Goal: Task Accomplishment & Management: Manage account settings

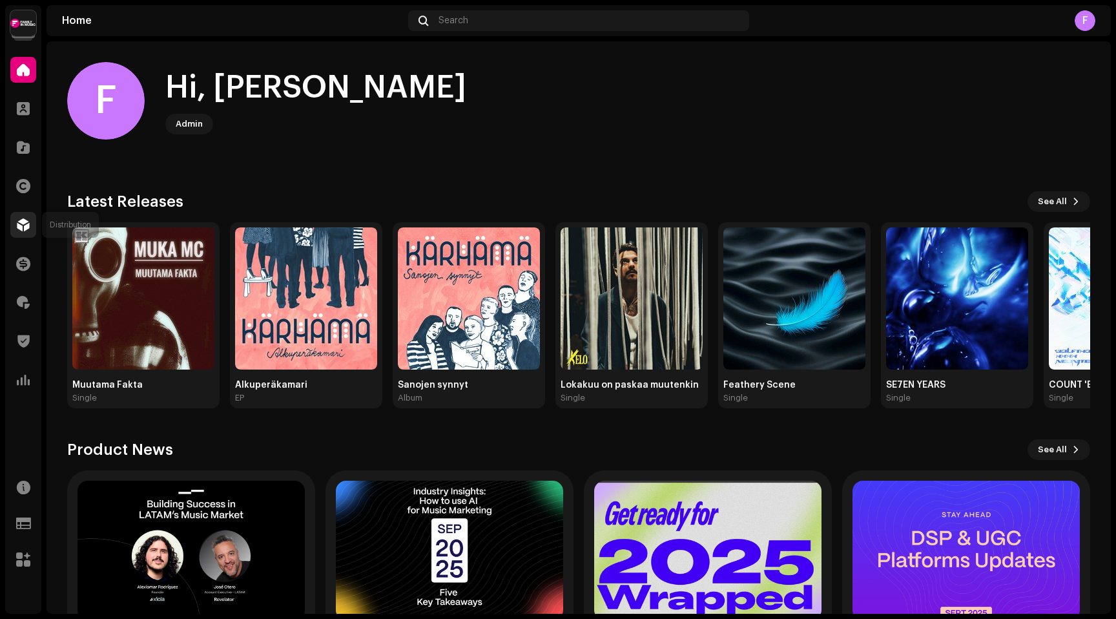
click at [21, 226] on span at bounding box center [23, 225] width 13 height 10
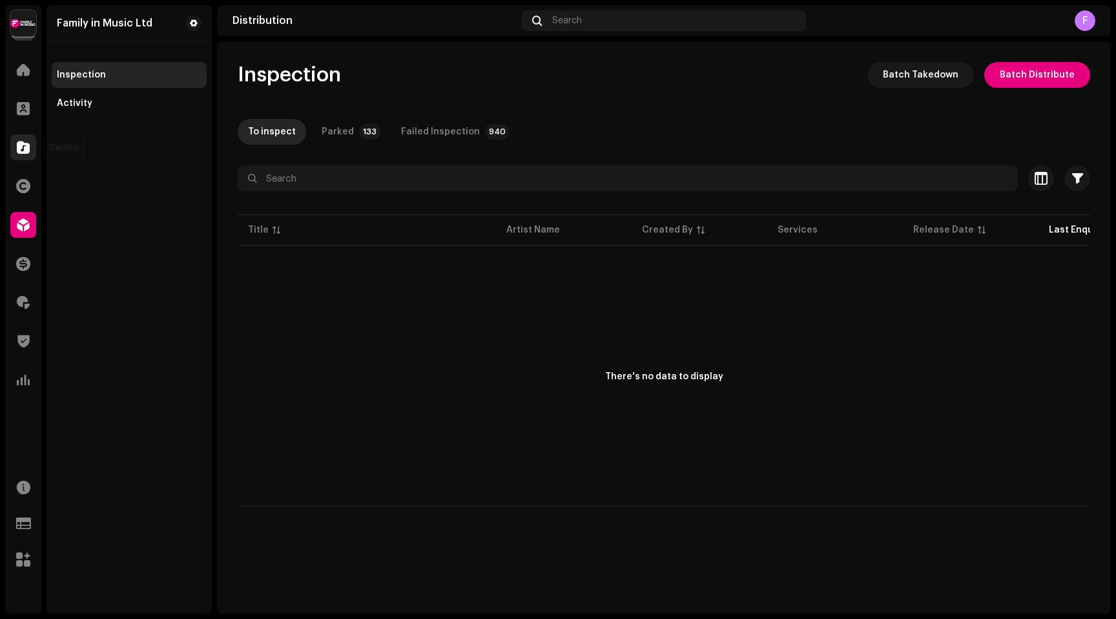
click at [24, 145] on span at bounding box center [23, 147] width 13 height 10
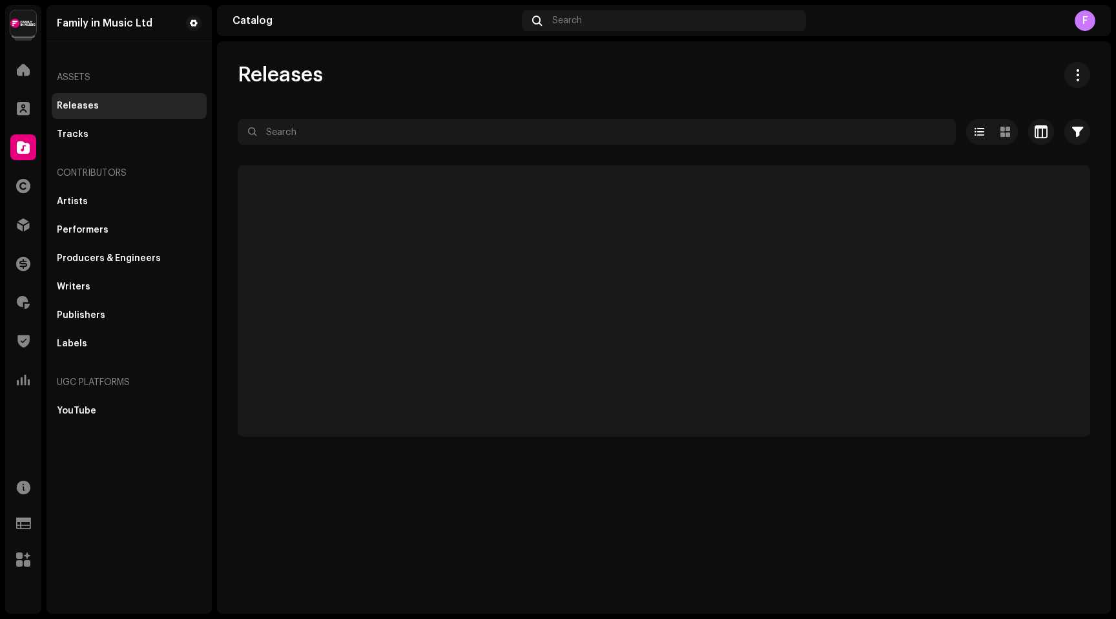
click at [296, 182] on p-skeleton at bounding box center [664, 300] width 853 height 271
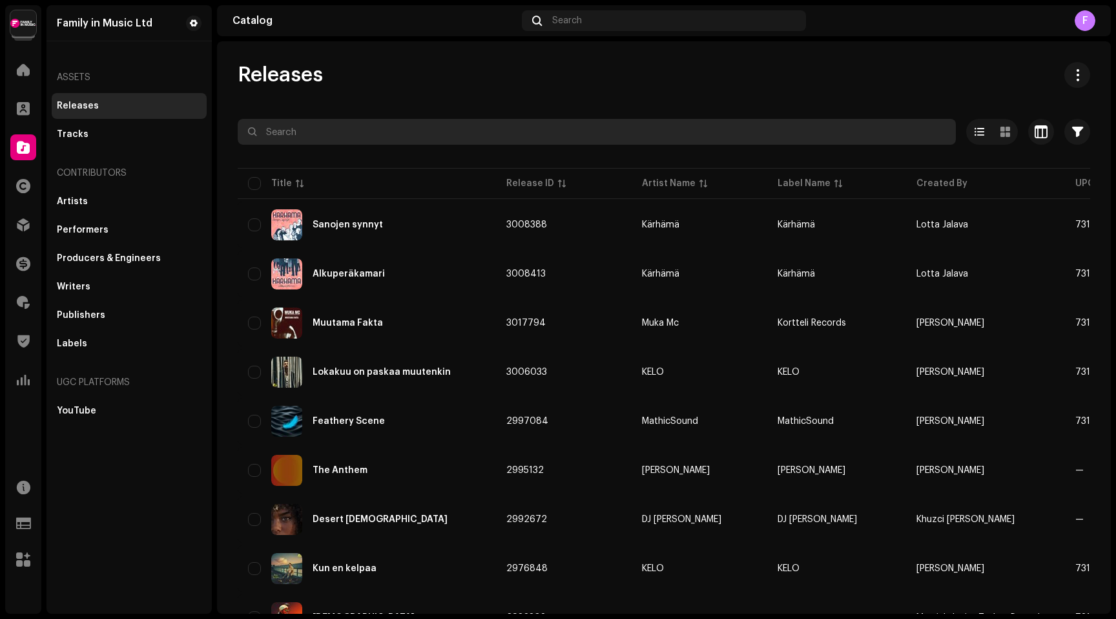
click at [302, 132] on input "text" at bounding box center [597, 132] width 718 height 26
paste input "Voittaja"
type input "Voittaja"
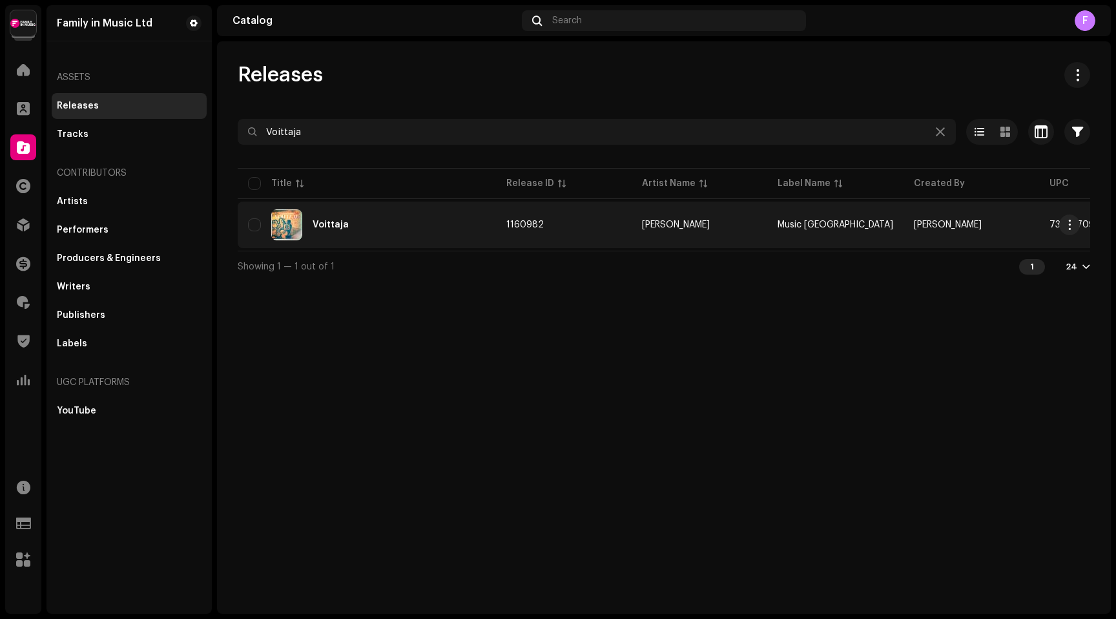
click at [328, 227] on div "Voittaja" at bounding box center [331, 224] width 36 height 9
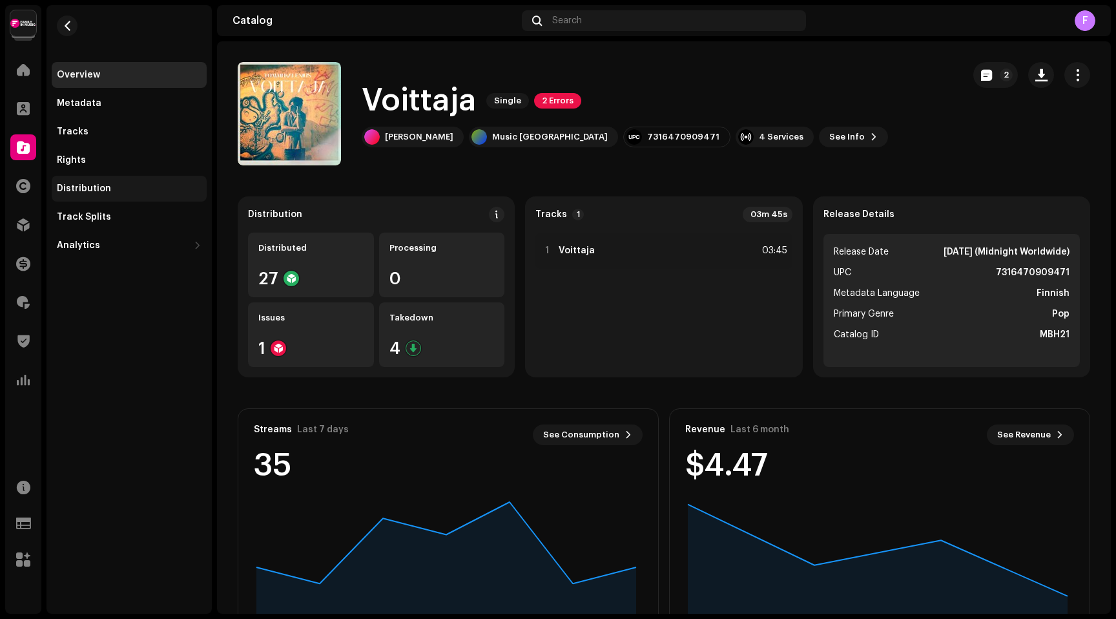
click at [86, 183] on div "Distribution" at bounding box center [84, 188] width 54 height 10
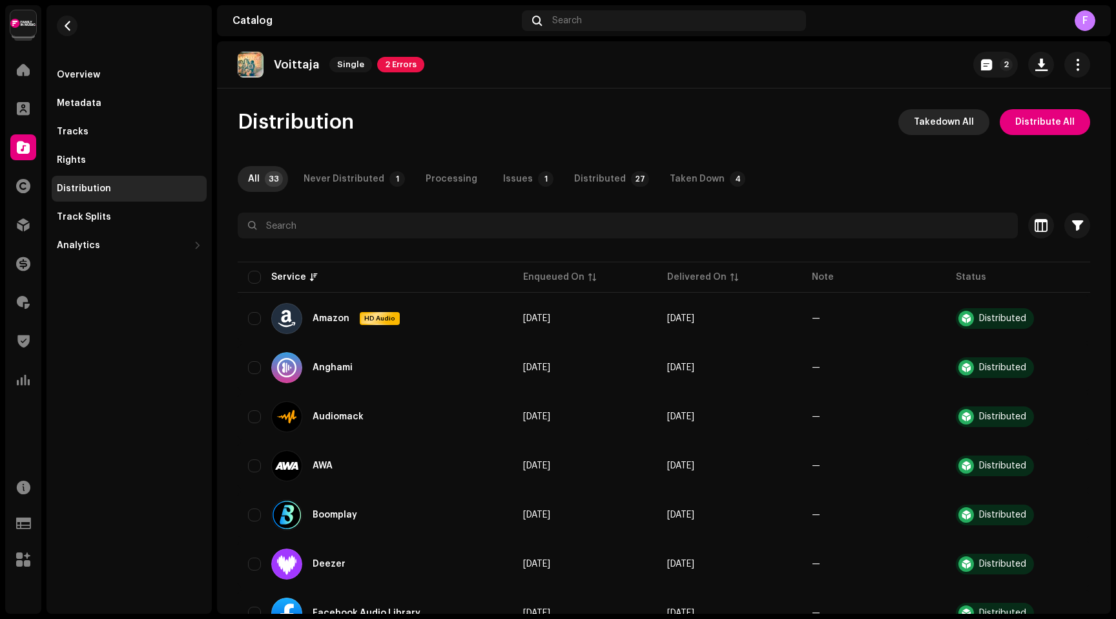
click at [935, 120] on span "Takedown All" at bounding box center [944, 122] width 60 height 26
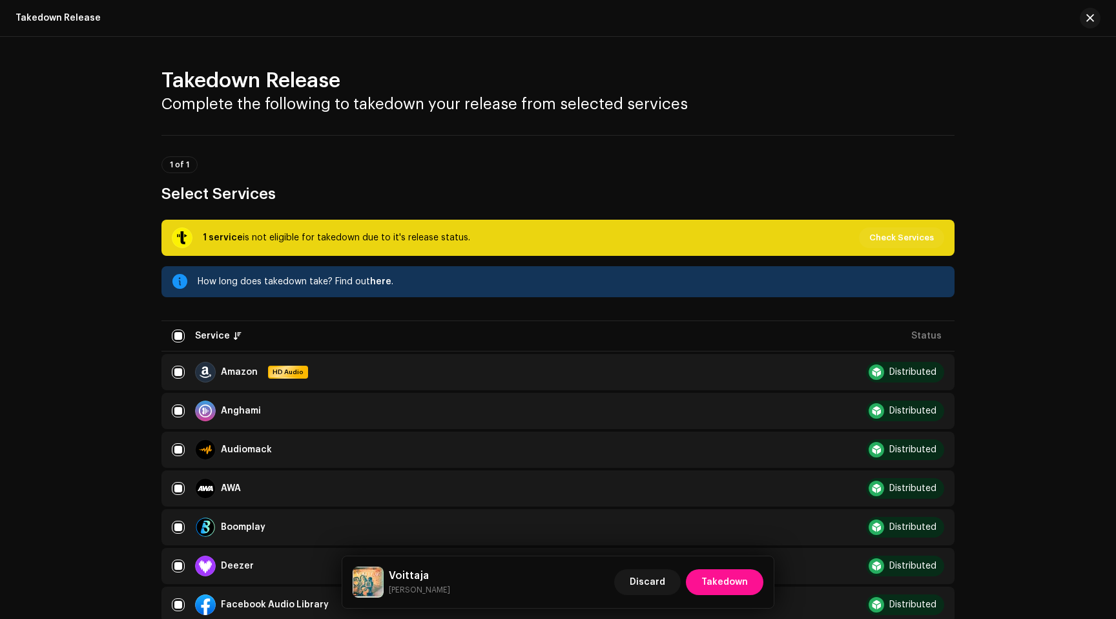
click at [716, 578] on span "Takedown" at bounding box center [725, 582] width 47 height 26
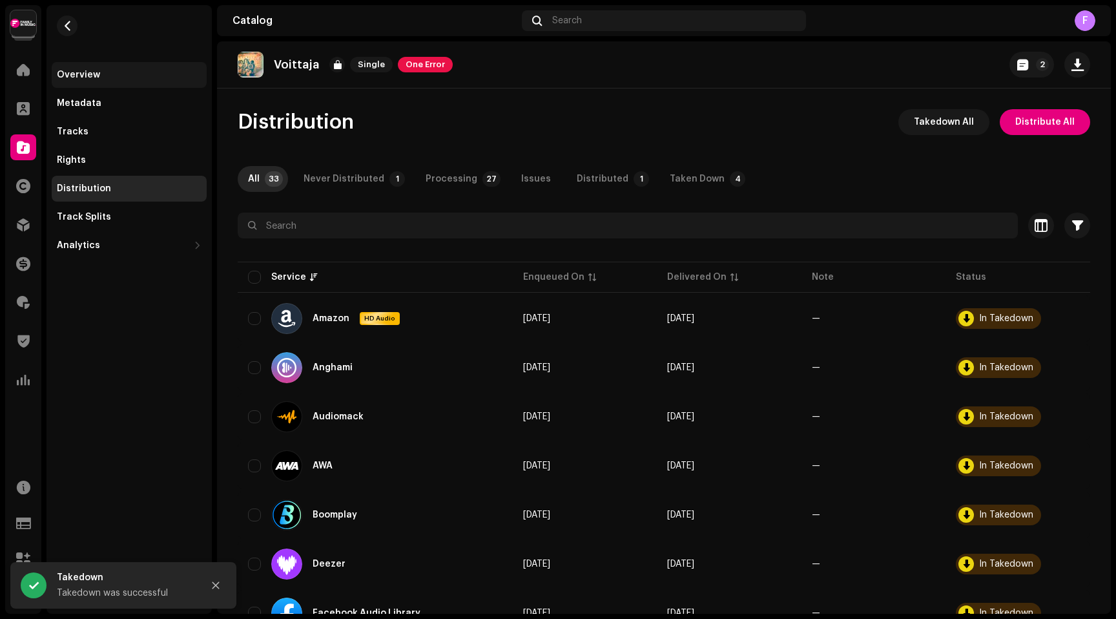
click at [96, 73] on div "Overview" at bounding box center [78, 75] width 43 height 10
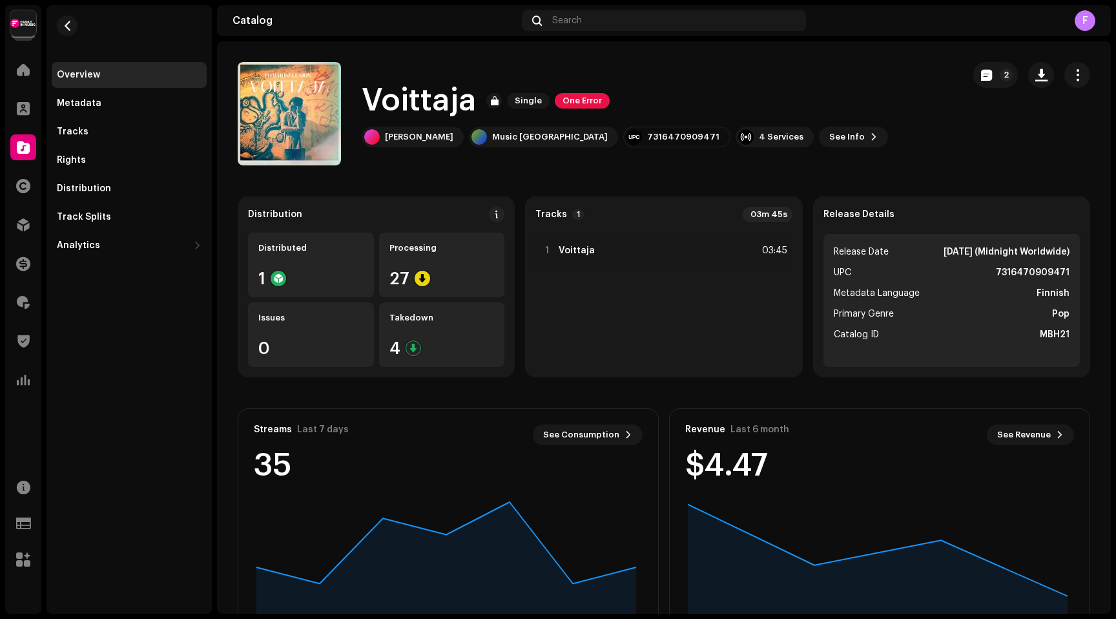
click at [17, 145] on span at bounding box center [23, 147] width 13 height 10
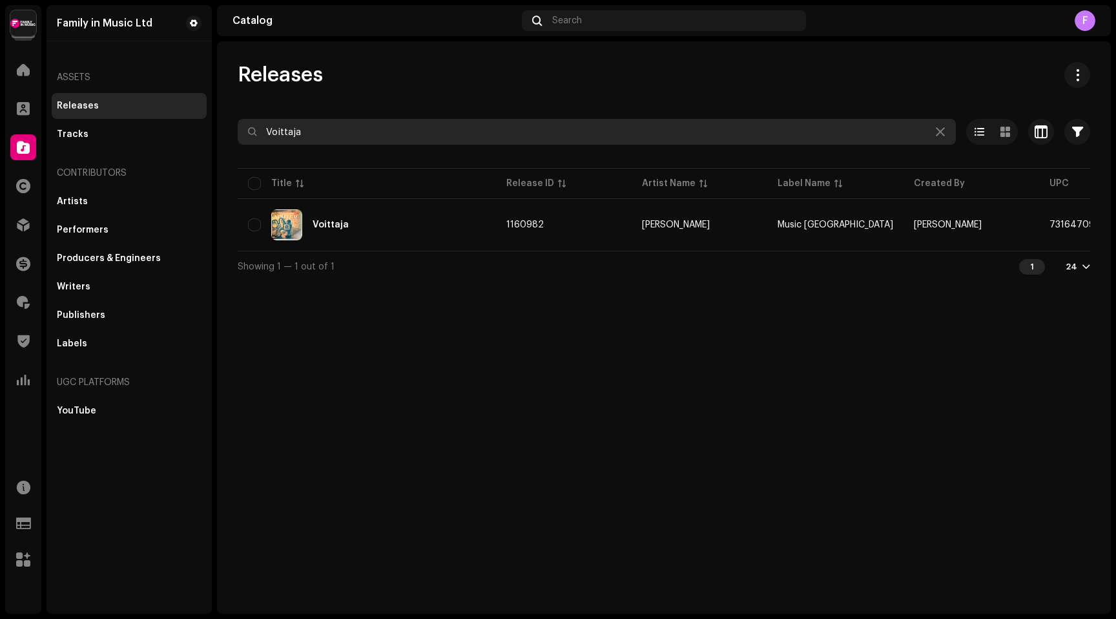
click at [337, 138] on input "Voittaja" at bounding box center [597, 132] width 718 height 26
paste input "Syksyn lehti keväällä"
type input "Syksyn lehti keväällä"
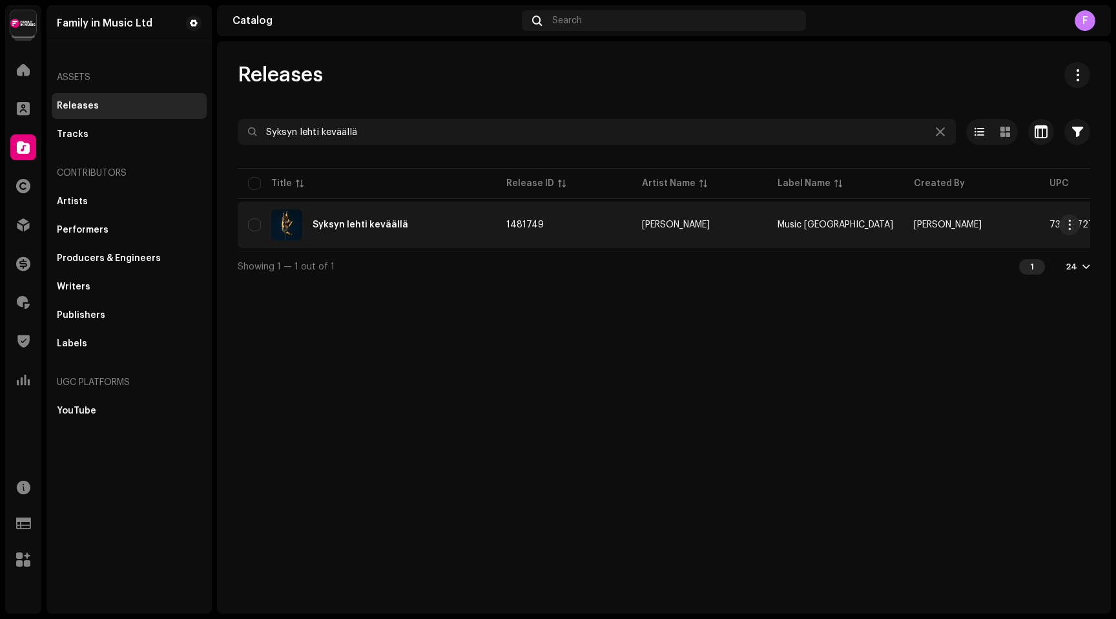
click at [351, 224] on div "Syksyn lehti keväällä" at bounding box center [361, 224] width 96 height 9
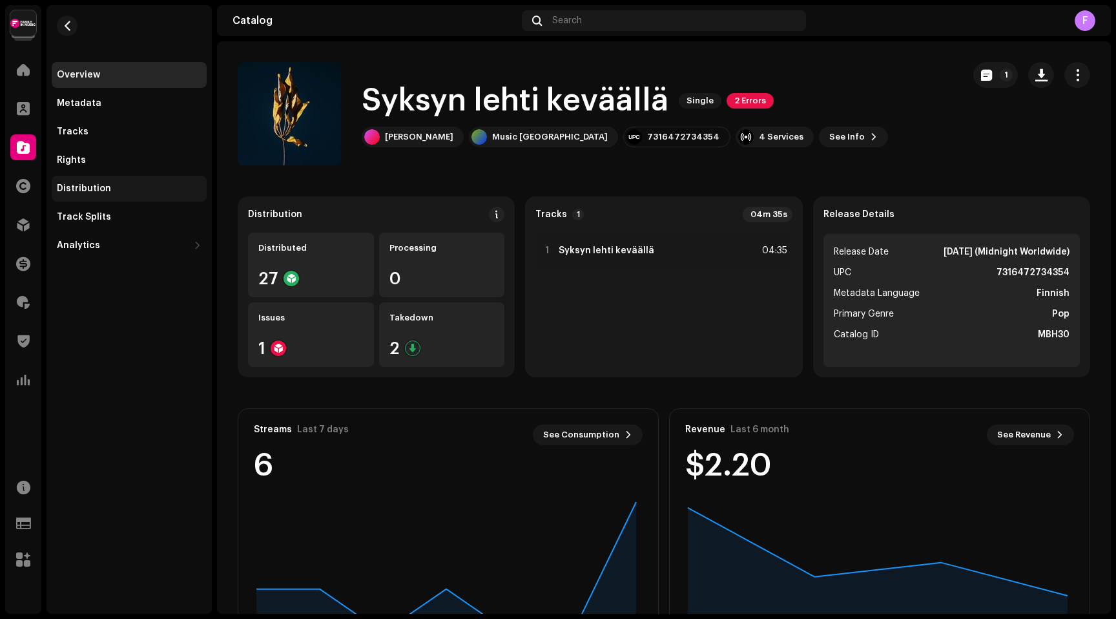
click at [67, 188] on div "Distribution" at bounding box center [84, 188] width 54 height 10
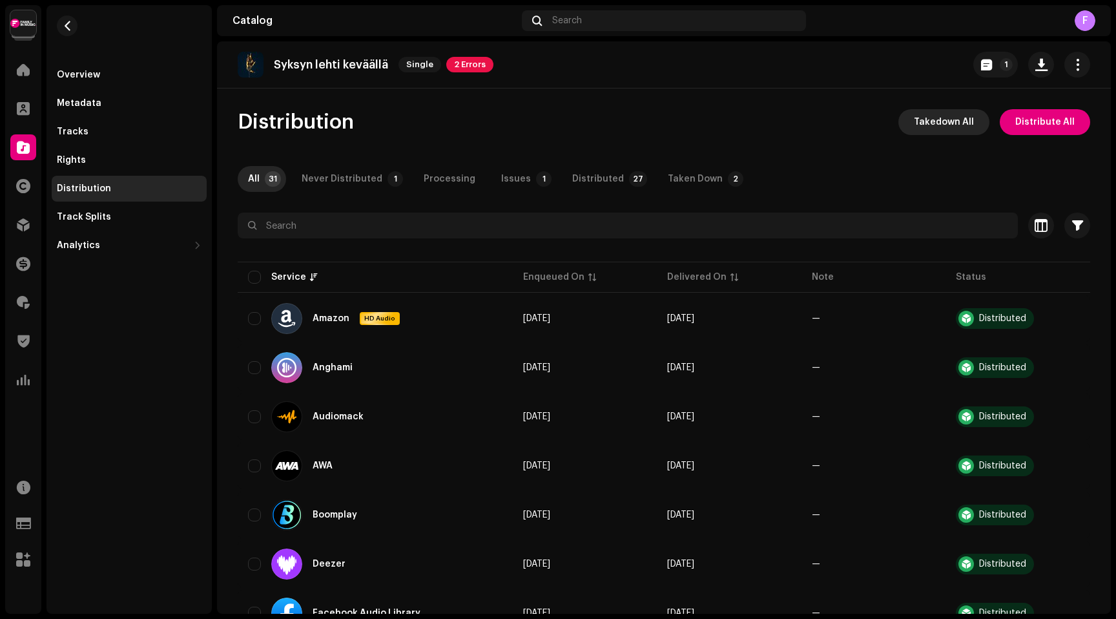
click at [939, 126] on span "Takedown All" at bounding box center [944, 122] width 60 height 26
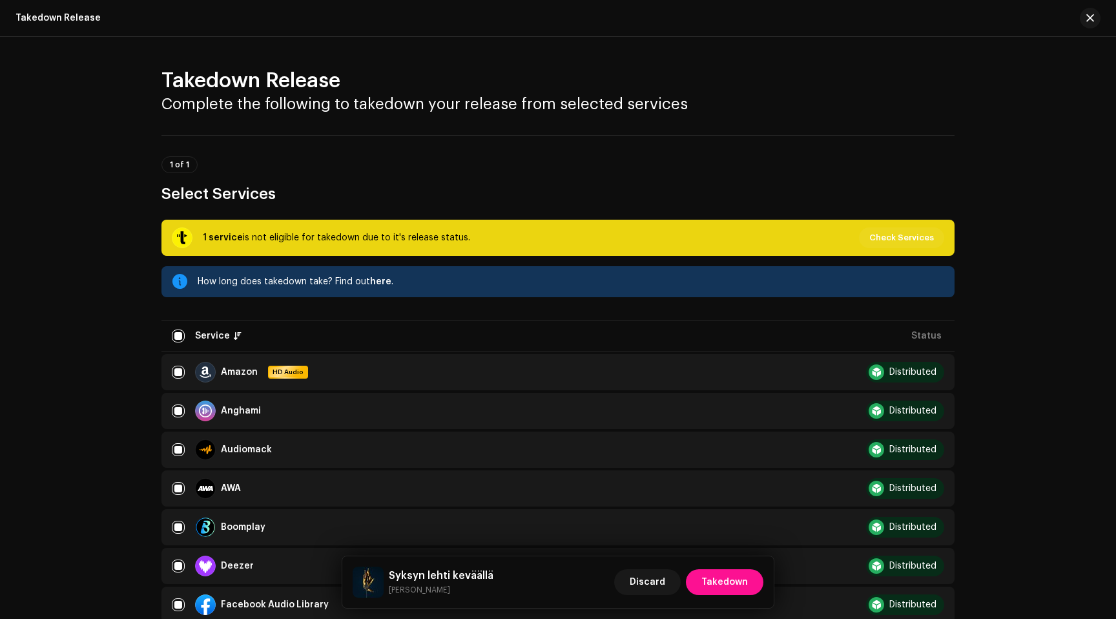
click at [729, 586] on span "Takedown" at bounding box center [725, 582] width 47 height 26
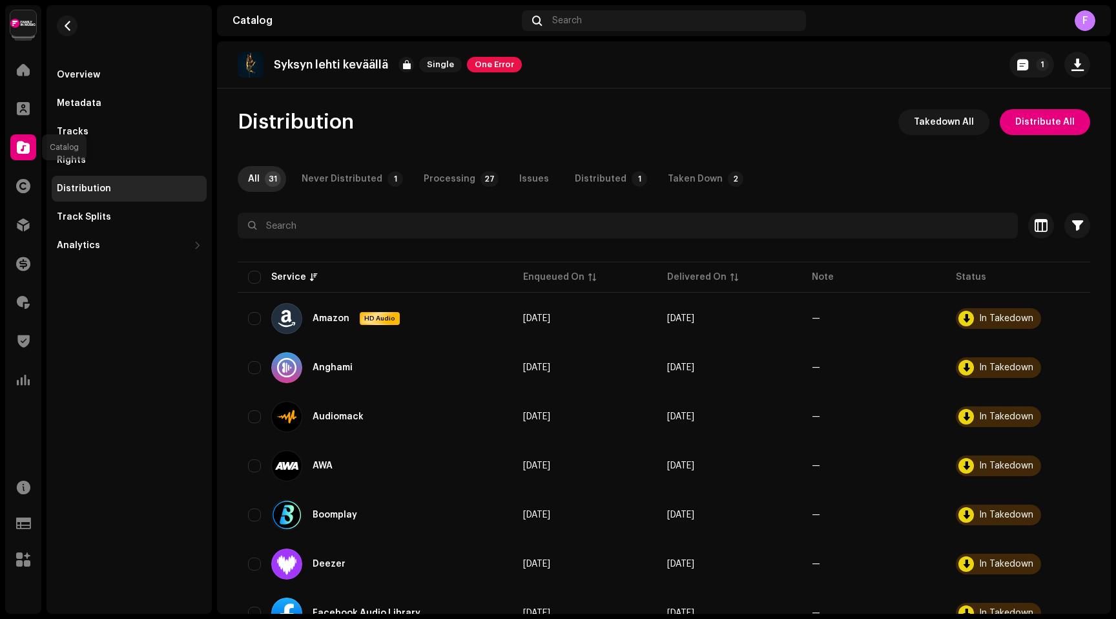
click at [21, 147] on span at bounding box center [23, 147] width 13 height 10
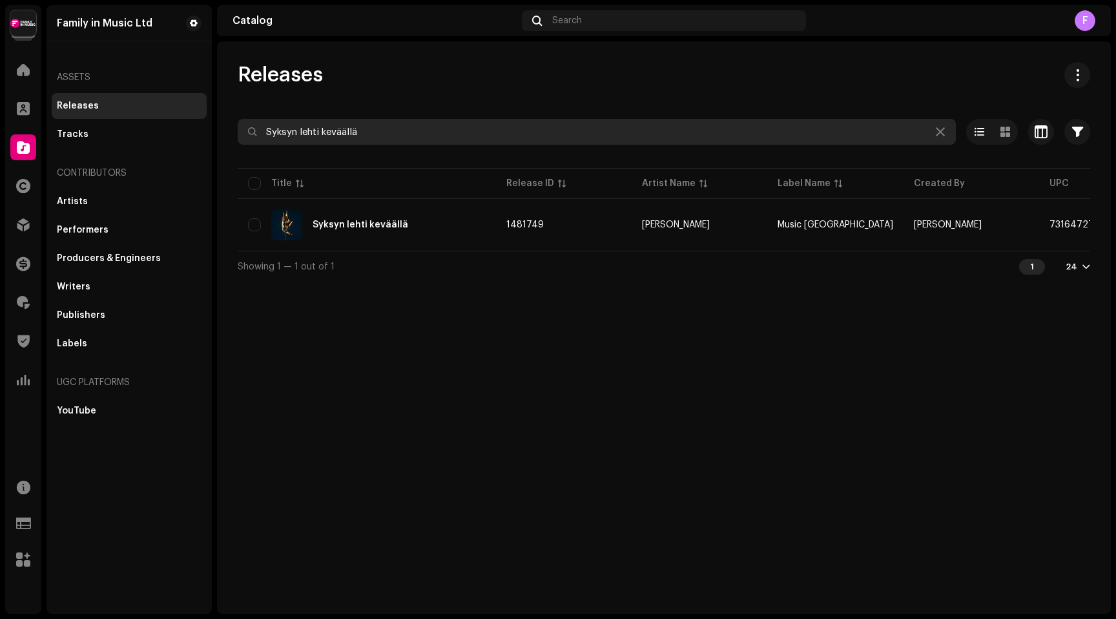
click at [326, 134] on input "Syksyn lehti keväällä" at bounding box center [597, 132] width 718 height 26
click at [326, 135] on input "Syksyn lehti keväällä" at bounding box center [597, 132] width 718 height 26
paste input "Melankolia"
click at [326, 135] on input "Syksyn lehti kMelankoliaeväällä" at bounding box center [597, 132] width 718 height 26
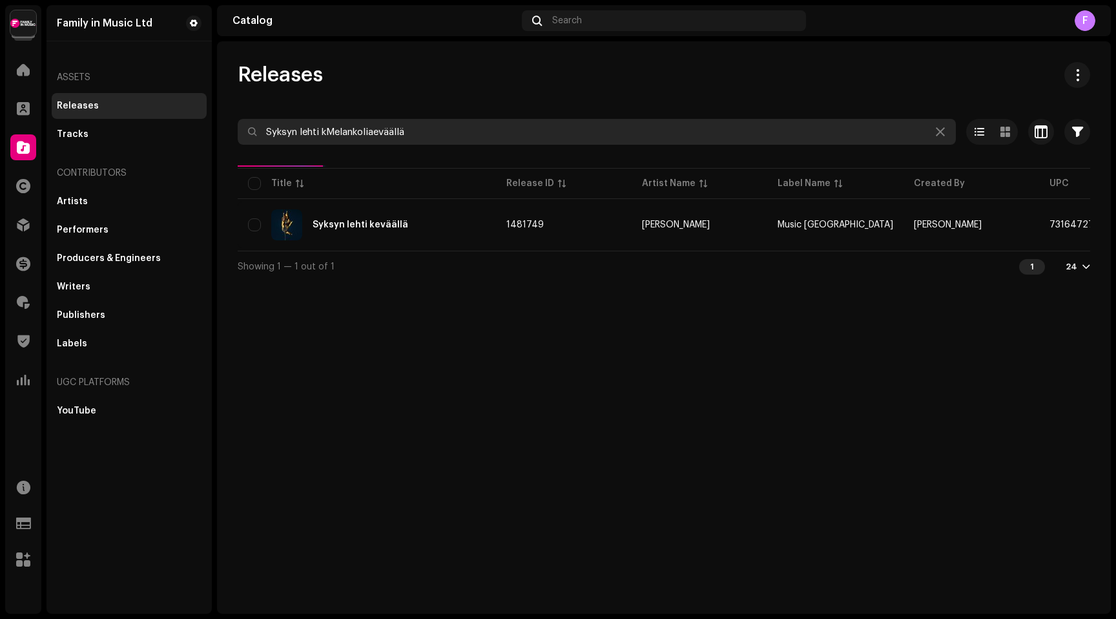
click at [326, 135] on input "Syksyn lehti kMelankoliaeväällä" at bounding box center [597, 132] width 718 height 26
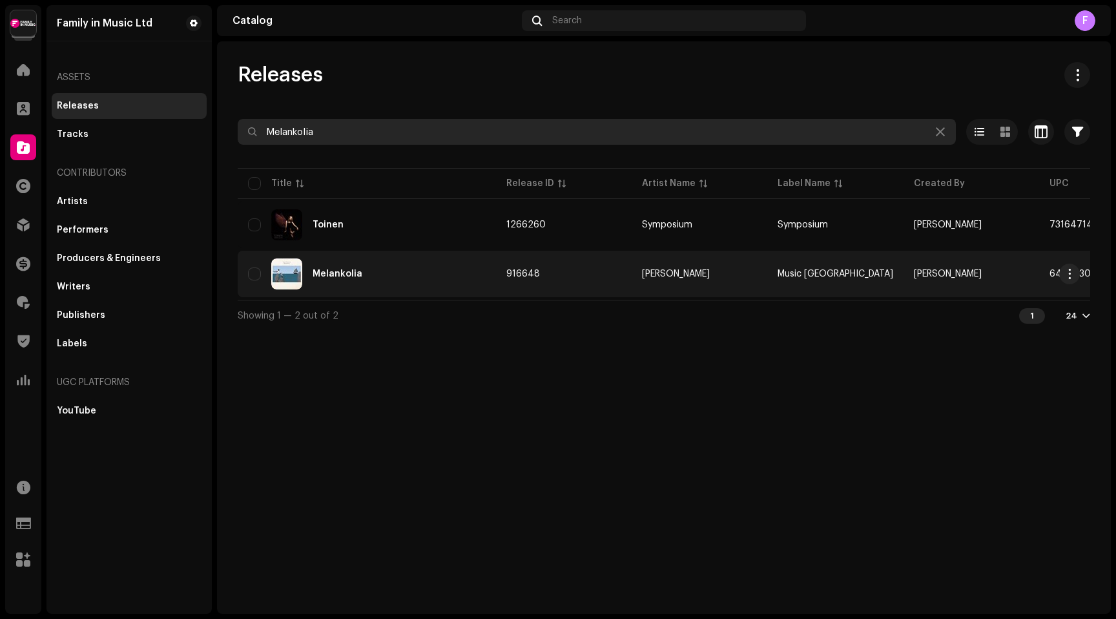
type input "Melankolia"
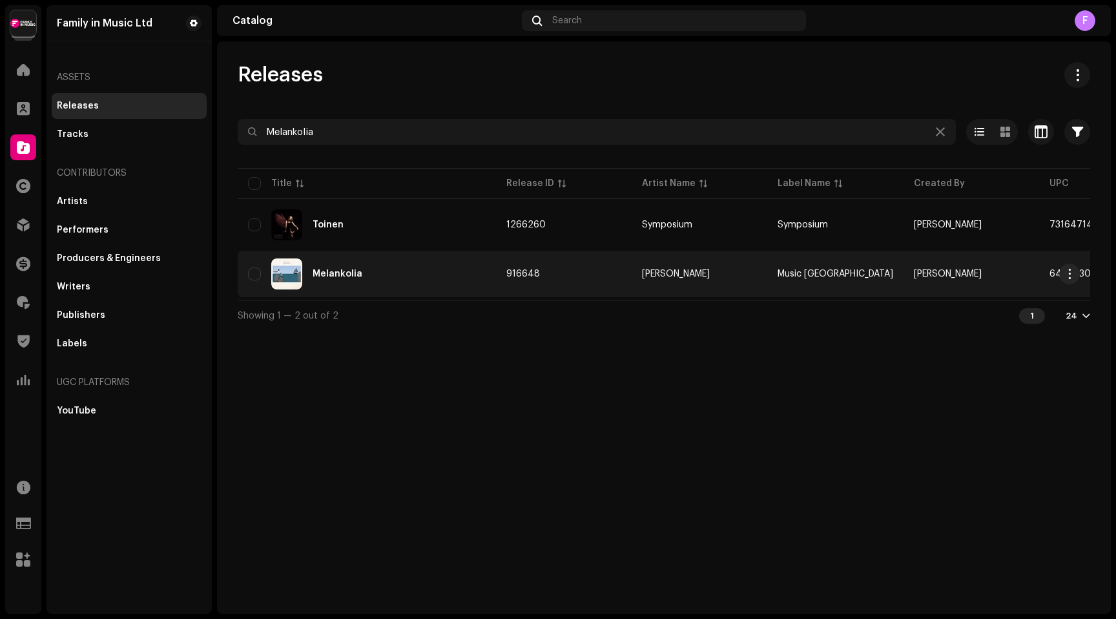
click at [328, 275] on div "Melankolia" at bounding box center [338, 273] width 50 height 9
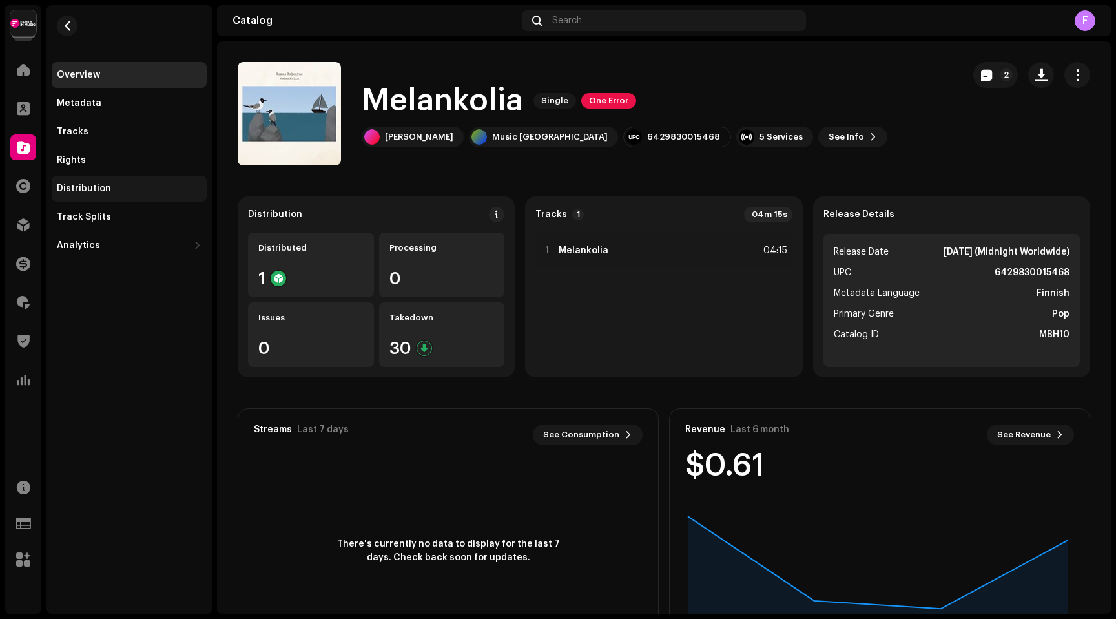
click at [78, 184] on div "Distribution" at bounding box center [84, 188] width 54 height 10
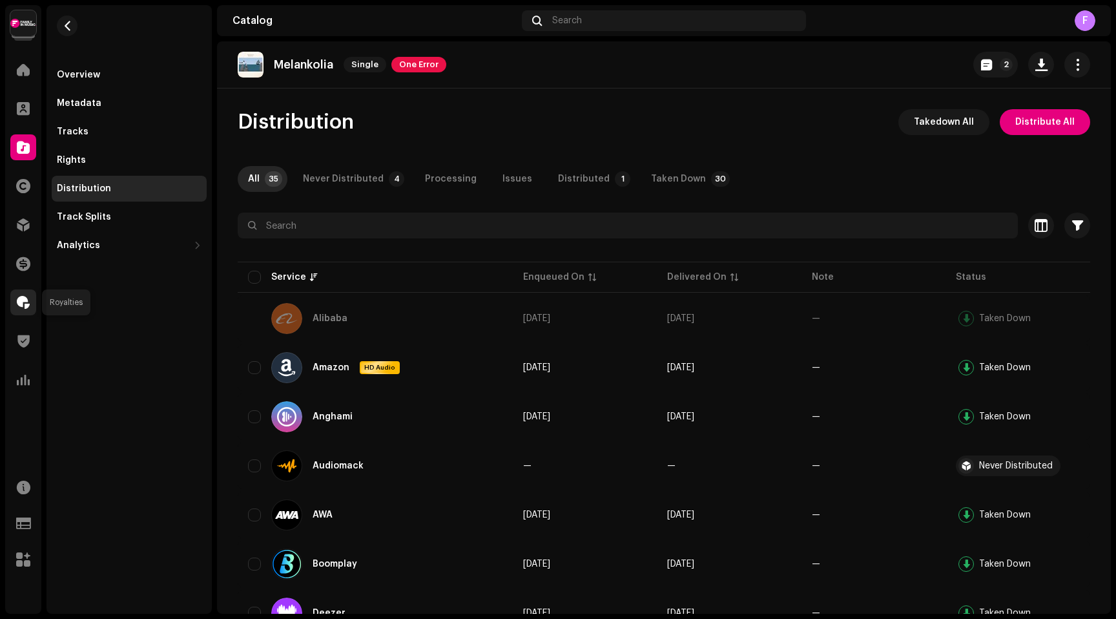
click at [26, 304] on span at bounding box center [23, 302] width 13 height 10
click at [23, 150] on span at bounding box center [23, 147] width 13 height 10
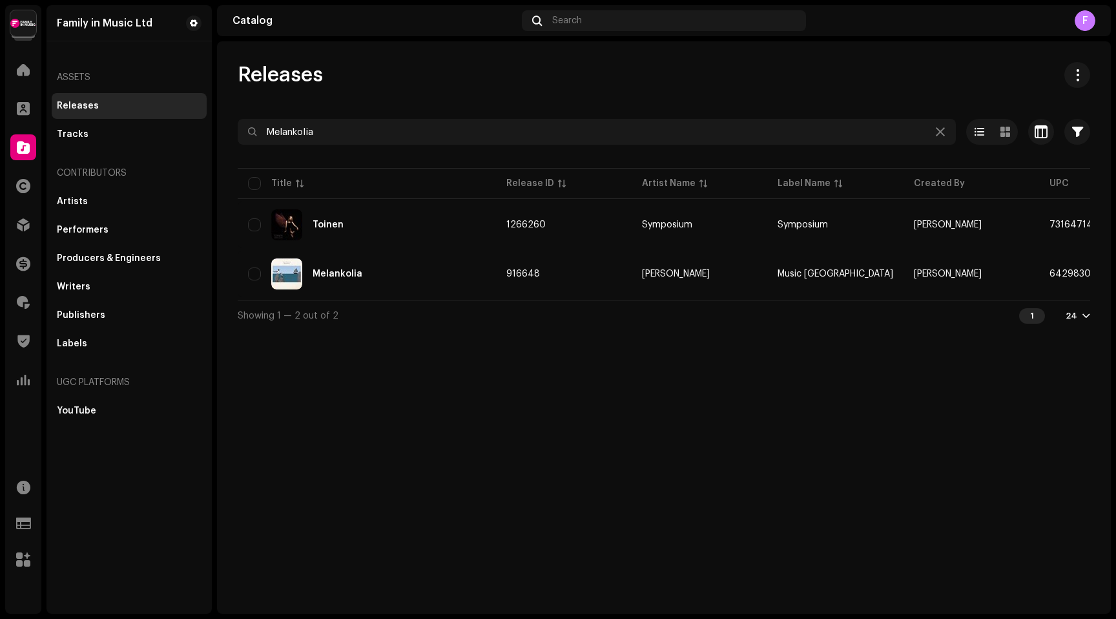
click at [23, 150] on span at bounding box center [23, 147] width 13 height 10
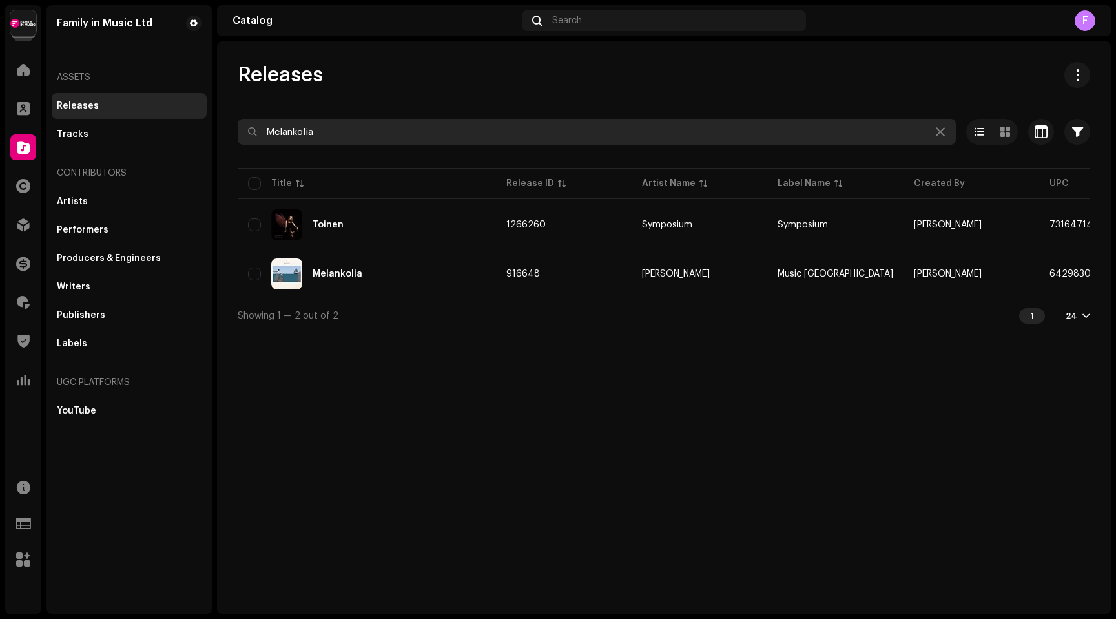
click at [316, 134] on input "Melankolia" at bounding box center [597, 132] width 718 height 26
paste input "En haluu olla vahv"
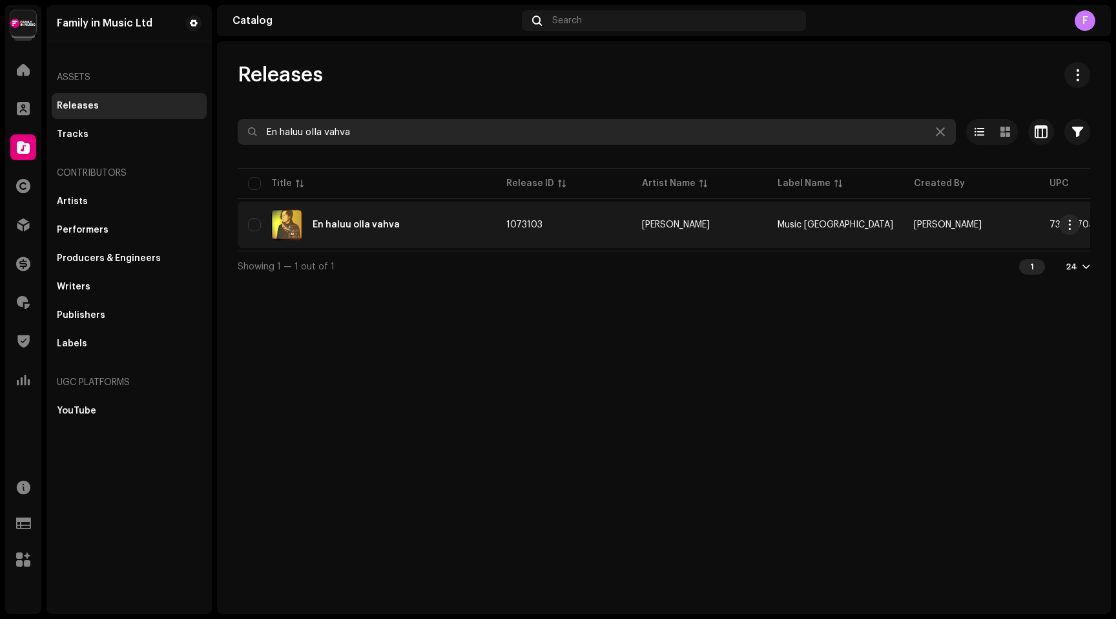
type input "En haluu olla vahva"
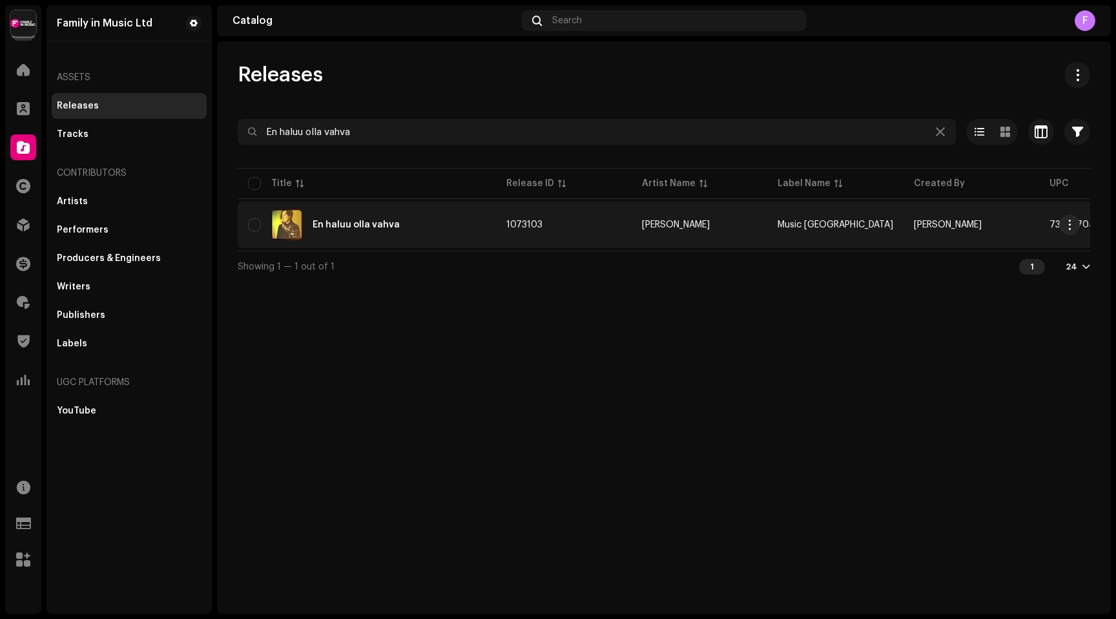
click at [358, 226] on div "En haluu olla vahva" at bounding box center [356, 224] width 87 height 9
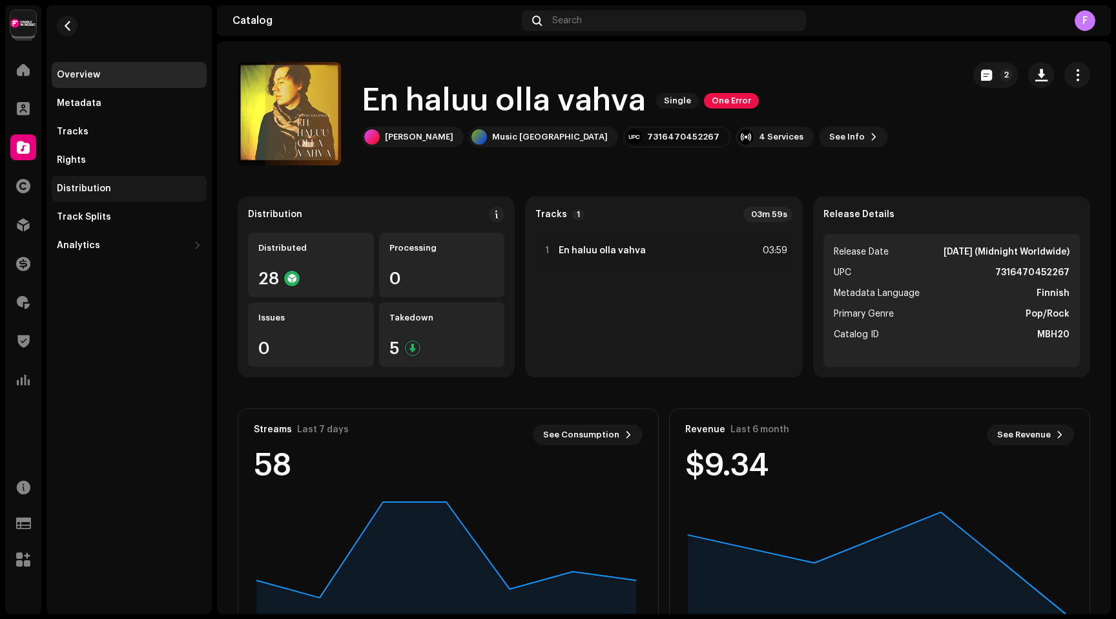
click at [81, 191] on div "Distribution" at bounding box center [84, 188] width 54 height 10
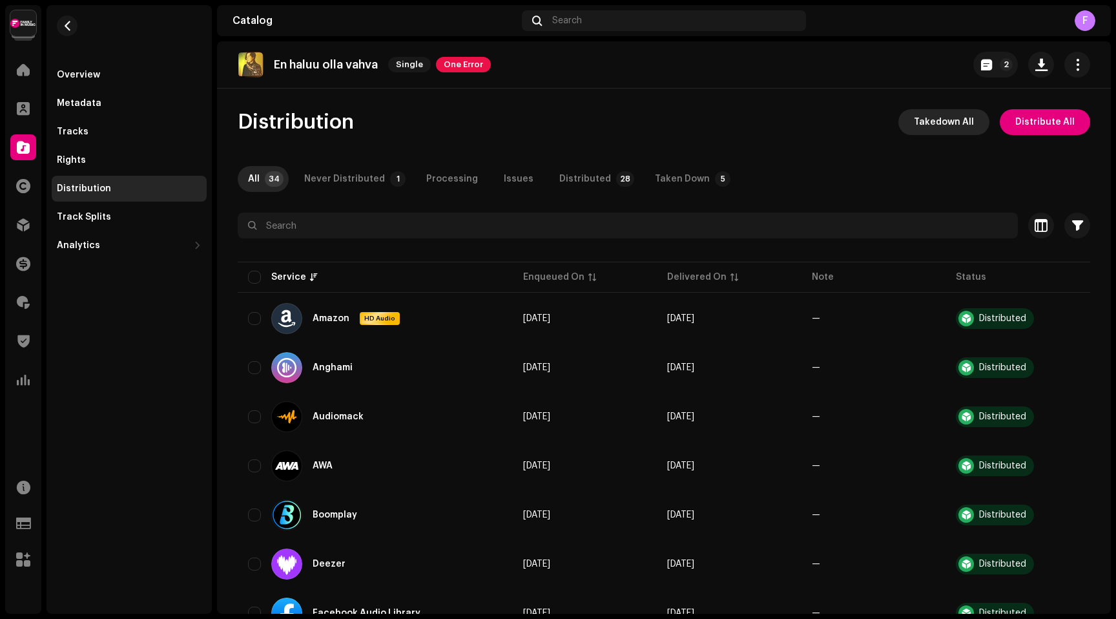
click at [941, 121] on span "Takedown All" at bounding box center [944, 122] width 60 height 26
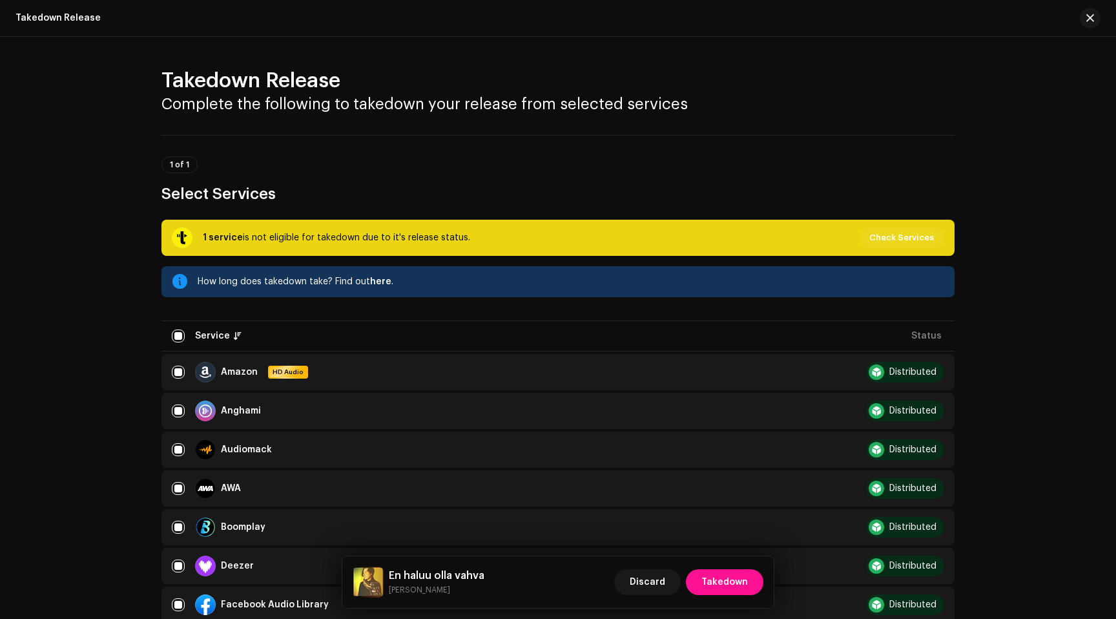
click at [731, 576] on span "Takedown" at bounding box center [725, 582] width 47 height 26
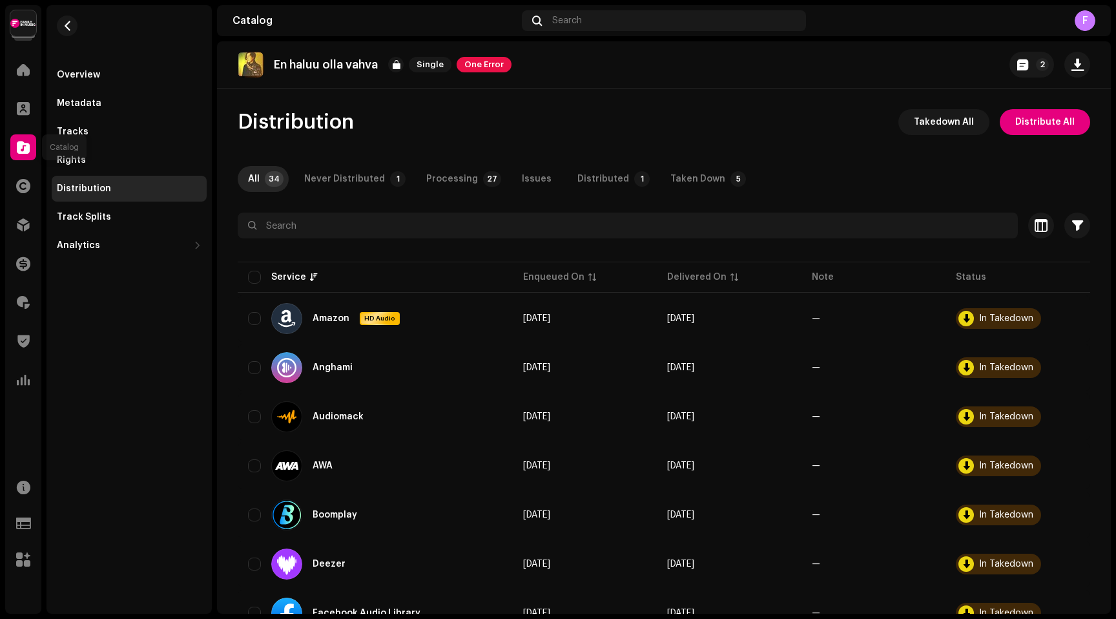
click at [22, 142] on span at bounding box center [23, 147] width 13 height 10
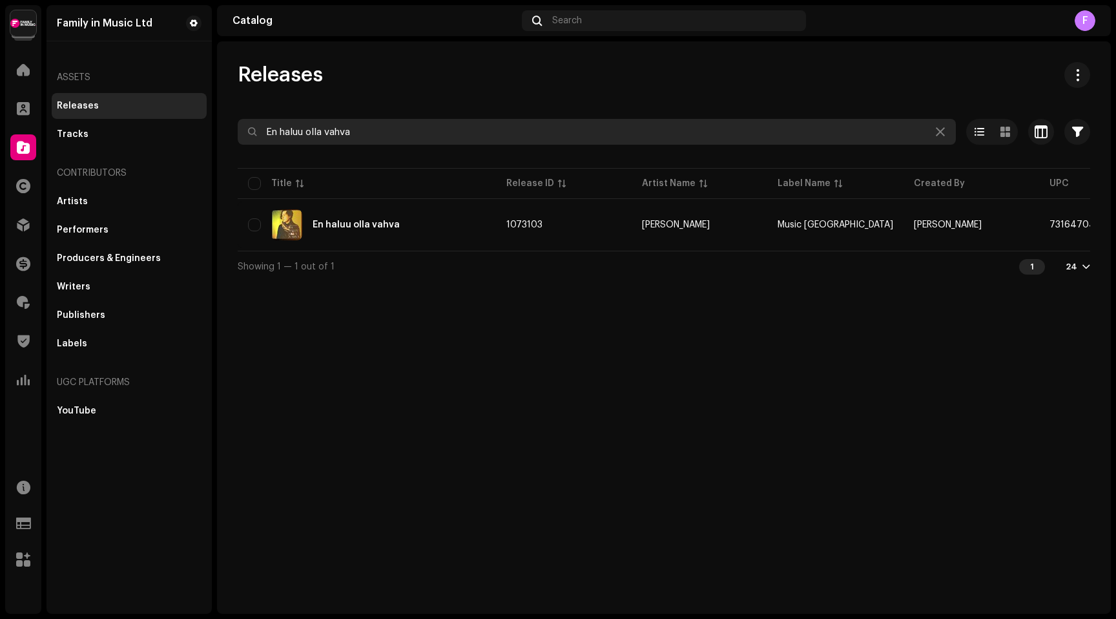
click at [359, 128] on input "En haluu olla vahva" at bounding box center [597, 132] width 718 height 26
paste input "lämänpuu"
type input "Elämänpuu"
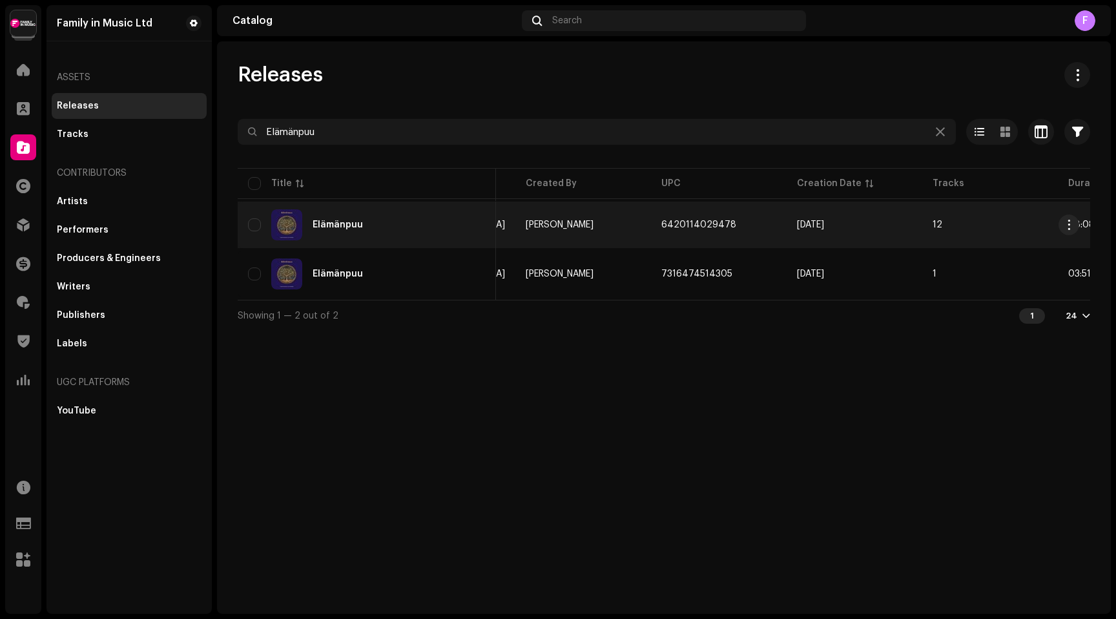
scroll to position [0, 389]
click at [333, 224] on div "Elämänpuu" at bounding box center [338, 224] width 50 height 9
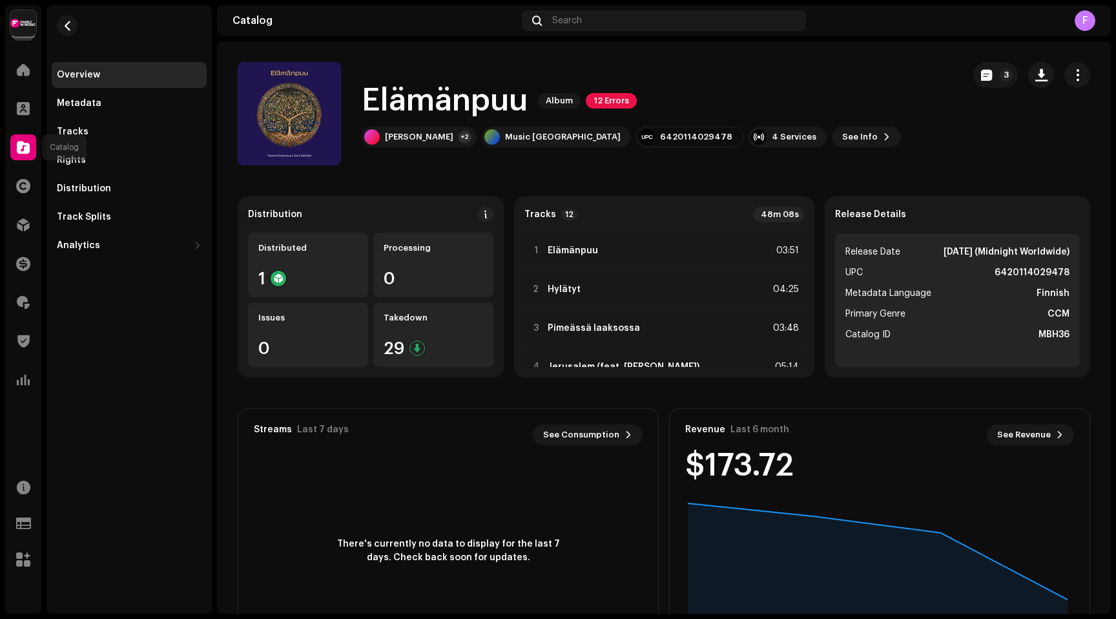
click at [23, 143] on span at bounding box center [23, 147] width 13 height 10
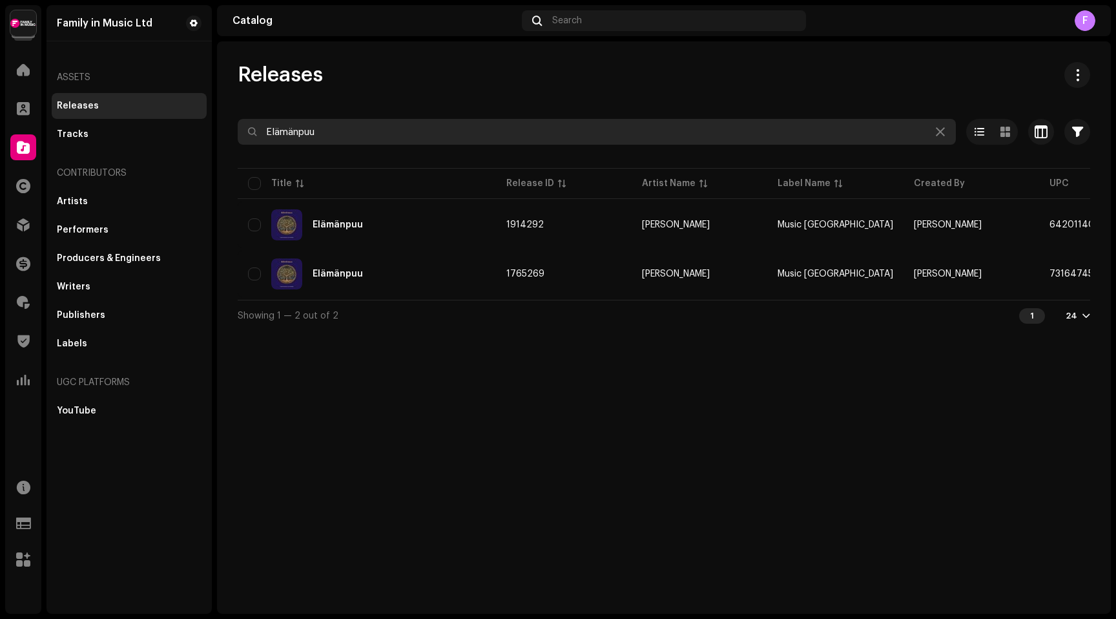
click at [302, 135] on input "Elämänpuu" at bounding box center [597, 132] width 718 height 26
paste input "Viileässä virrassa"
type input "Viileässä virrassa"
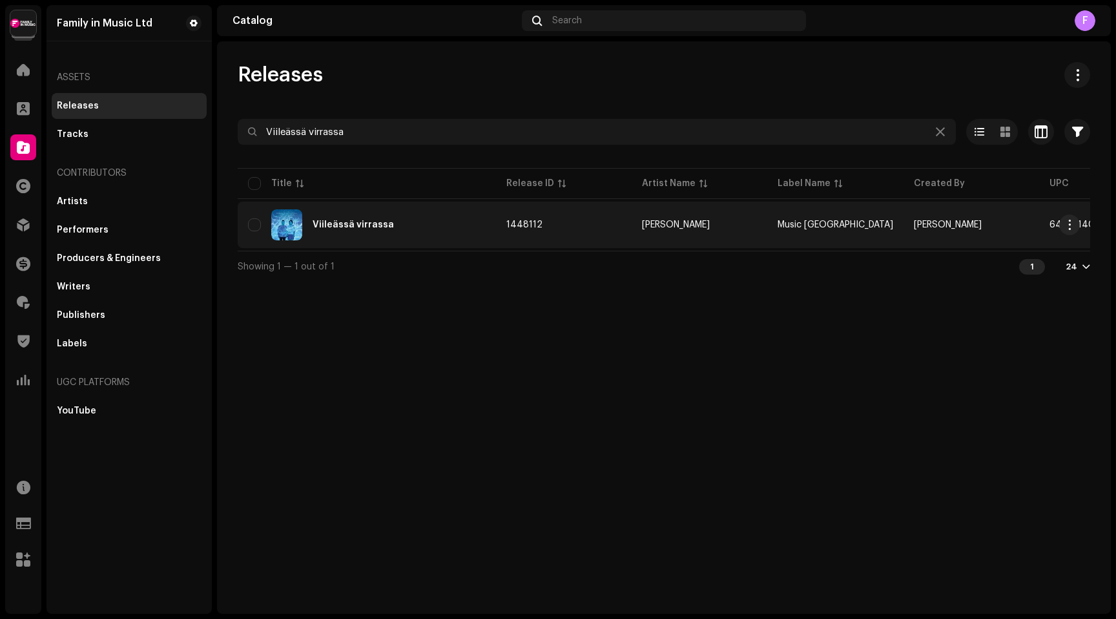
click at [335, 225] on div "Viileässä virrassa" at bounding box center [353, 224] width 81 height 9
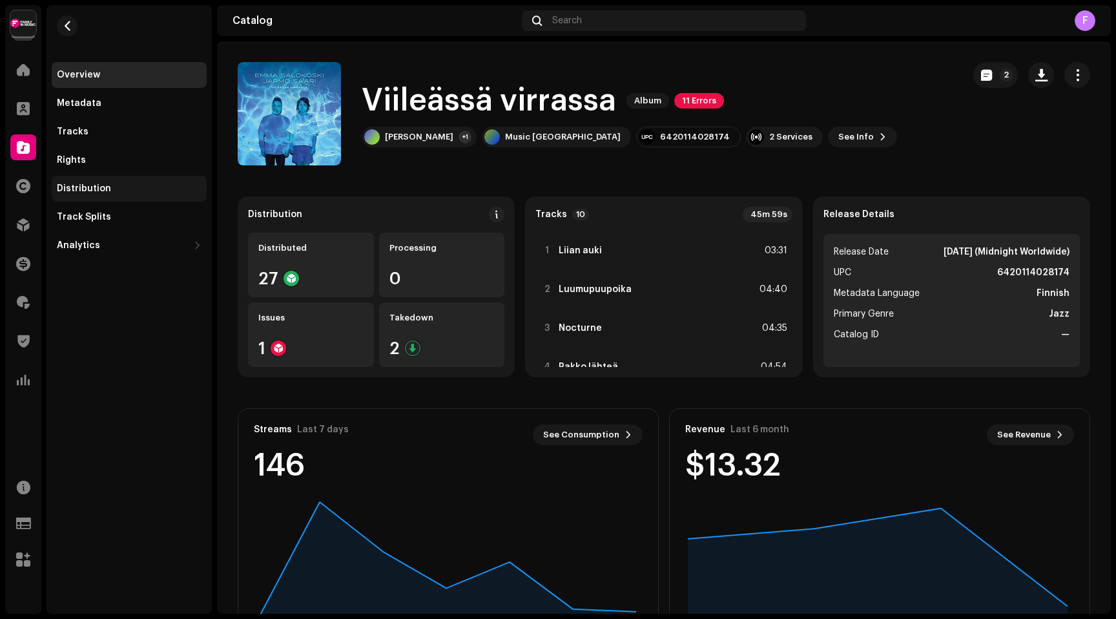
click at [85, 183] on div "Distribution" at bounding box center [84, 188] width 54 height 10
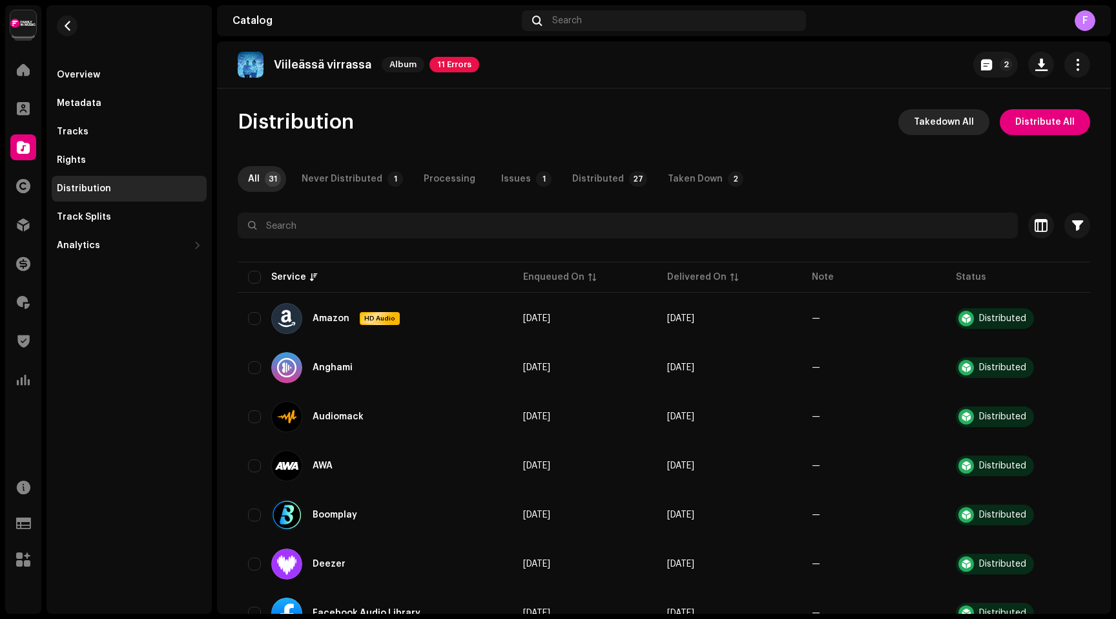
click at [944, 123] on span "Takedown All" at bounding box center [944, 122] width 60 height 26
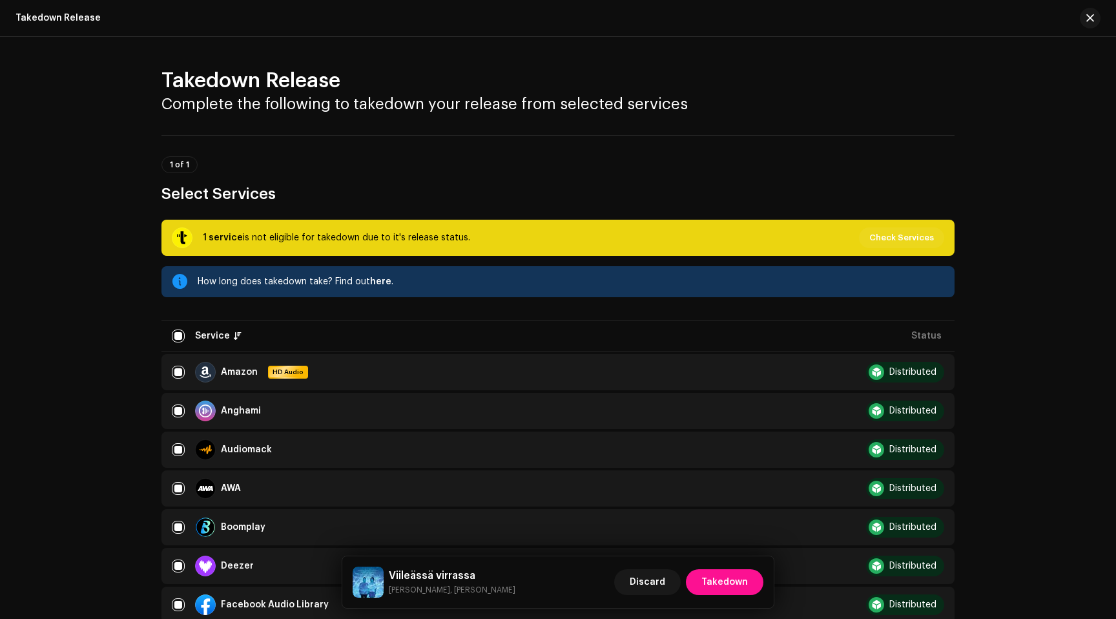
click at [716, 580] on span "Takedown" at bounding box center [725, 582] width 47 height 26
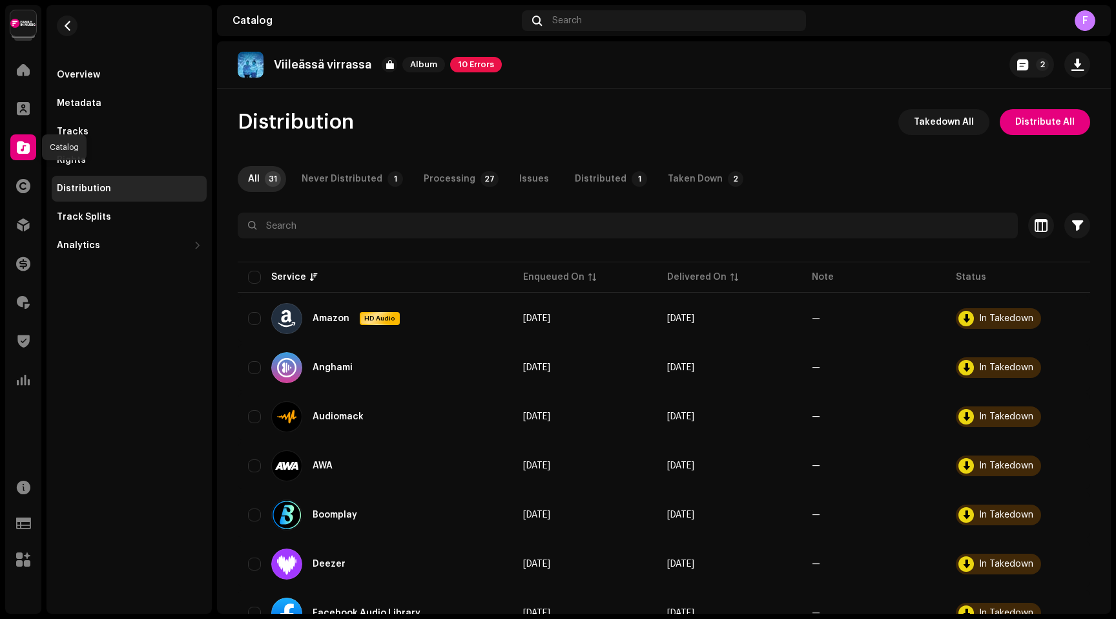
click at [21, 145] on span at bounding box center [23, 147] width 13 height 10
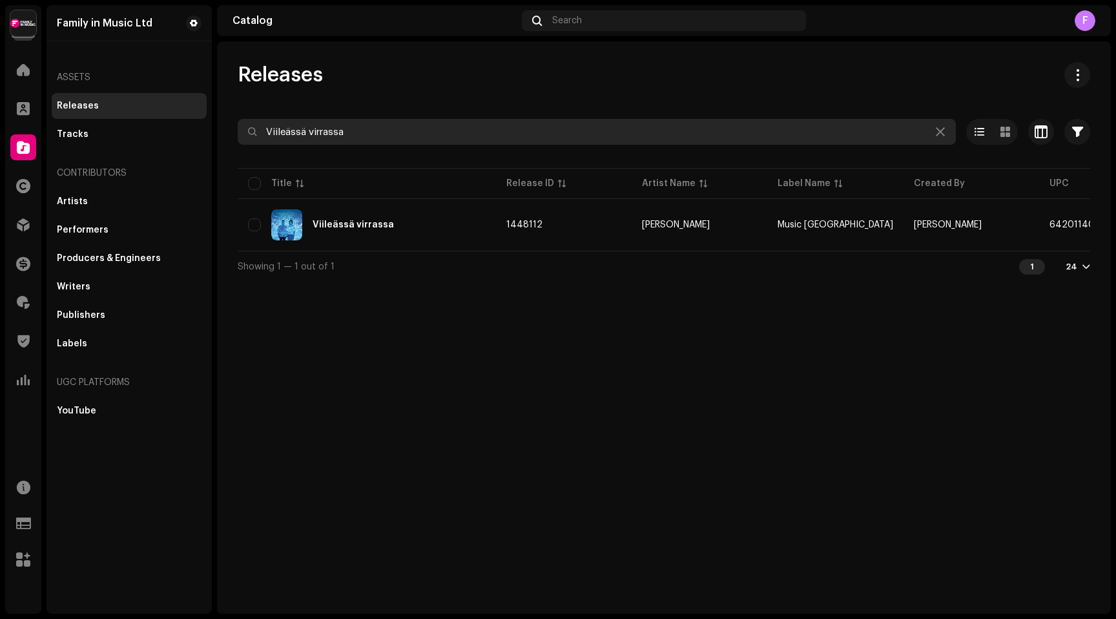
click at [334, 136] on input "Viileässä virrassa" at bounding box center [597, 132] width 718 height 26
paste input "Sateessa Tanssimaan"
type input "Sateessa Tanssimaan"
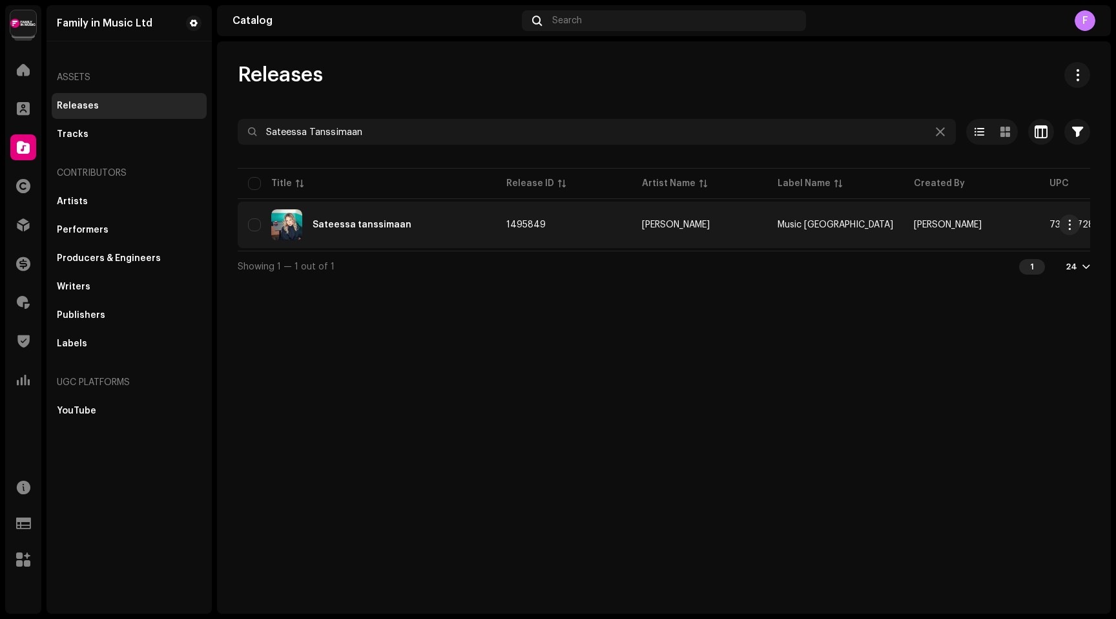
click at [371, 225] on div "Sateessa tanssimaan" at bounding box center [362, 224] width 99 height 9
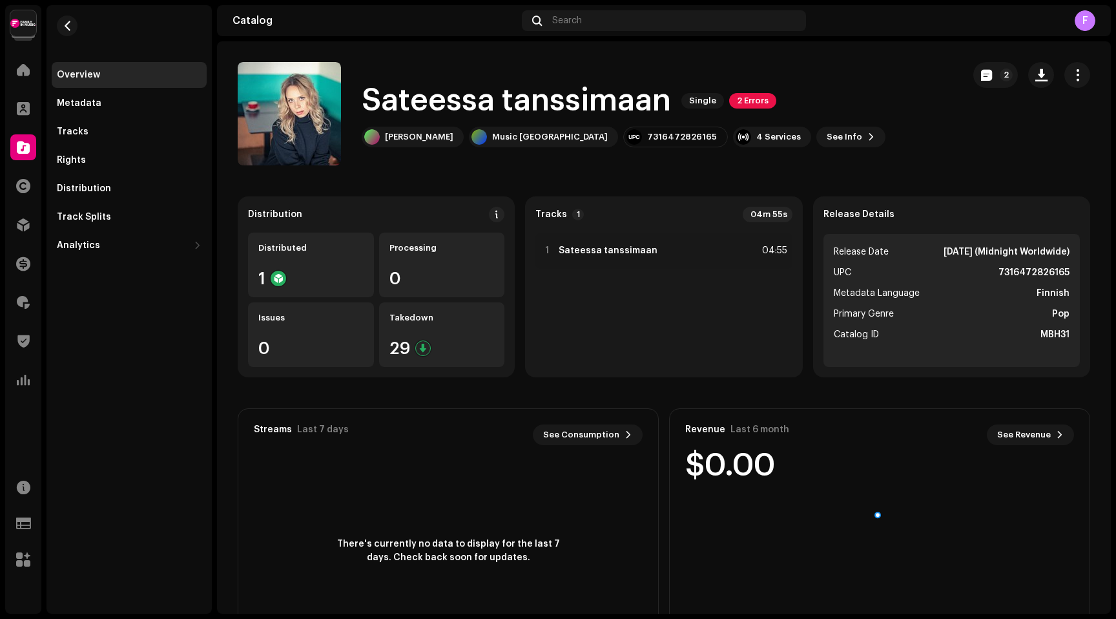
click at [21, 149] on span at bounding box center [23, 147] width 13 height 10
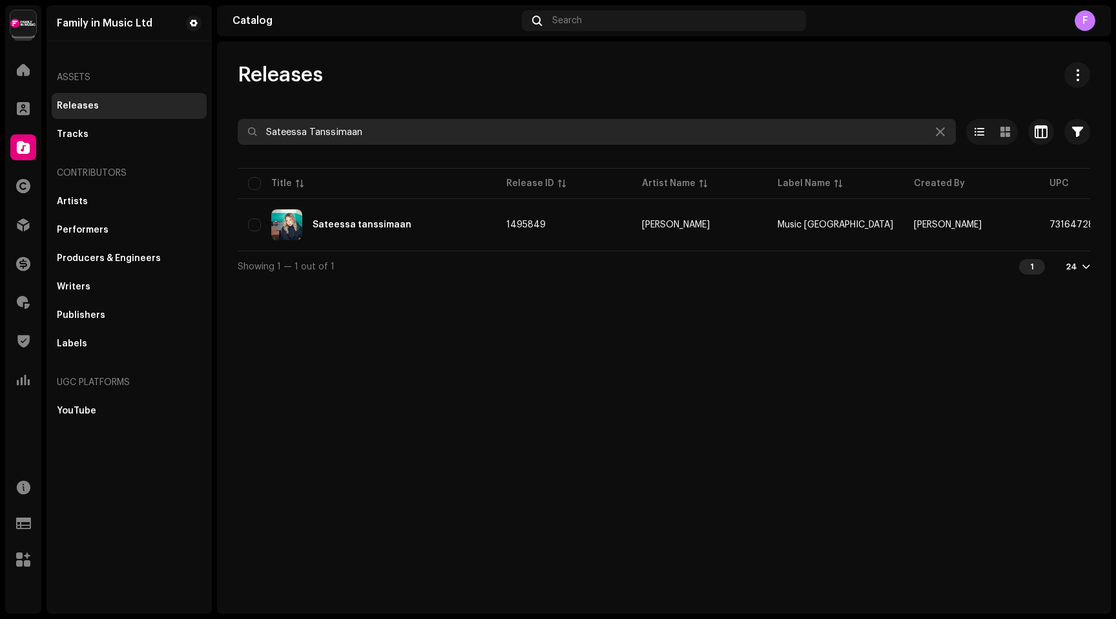
click at [316, 131] on input "Sateessa Tanssimaan" at bounding box center [597, 132] width 718 height 26
paste input "Juuret"
type input "Juuret"
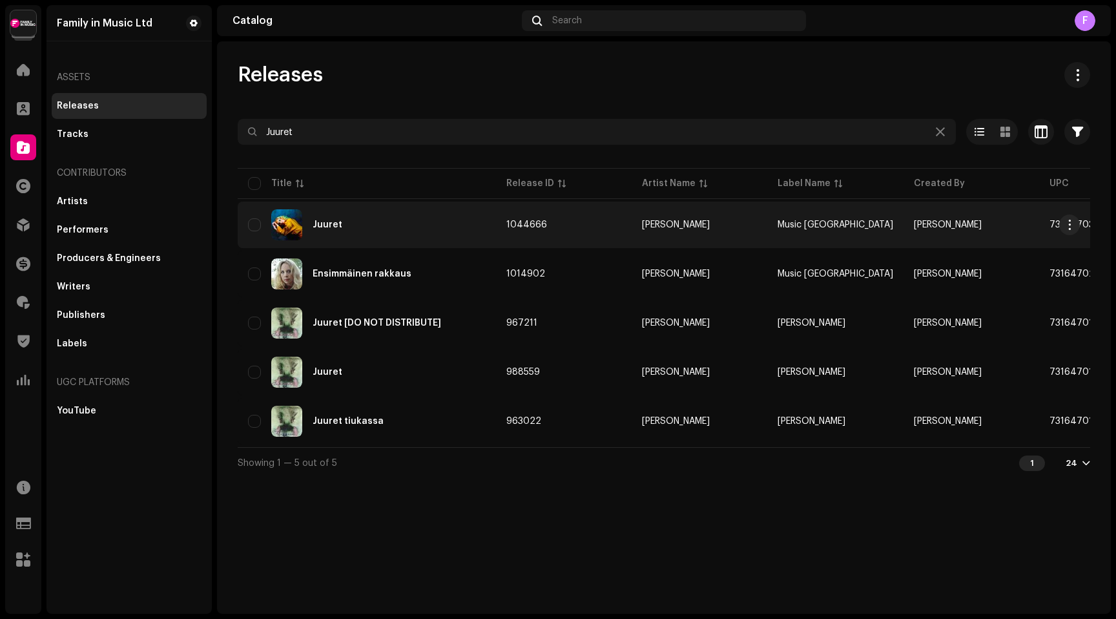
click at [323, 228] on div "Juuret" at bounding box center [328, 224] width 30 height 9
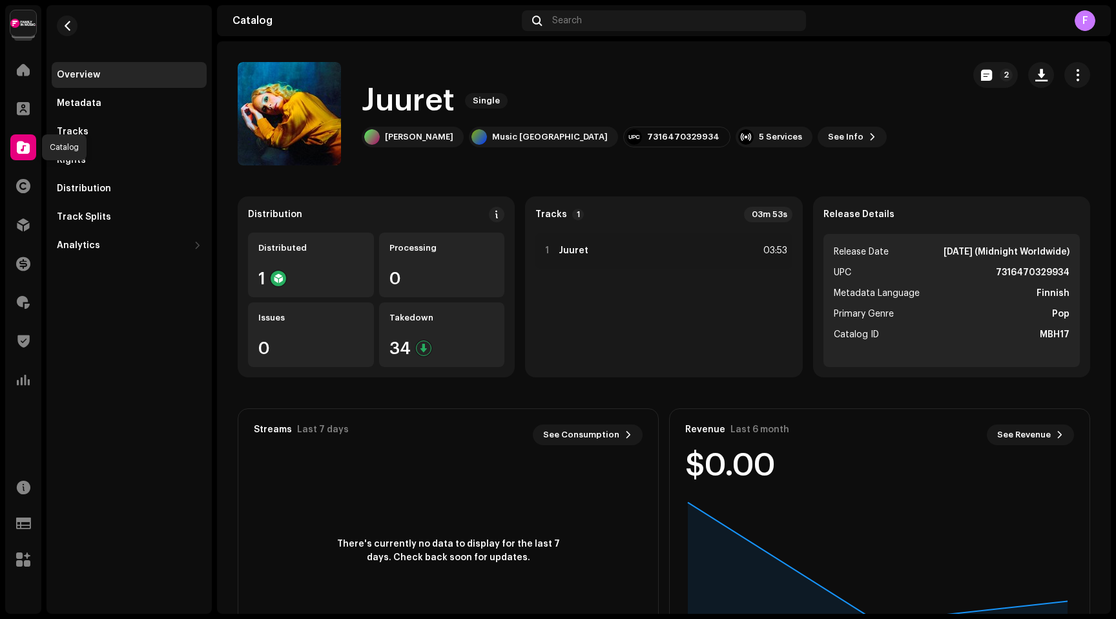
click at [23, 151] on span at bounding box center [23, 147] width 13 height 10
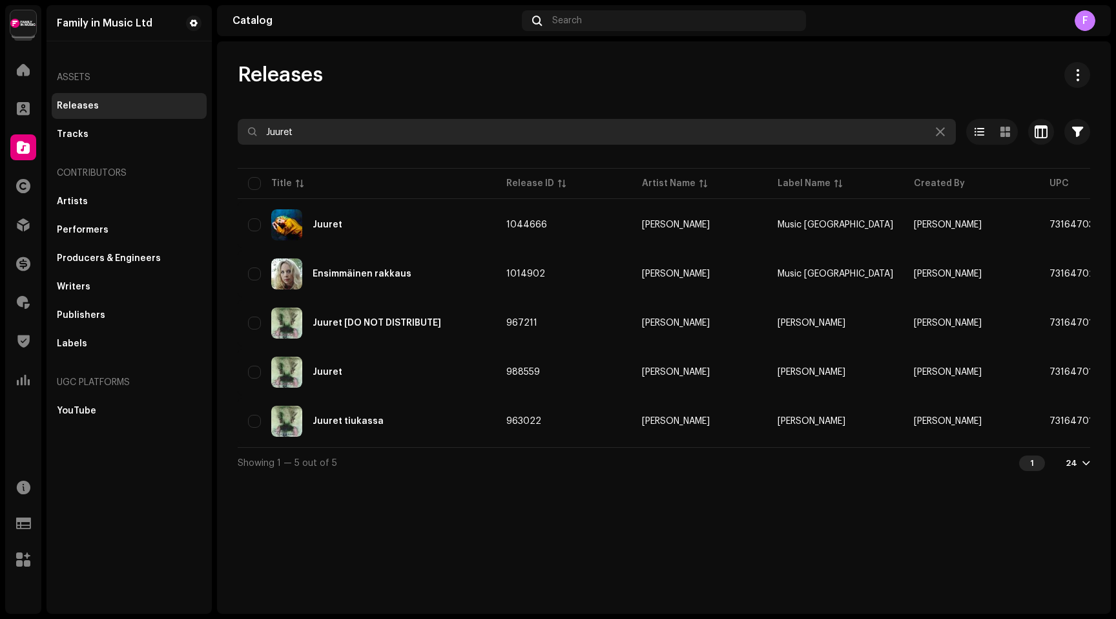
click at [307, 134] on input "Juuret" at bounding box center [597, 132] width 718 height 26
paste input "Tuokiokuva"
type input "Tuokiokuva"
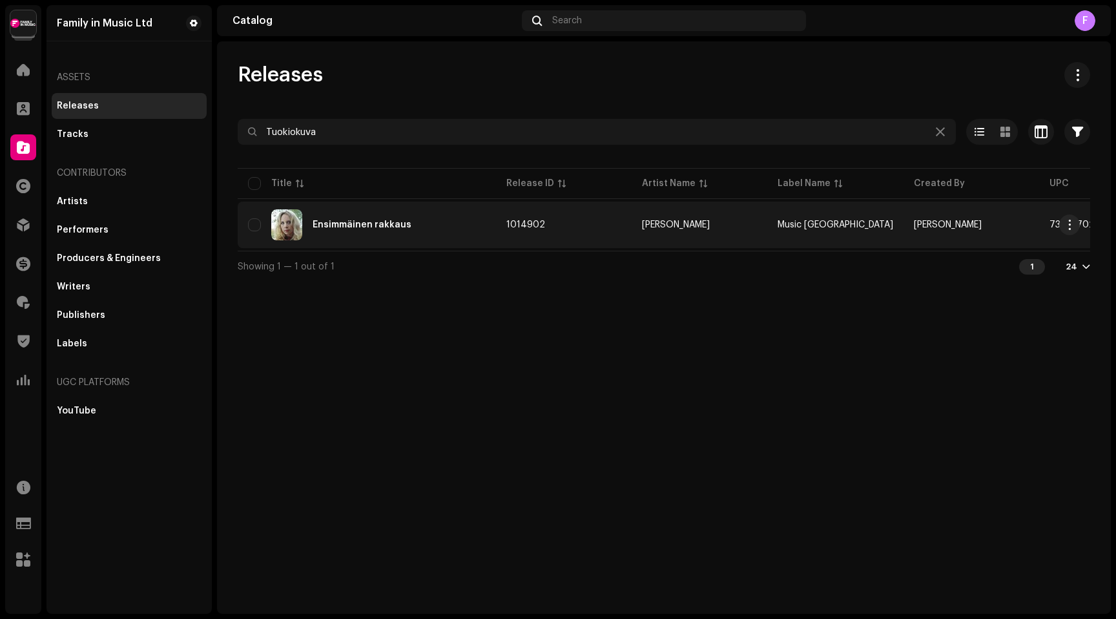
click at [363, 215] on div "Ensimmäinen rakkaus" at bounding box center [367, 224] width 238 height 31
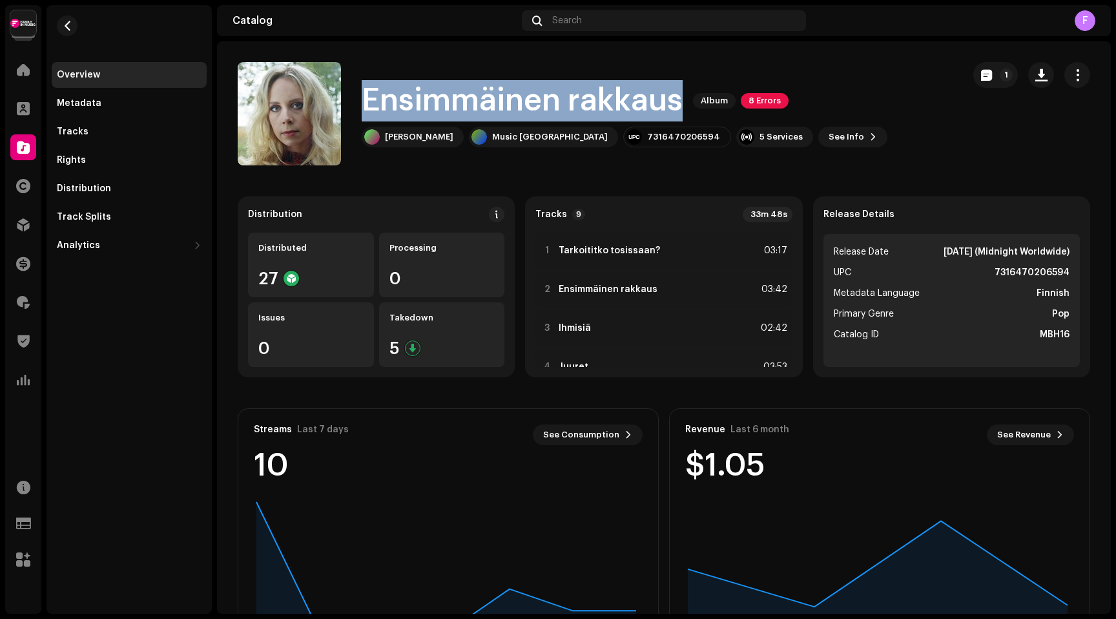
drag, startPoint x: 364, startPoint y: 100, endPoint x: 674, endPoint y: 99, distance: 310.8
click at [674, 99] on h1 "Ensimmäinen rakkaus" at bounding box center [522, 100] width 321 height 41
copy h1 "Ensimmäinen rakkaus"
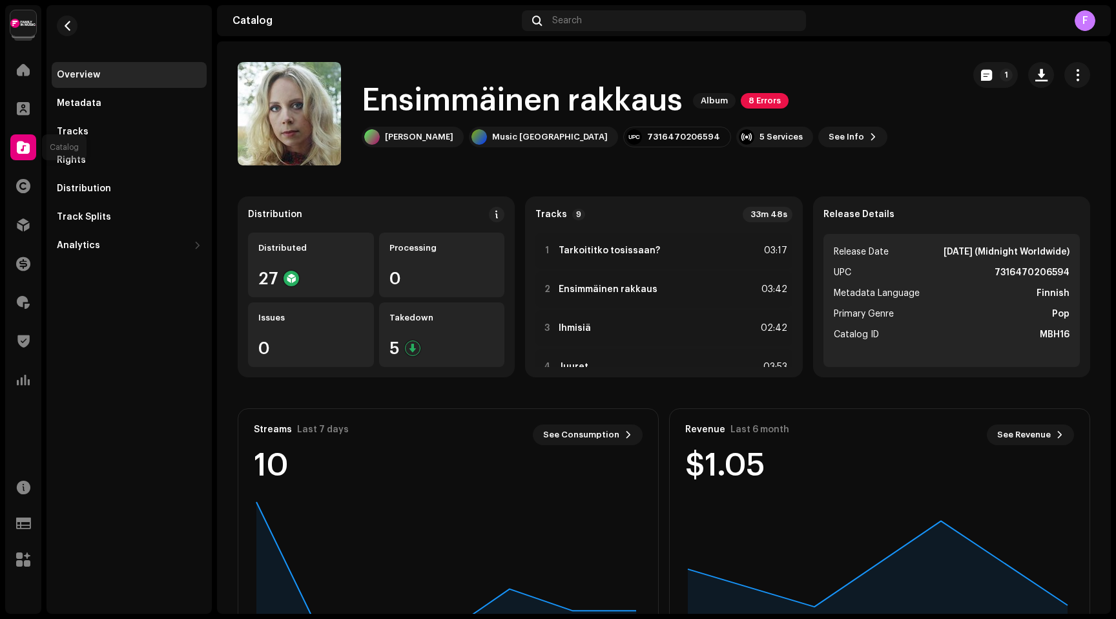
click at [24, 139] on div at bounding box center [23, 147] width 26 height 26
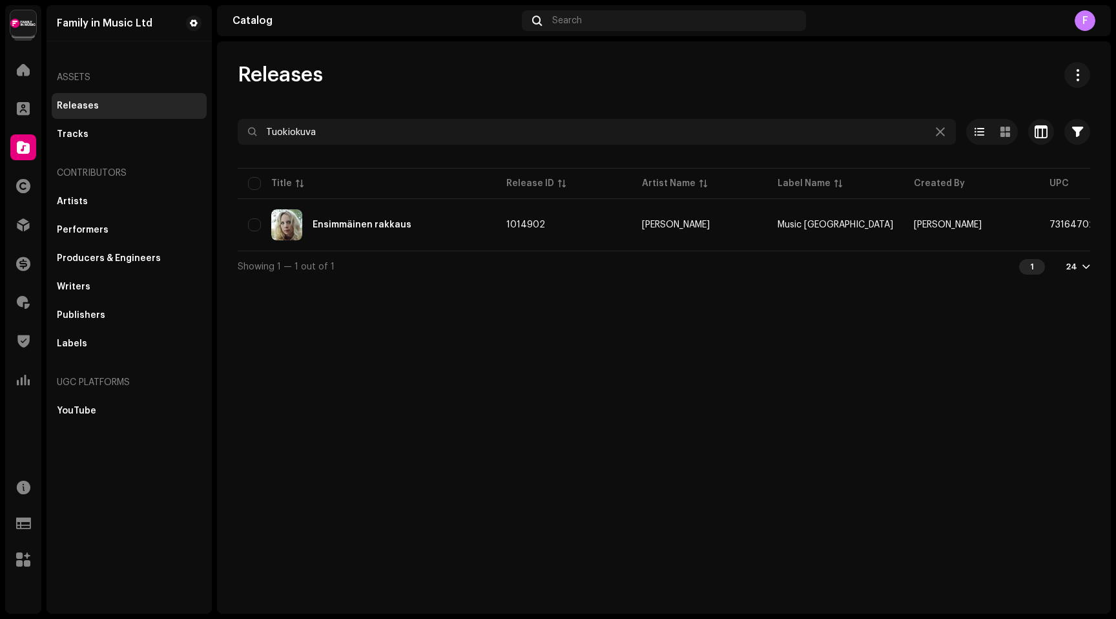
click at [24, 139] on div at bounding box center [23, 147] width 26 height 26
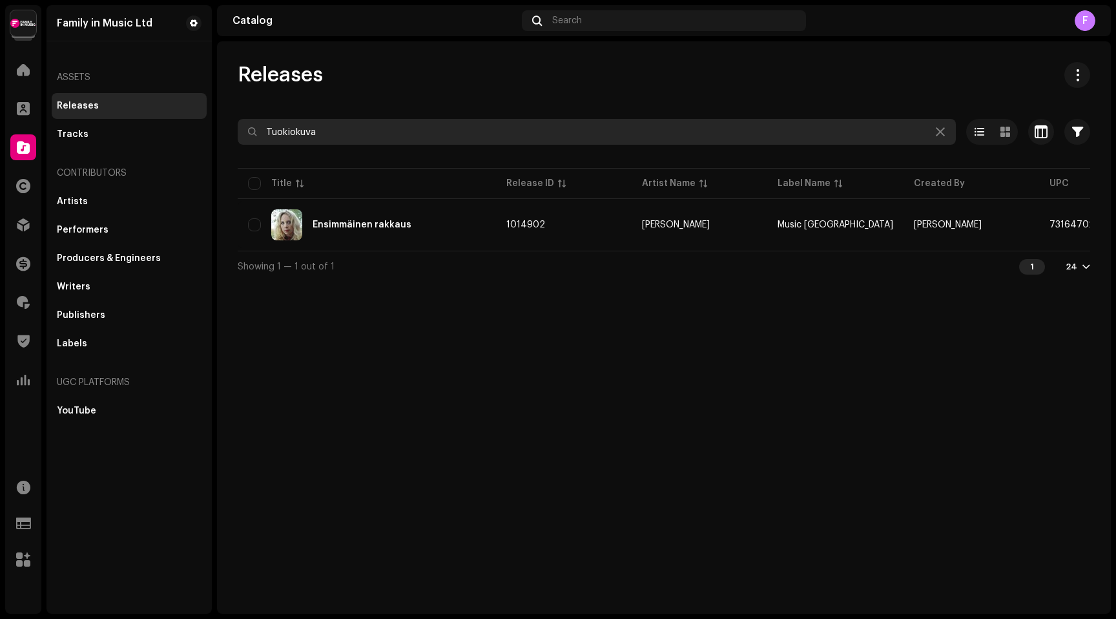
click at [309, 138] on input "Tuokiokuva" at bounding box center [597, 132] width 718 height 26
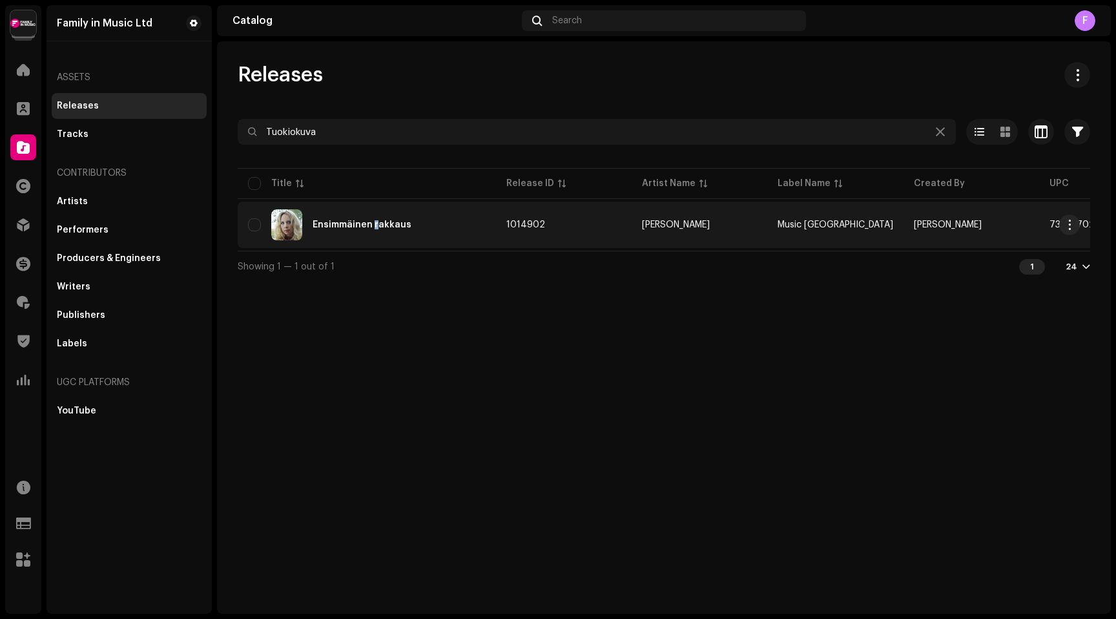
click at [374, 224] on div "Ensimmäinen rakkaus" at bounding box center [362, 224] width 99 height 9
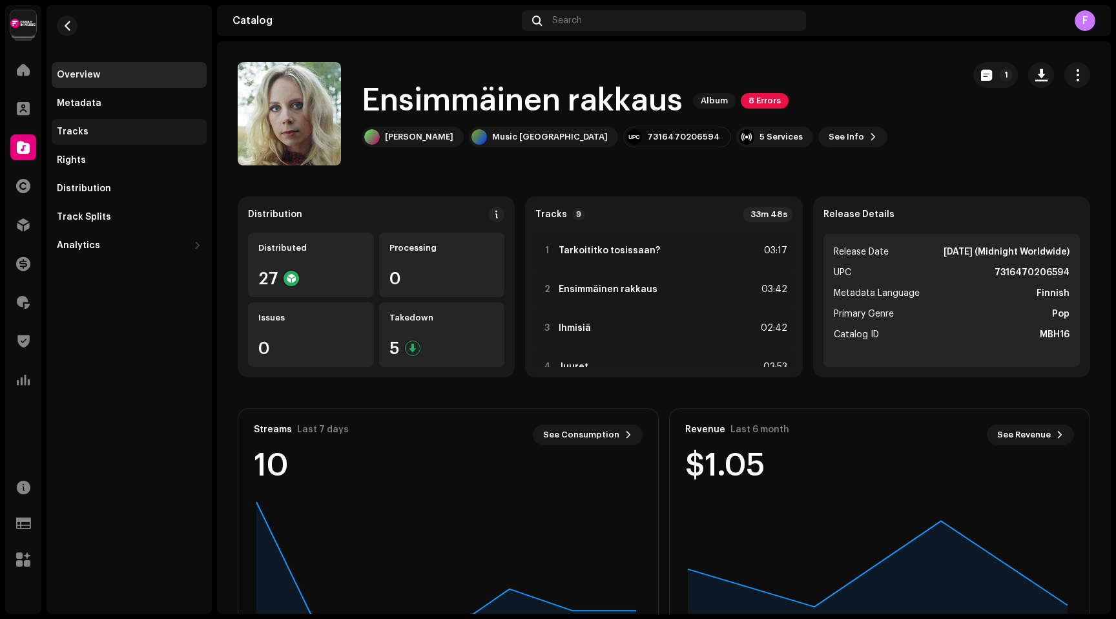
click at [82, 129] on div "Tracks" at bounding box center [73, 132] width 32 height 10
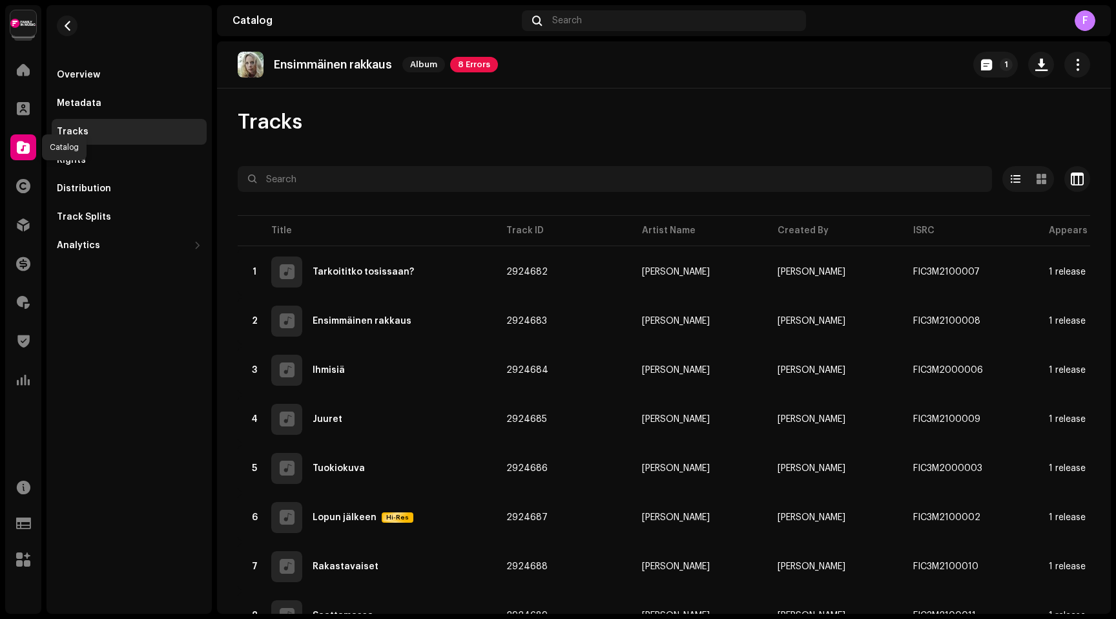
click at [17, 145] on span at bounding box center [23, 147] width 13 height 10
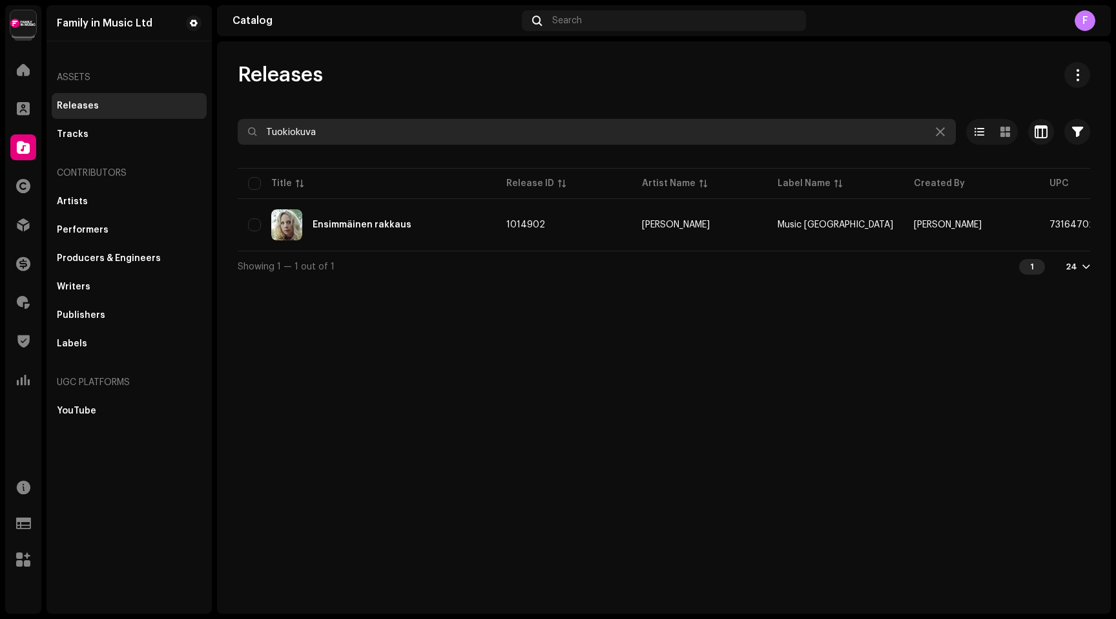
click at [297, 126] on input "Tuokiokuva" at bounding box center [597, 132] width 718 height 26
paste input "Ihmisiä"
drag, startPoint x: 296, startPoint y: 156, endPoint x: 283, endPoint y: 135, distance: 24.9
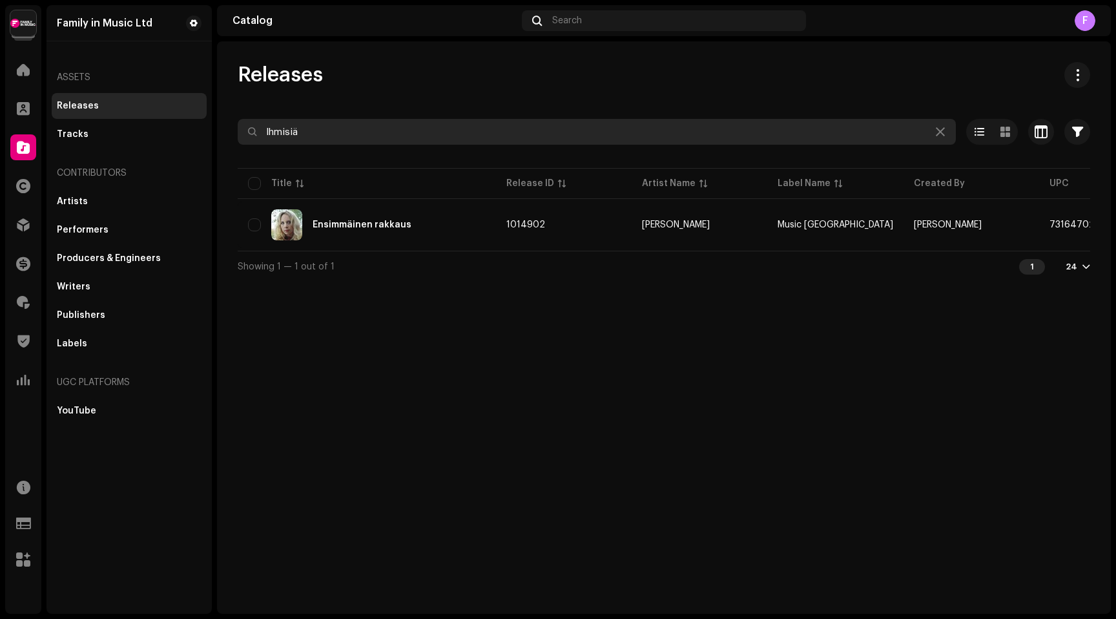
click at [283, 135] on input "Ihmisiä" at bounding box center [597, 132] width 718 height 26
paste input "Lopun jälkeen"
type input "Lopun jälkeen"
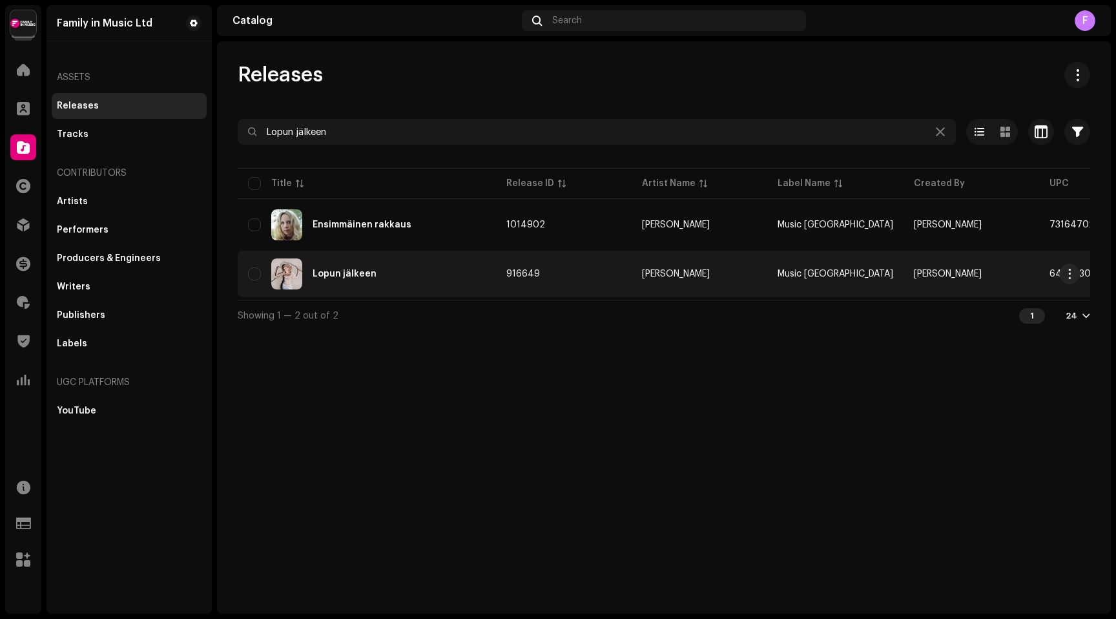
click at [344, 277] on div "Lopun jälkeen" at bounding box center [345, 273] width 64 height 9
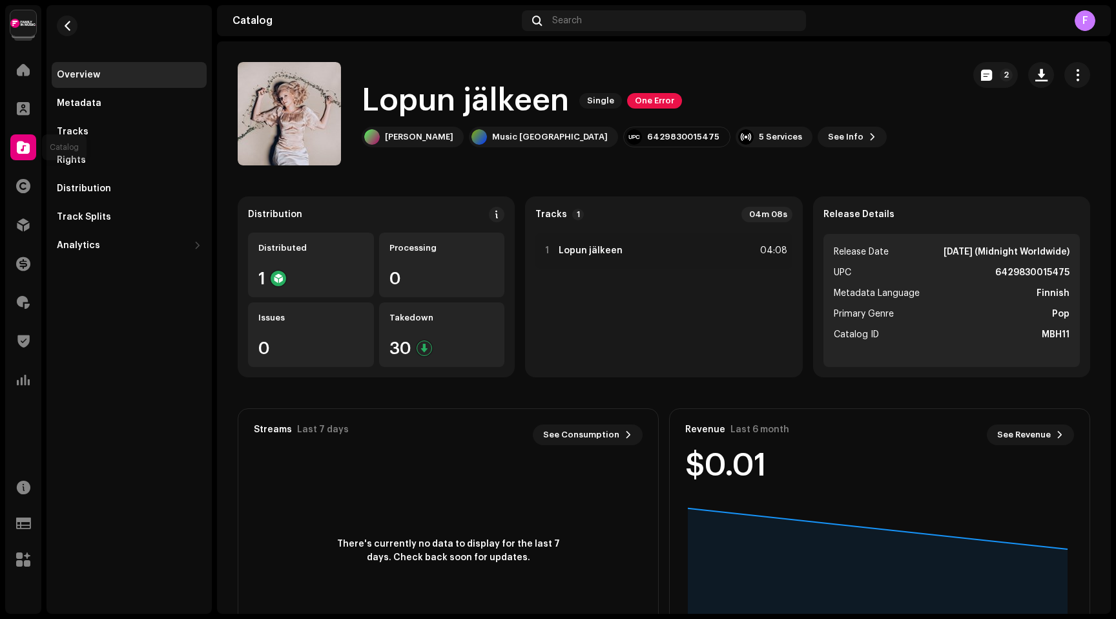
click at [24, 142] on span at bounding box center [23, 147] width 13 height 10
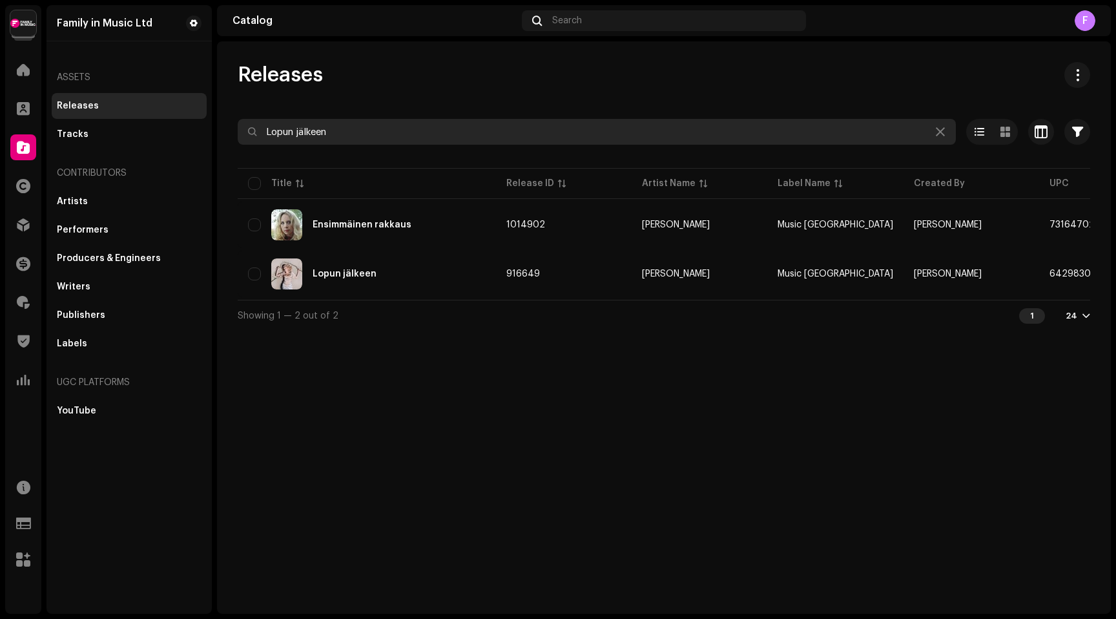
click at [300, 134] on input "Lopun jälkeen" at bounding box center [597, 132] width 718 height 26
paste input "Muuttuvat tiet"
type input "Muuttuvat tiet"
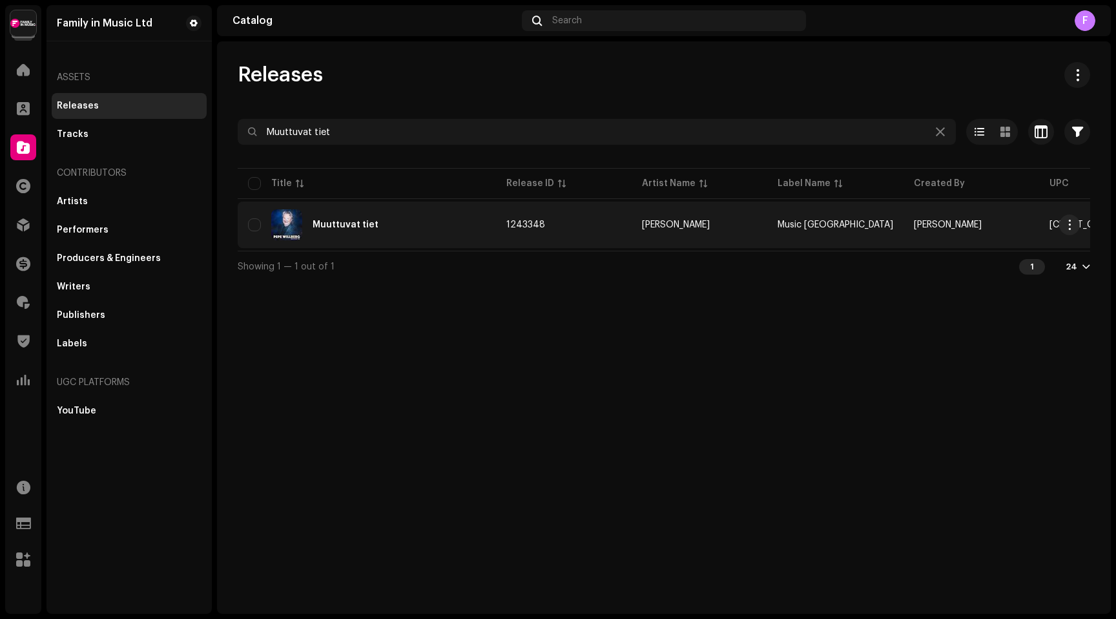
click at [345, 226] on div "Muuttuvat tiet" at bounding box center [346, 224] width 66 height 9
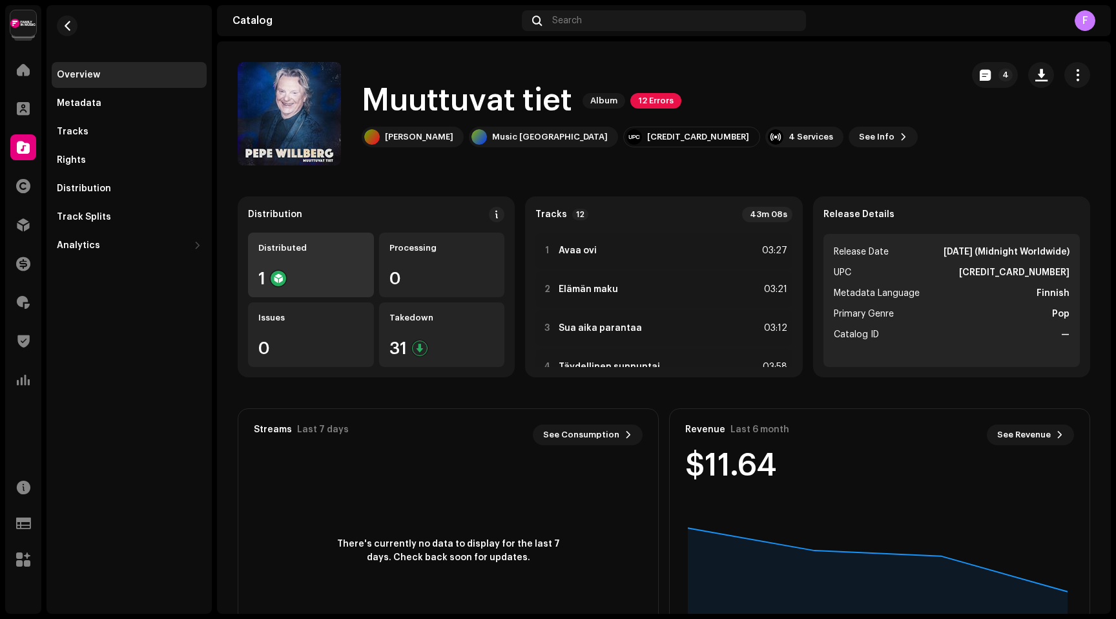
click at [294, 275] on div "1" at bounding box center [310, 278] width 105 height 17
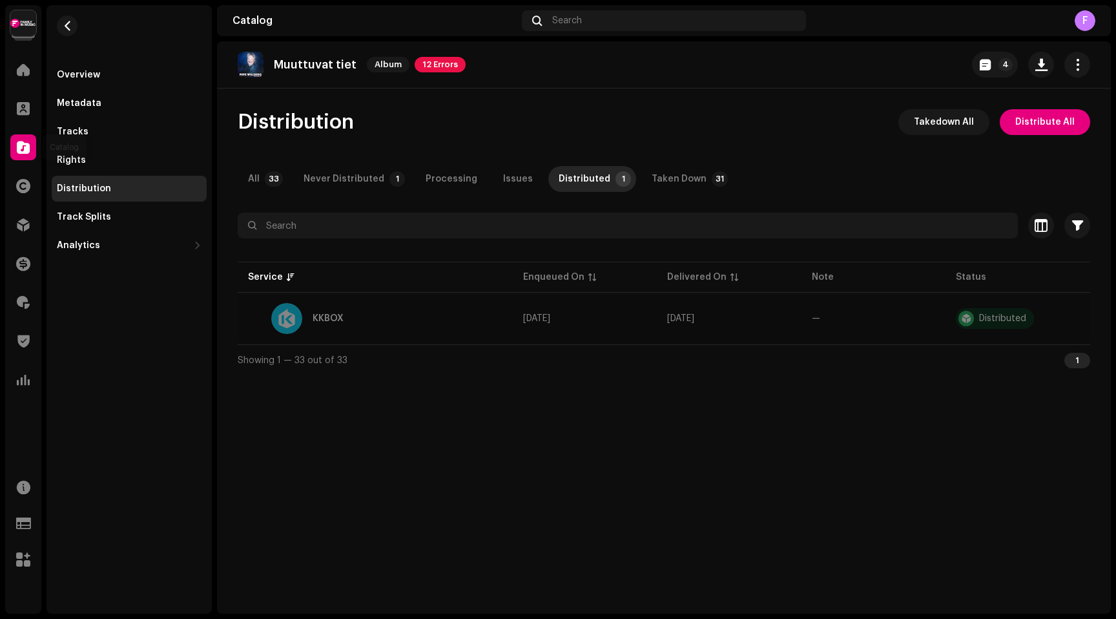
click at [23, 142] on span at bounding box center [23, 147] width 13 height 10
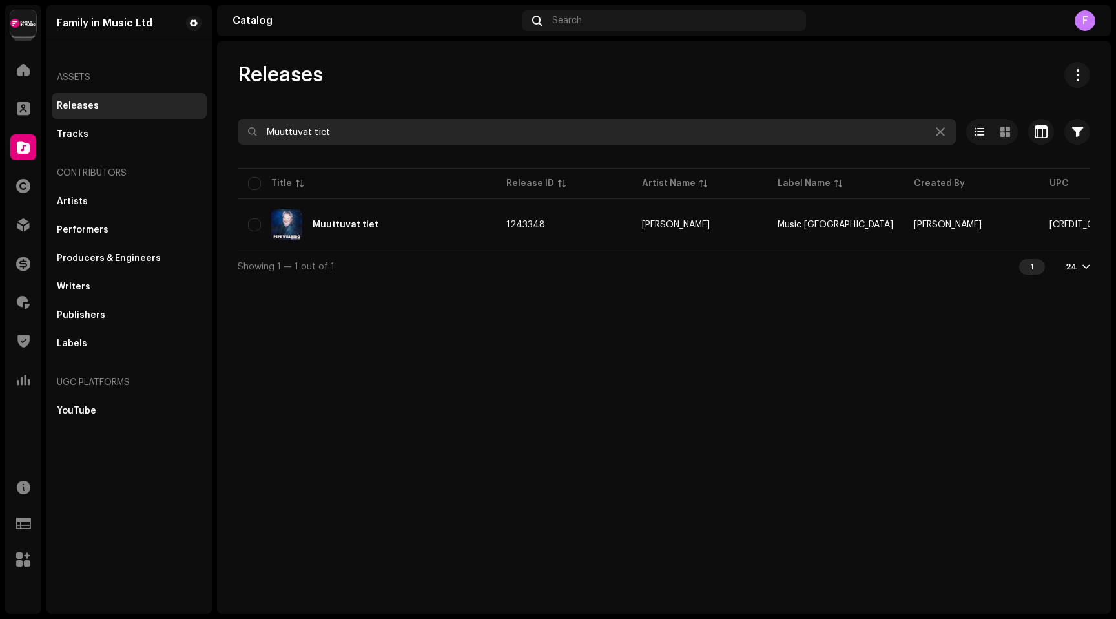
click at [296, 135] on input "Muuttuvat tiet" at bounding box center [597, 132] width 718 height 26
paste input "Hullunkiilto"
type input "Hullunkiilto"
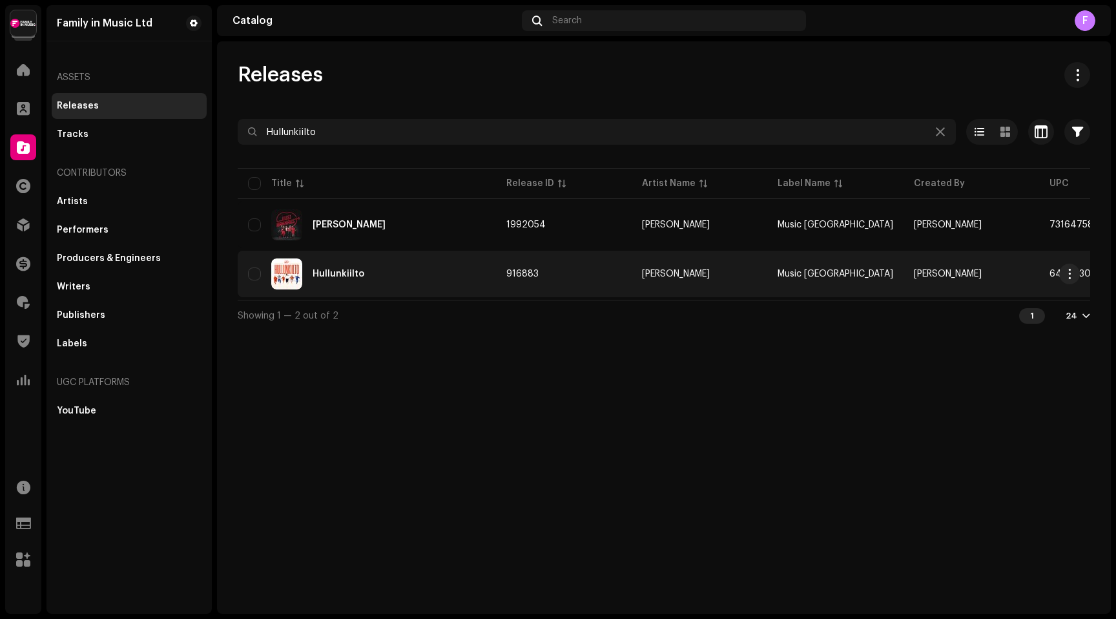
click at [336, 272] on div "Hullunkiilto" at bounding box center [339, 273] width 52 height 9
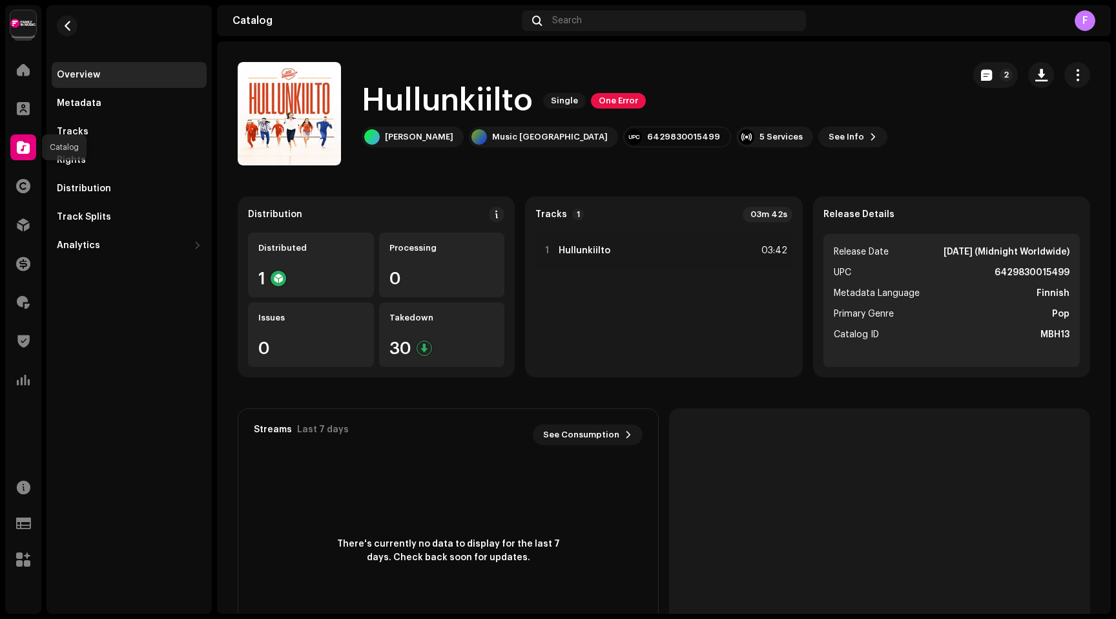
click at [26, 150] on span at bounding box center [23, 147] width 13 height 10
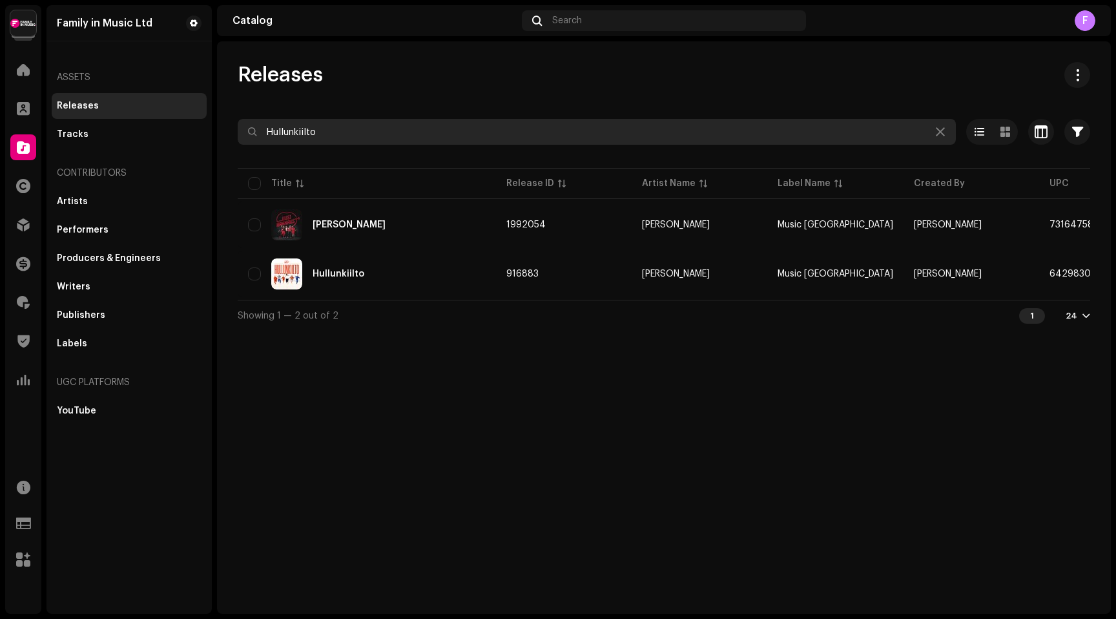
click at [351, 140] on input "Hullunkiilto" at bounding box center [597, 132] width 718 height 26
paste input "Kahdella kielellä"
type input "Kahdella kielellä"
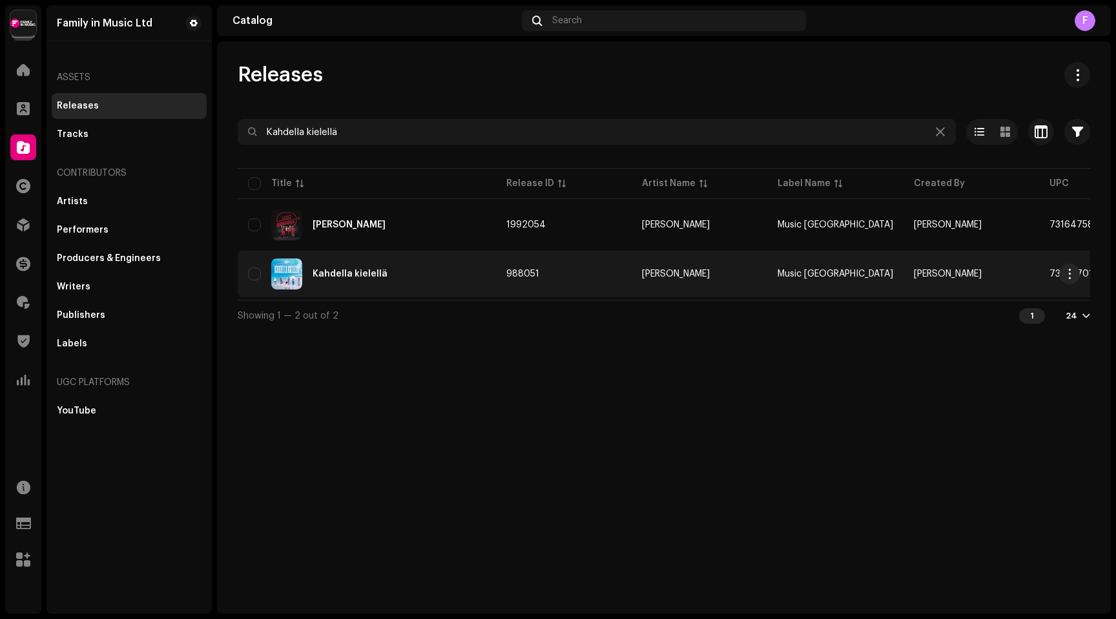
click at [344, 274] on div "Kahdella kielellä" at bounding box center [350, 273] width 75 height 9
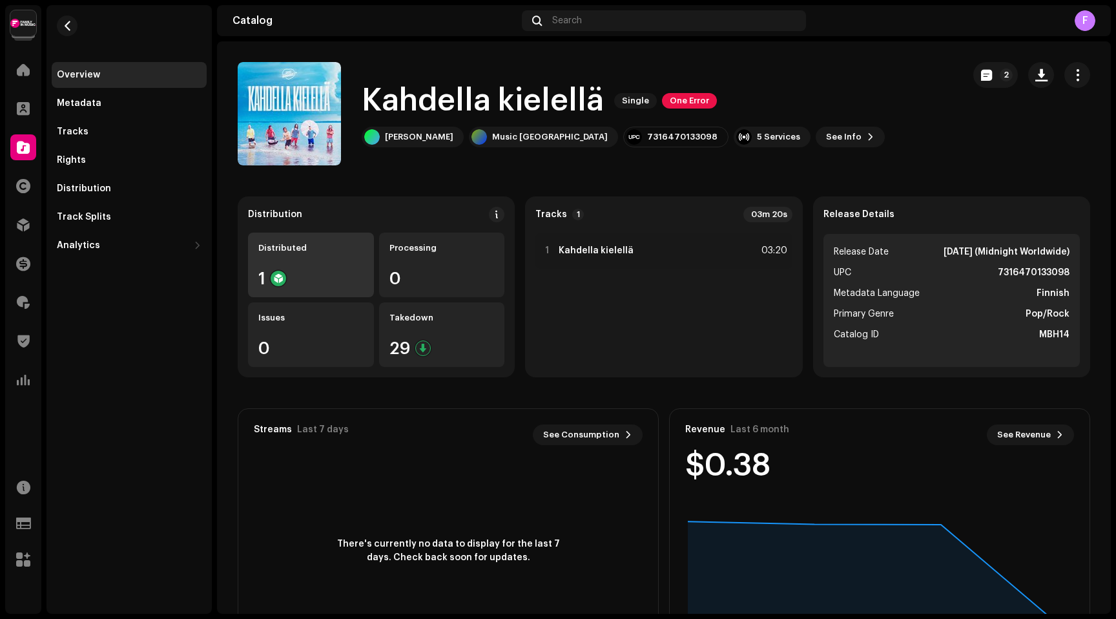
click at [301, 260] on div "Distributed 1" at bounding box center [311, 265] width 126 height 65
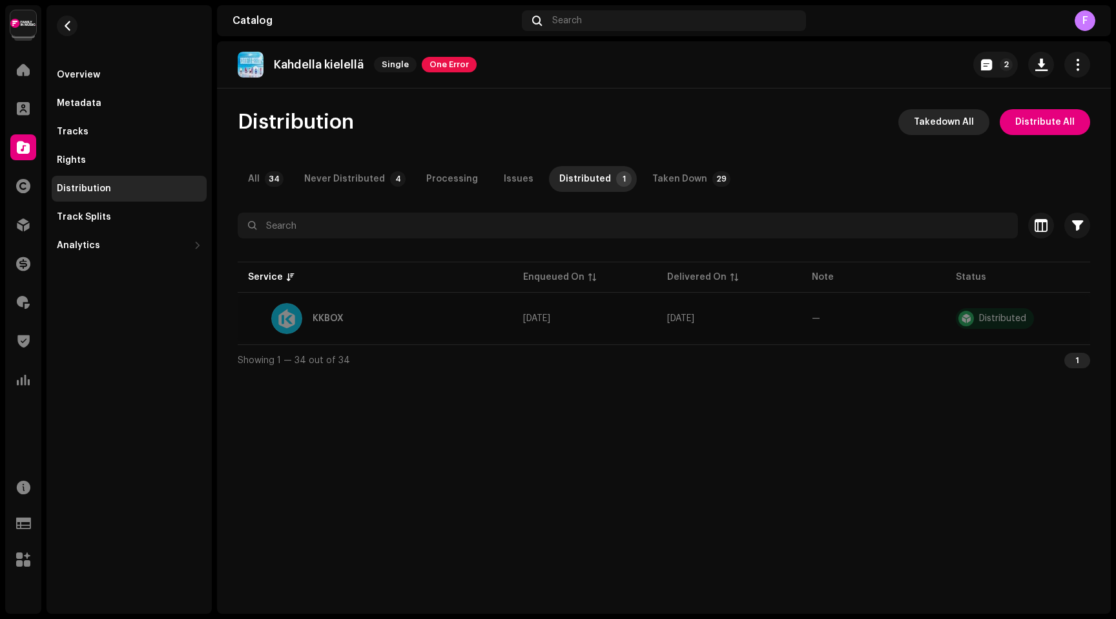
click at [945, 125] on span "Takedown All" at bounding box center [944, 122] width 60 height 26
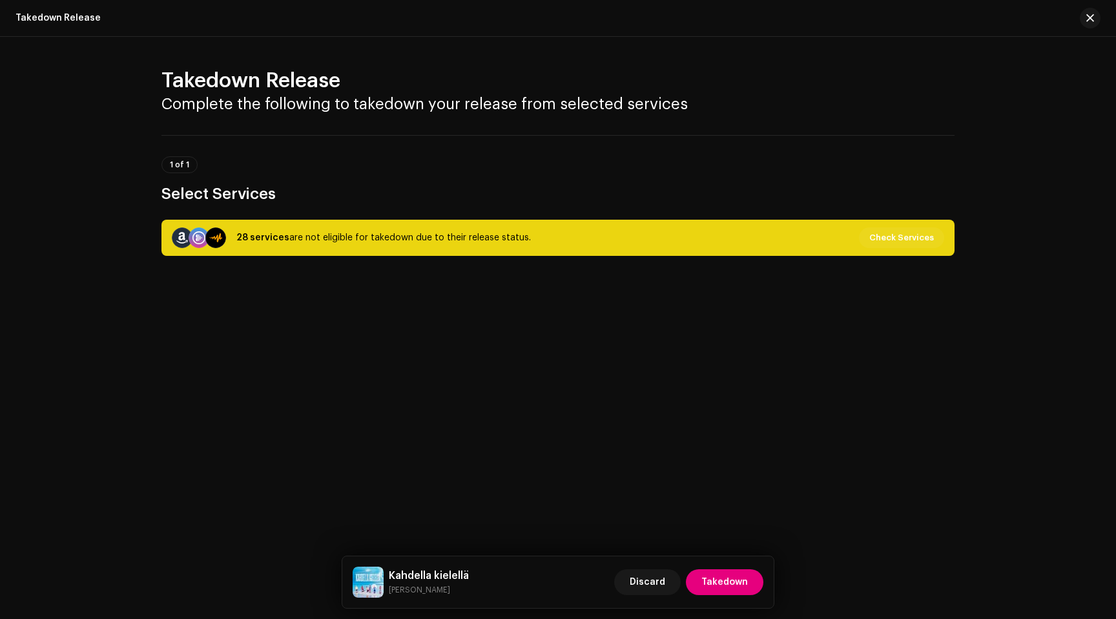
click at [322, 240] on div "28 services are not eligible for takedown due to their release status." at bounding box center [383, 238] width 295 height 16
click at [649, 572] on span "Discard" at bounding box center [648, 582] width 36 height 26
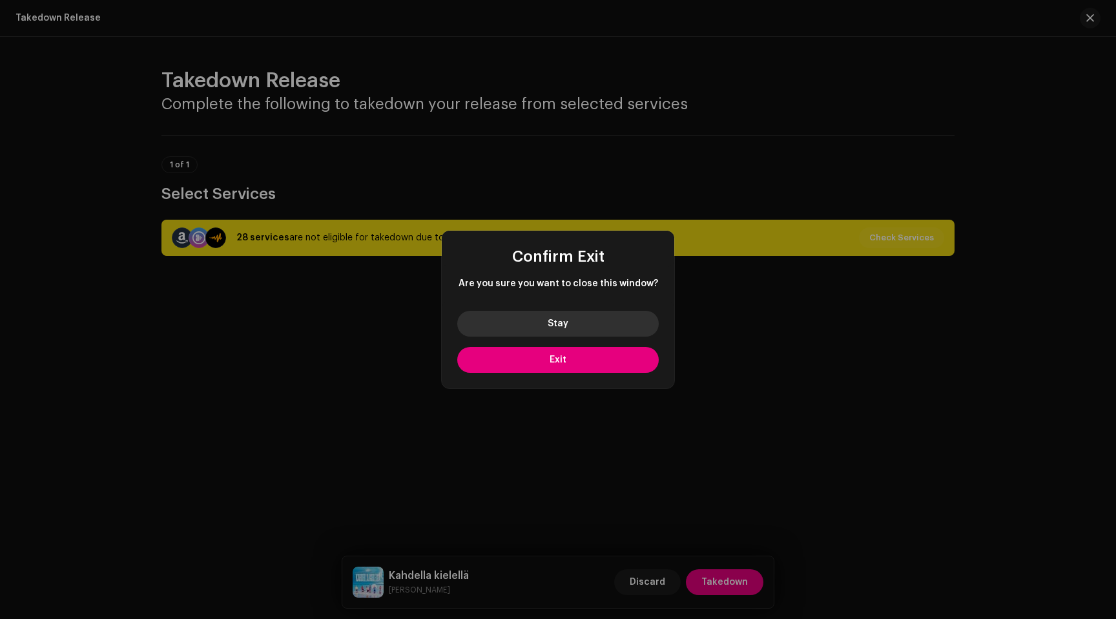
click at [580, 328] on button "Stay" at bounding box center [558, 324] width 202 height 26
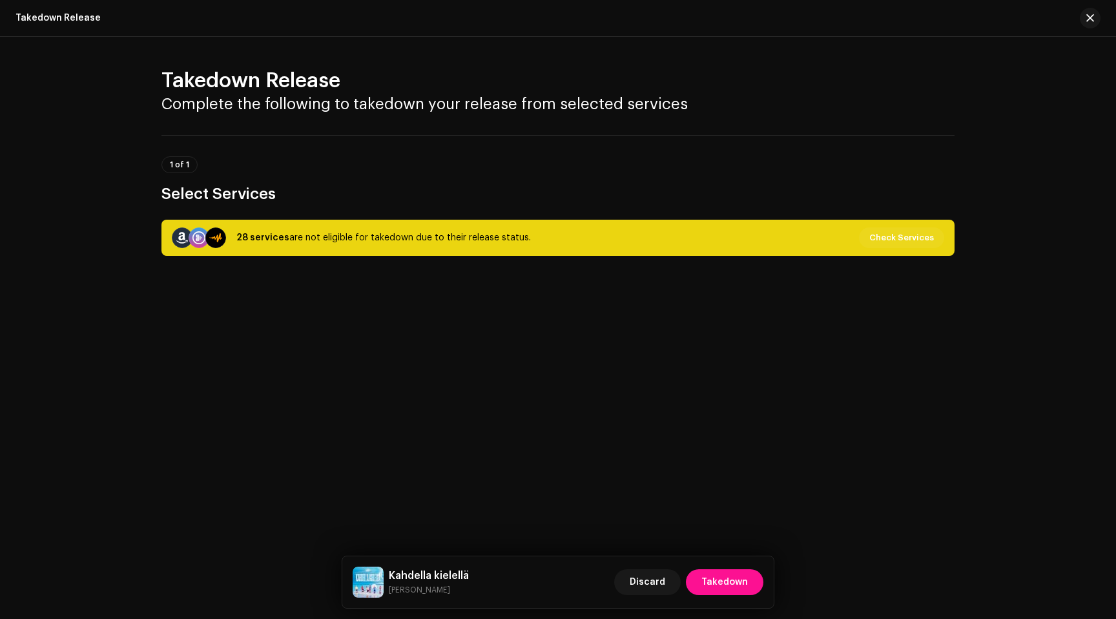
click at [718, 581] on span "Takedown" at bounding box center [725, 582] width 47 height 26
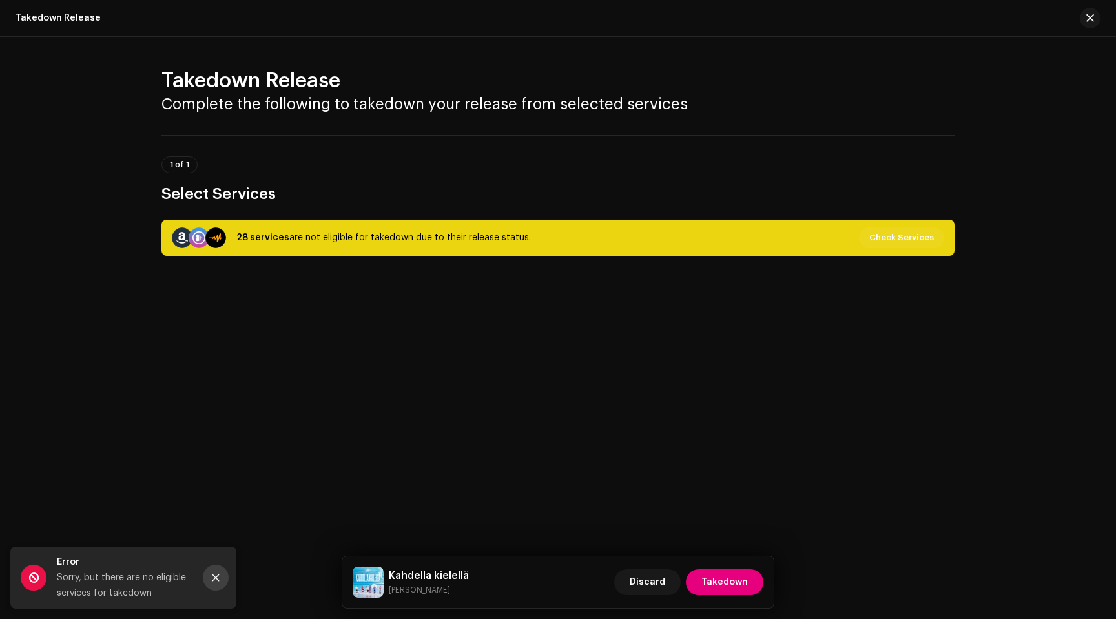
click at [222, 571] on button "Close" at bounding box center [216, 578] width 26 height 26
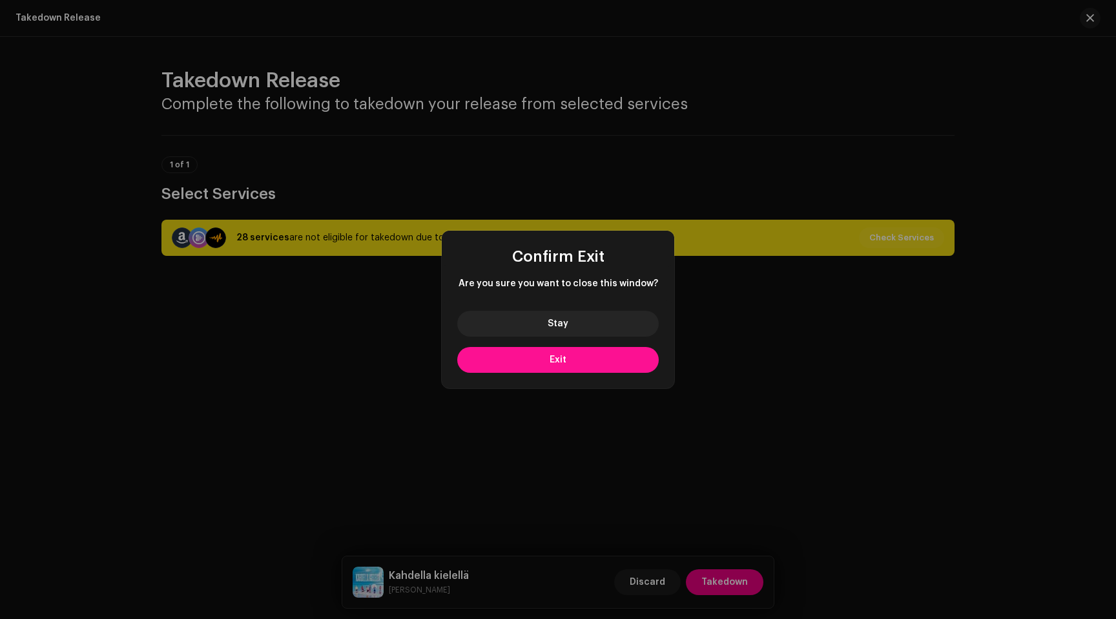
click at [540, 366] on button "Exit" at bounding box center [558, 360] width 202 height 26
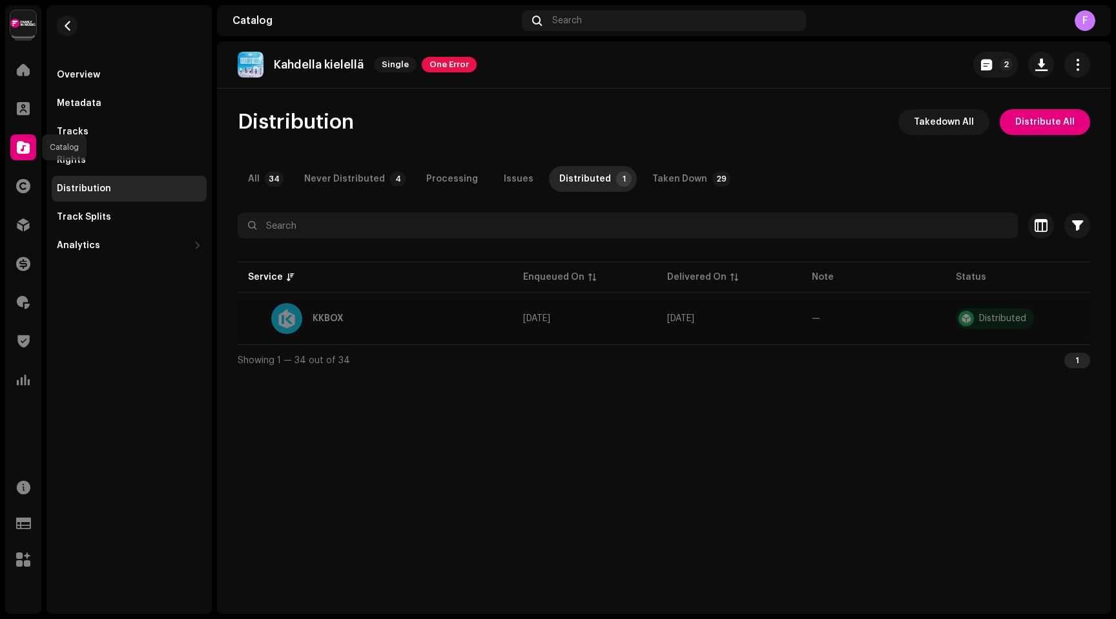
click at [26, 145] on span at bounding box center [23, 147] width 13 height 10
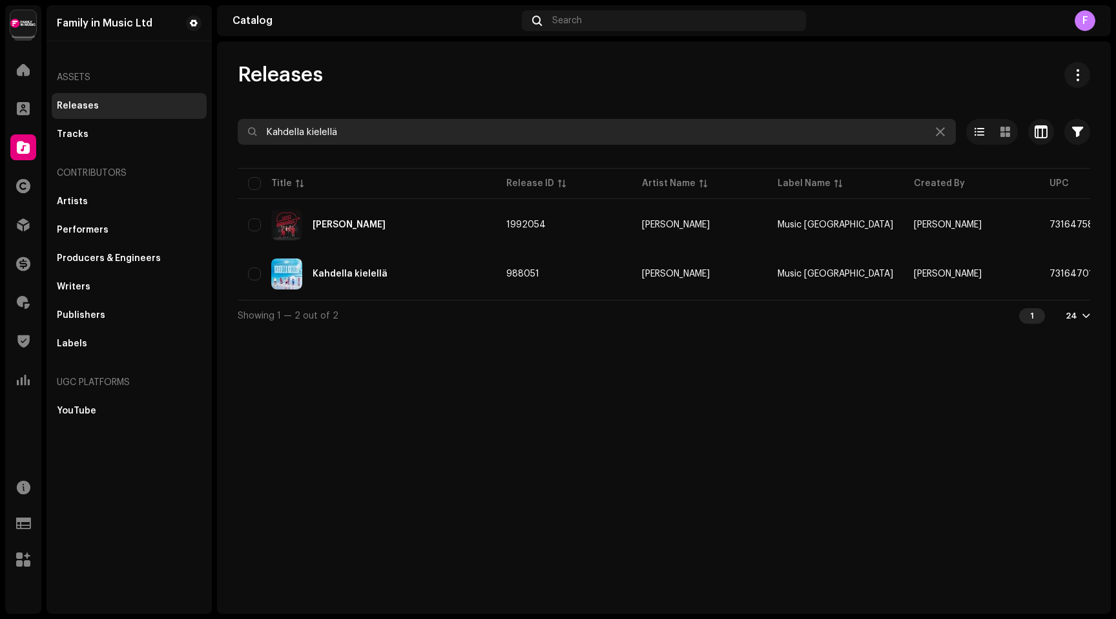
click at [345, 132] on input "Kahdella kielellä" at bounding box center [597, 132] width 718 height 26
click at [342, 133] on input "Kahdella kielellä" at bounding box center [597, 132] width 718 height 26
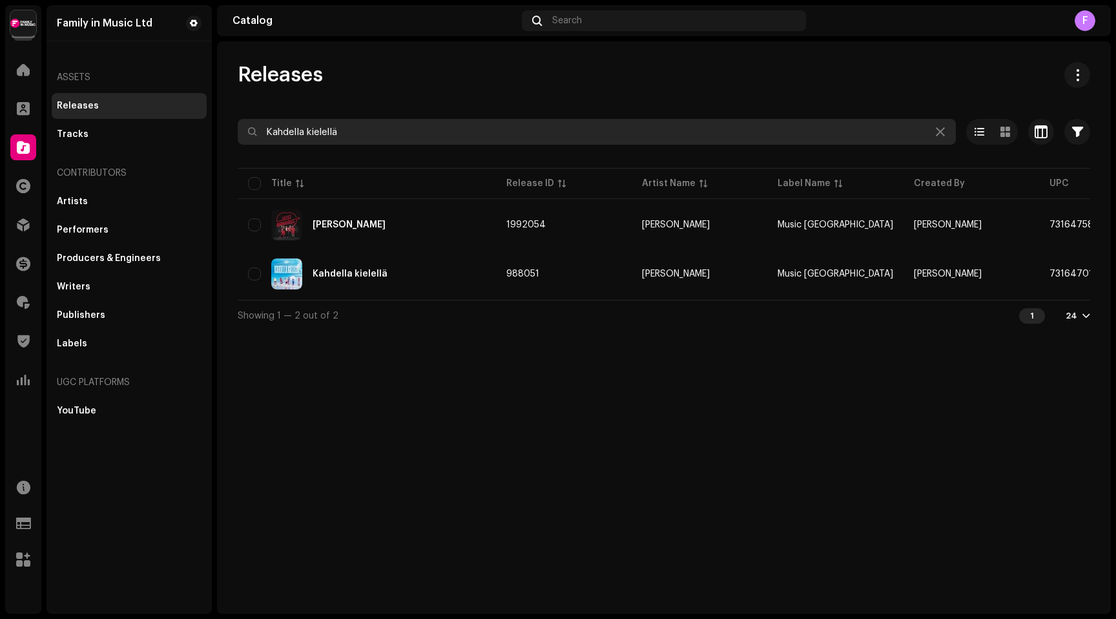
click at [342, 133] on input "Kahdella kielellä" at bounding box center [597, 132] width 718 height 26
paste input "Pelistä poissa"
type input "Pelistä poissa"
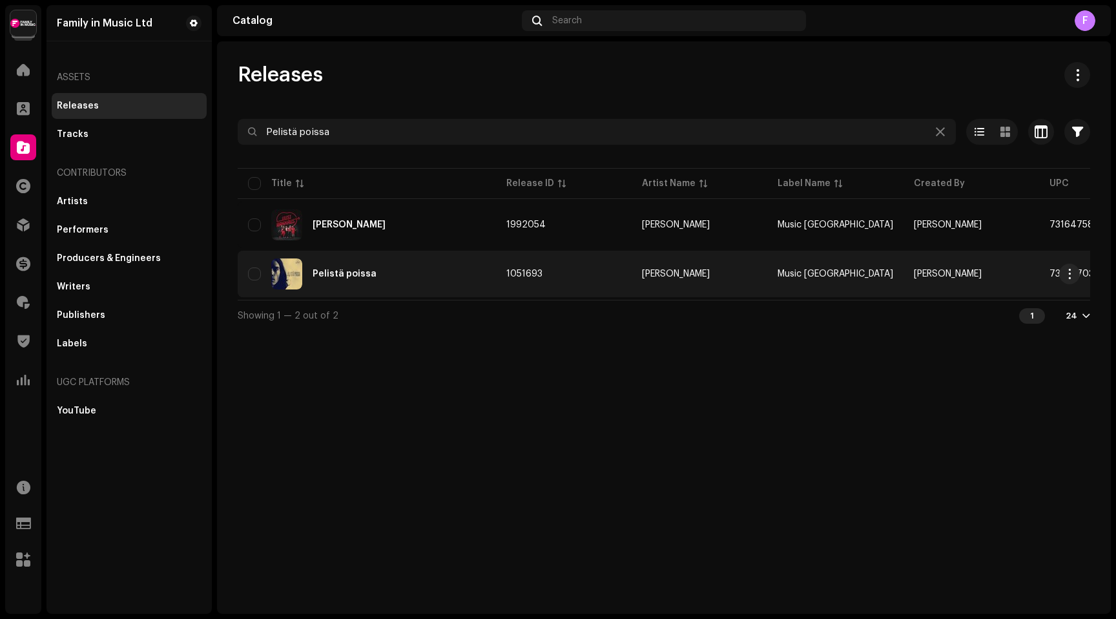
click at [342, 273] on div "Pelistä poissa" at bounding box center [345, 273] width 64 height 9
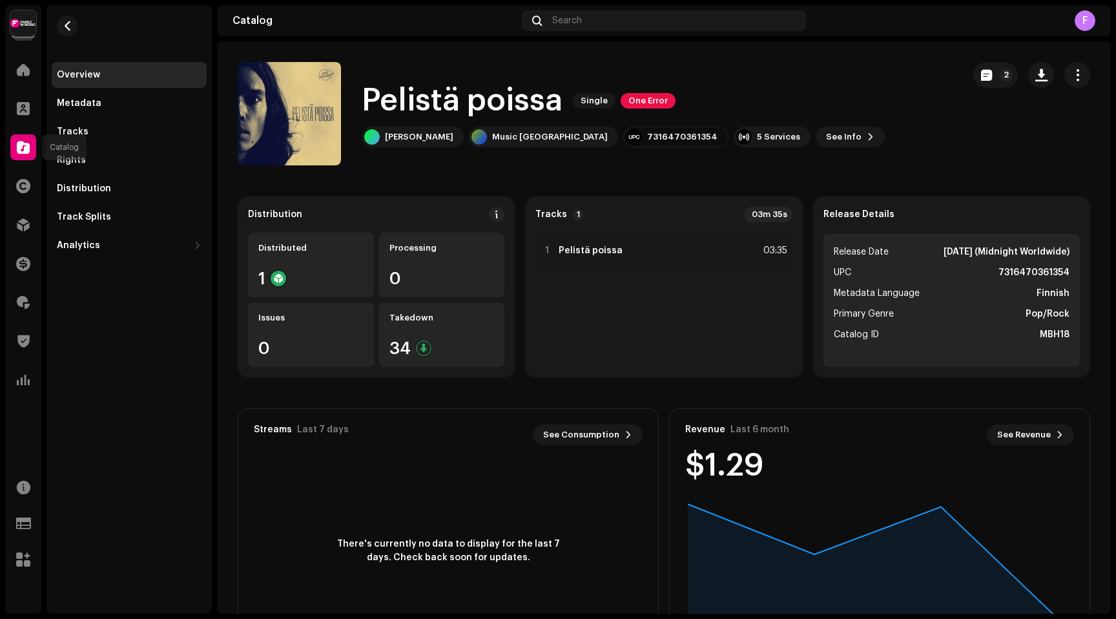
click at [27, 144] on span at bounding box center [23, 147] width 13 height 10
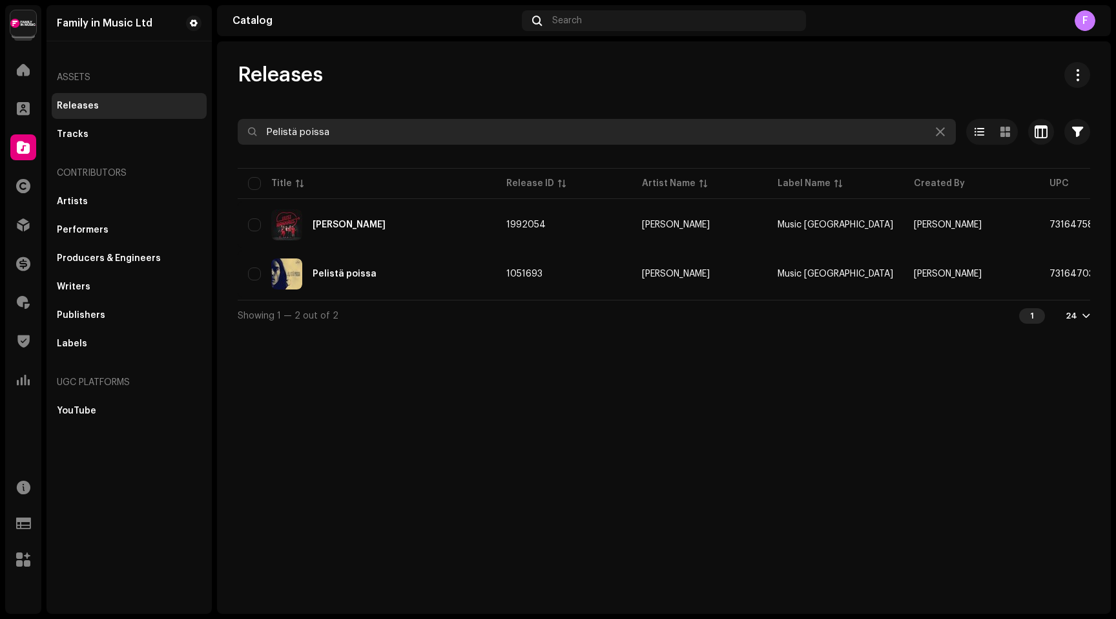
click at [297, 134] on input "Pelistä poissa" at bounding box center [597, 132] width 718 height 26
paste input "udasjärvi–[GEOGRAPHIC_DATA]"
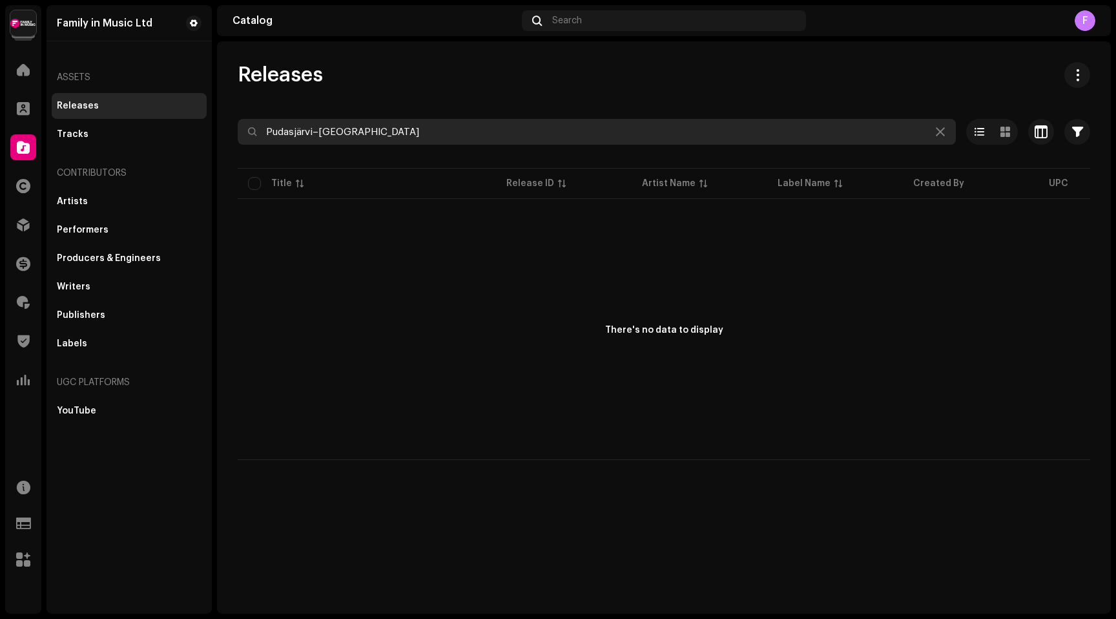
click at [329, 132] on input "Pudasjärvi–[GEOGRAPHIC_DATA]" at bounding box center [597, 132] width 718 height 26
paste input "Sadepisarat"
type input "Sadepisarat"
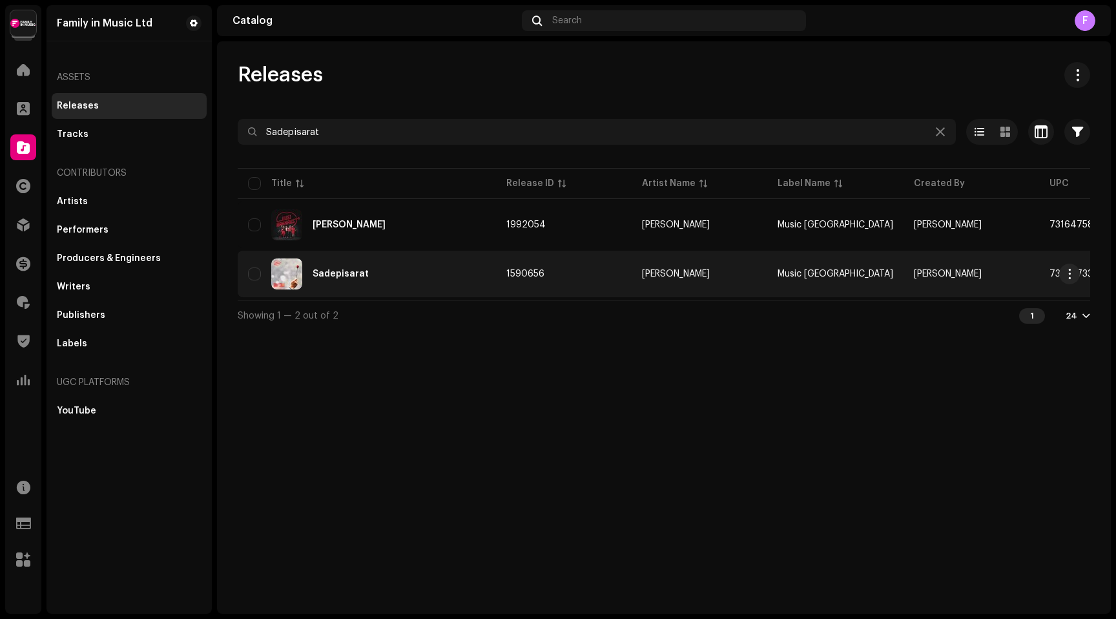
click at [346, 273] on div "Sadepisarat" at bounding box center [341, 273] width 56 height 9
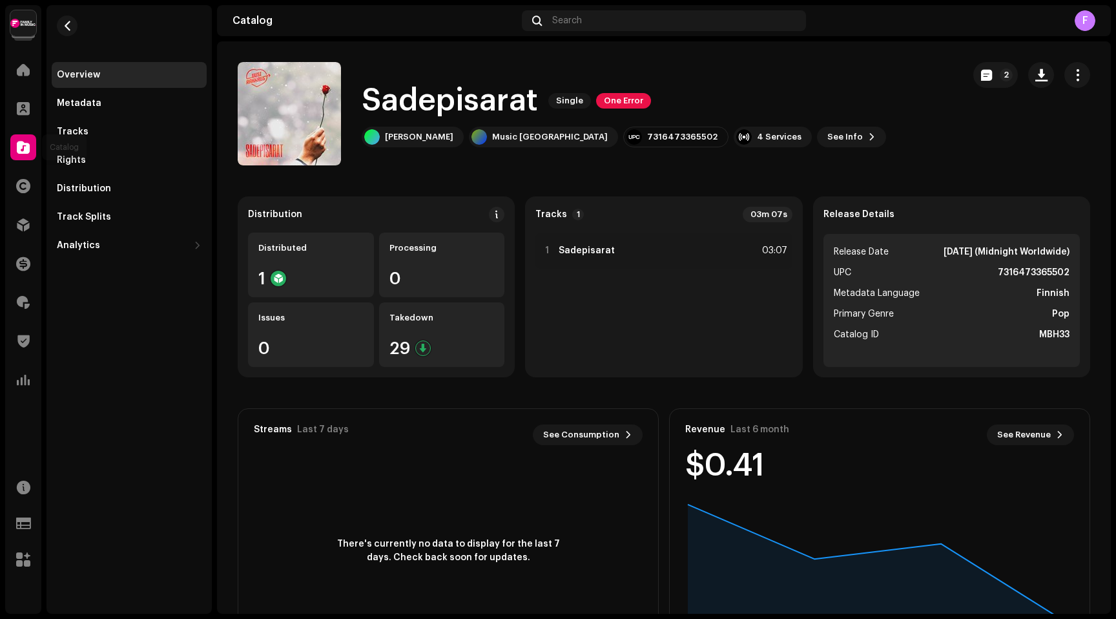
click at [17, 145] on span at bounding box center [23, 147] width 13 height 10
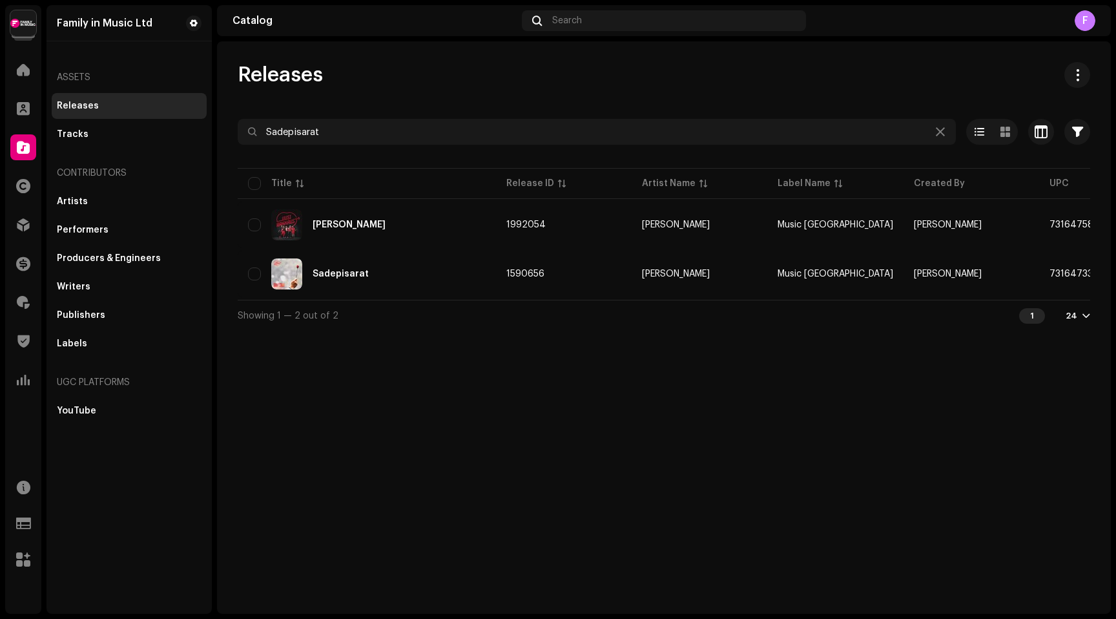
click at [291, 112] on div "Releases Sadepisarat Selected 0 Select all 2 Options Filters Distribution statu…" at bounding box center [664, 196] width 894 height 269
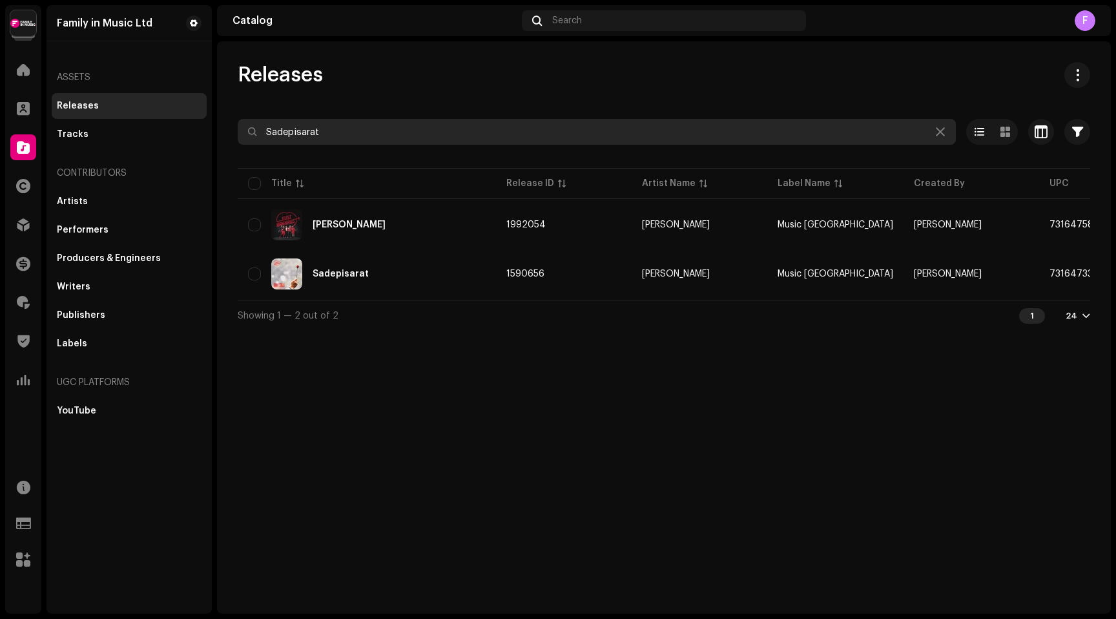
click at [284, 126] on input "Sadepisarat" at bounding box center [597, 132] width 718 height 26
paste input "Koko suku tanssi"
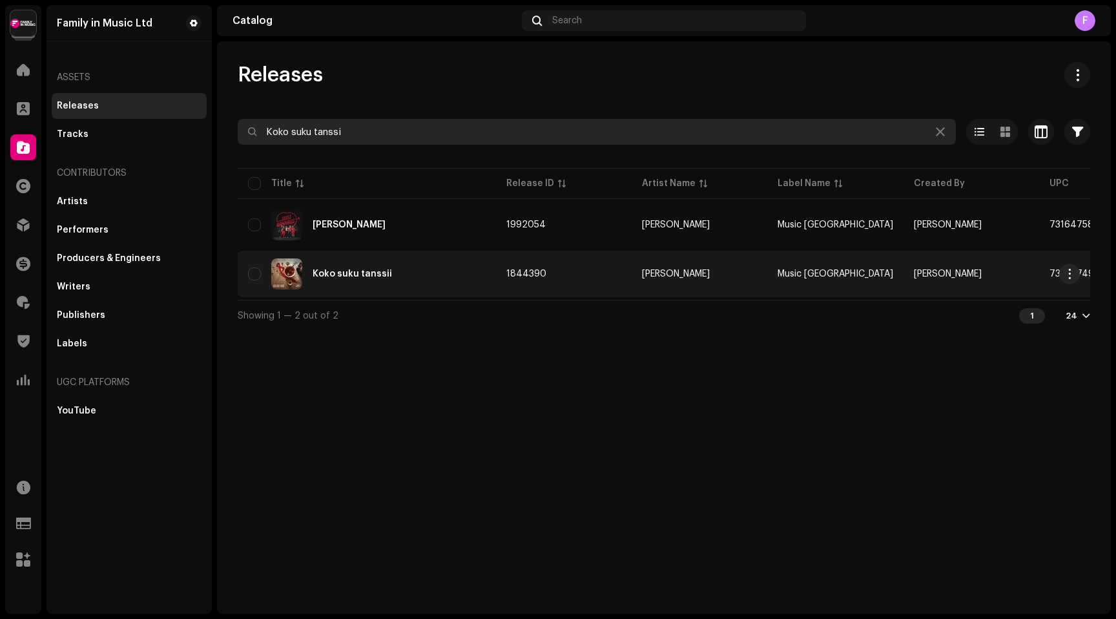
type input "Koko suku tanssi"
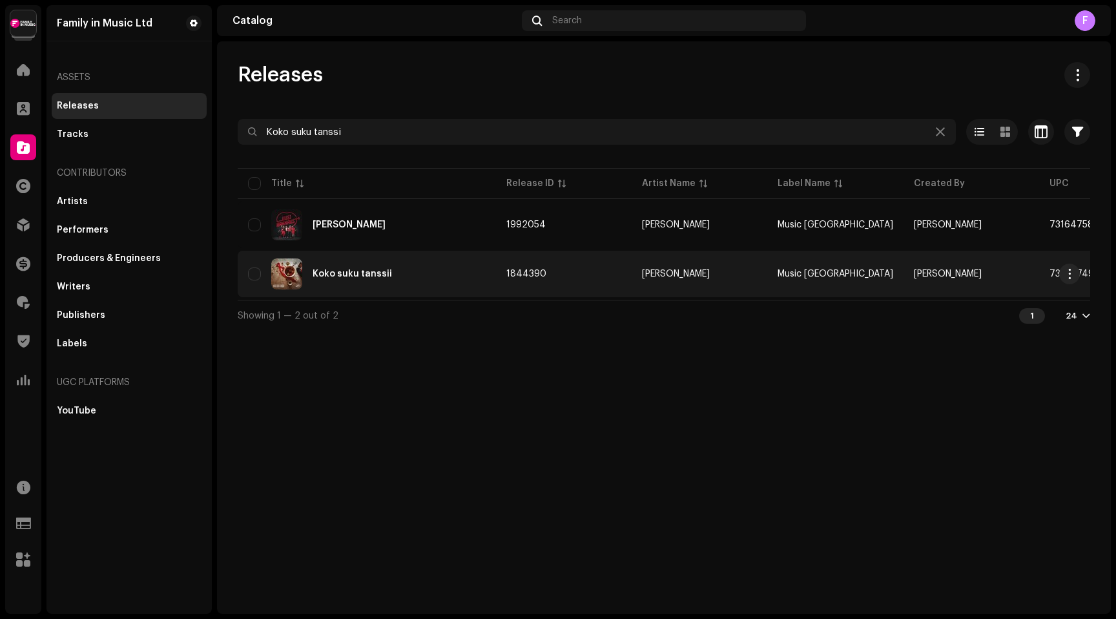
click at [355, 274] on div "Koko suku tanssii" at bounding box center [352, 273] width 79 height 9
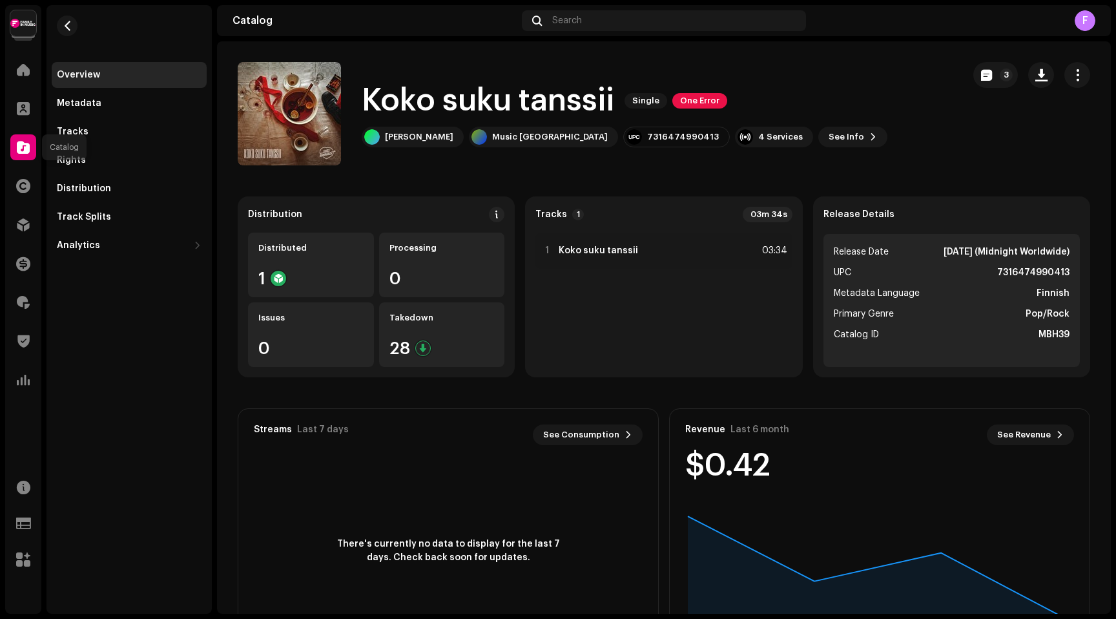
click at [22, 149] on span at bounding box center [23, 147] width 13 height 10
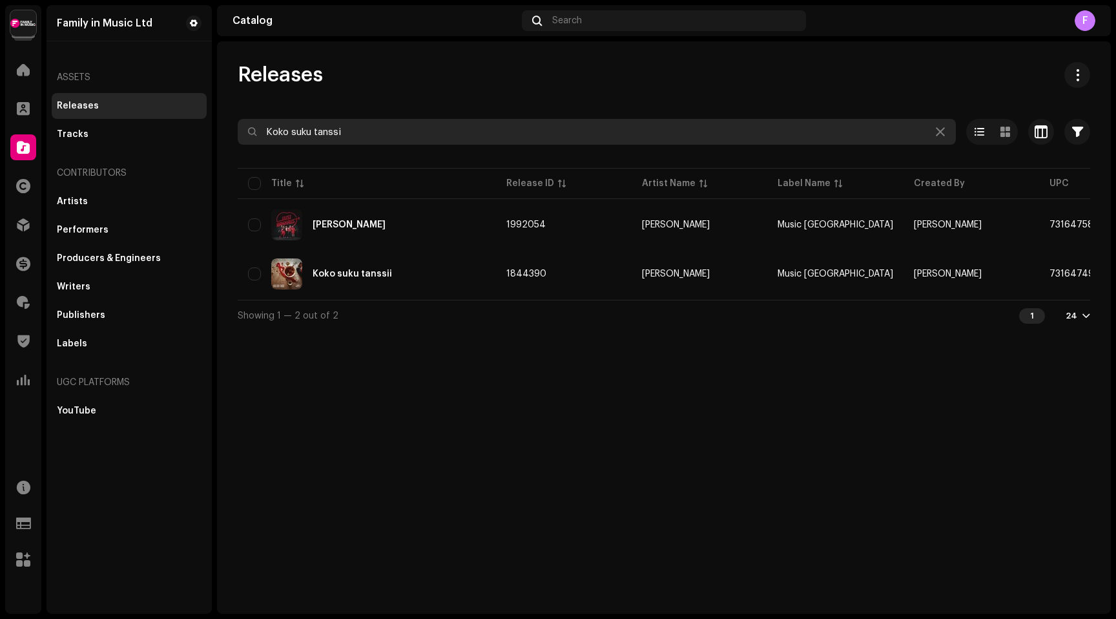
click at [326, 136] on input "Koko suku tanssi" at bounding box center [597, 132] width 718 height 26
paste input "[PERSON_NAME]"
type input "[PERSON_NAME]"
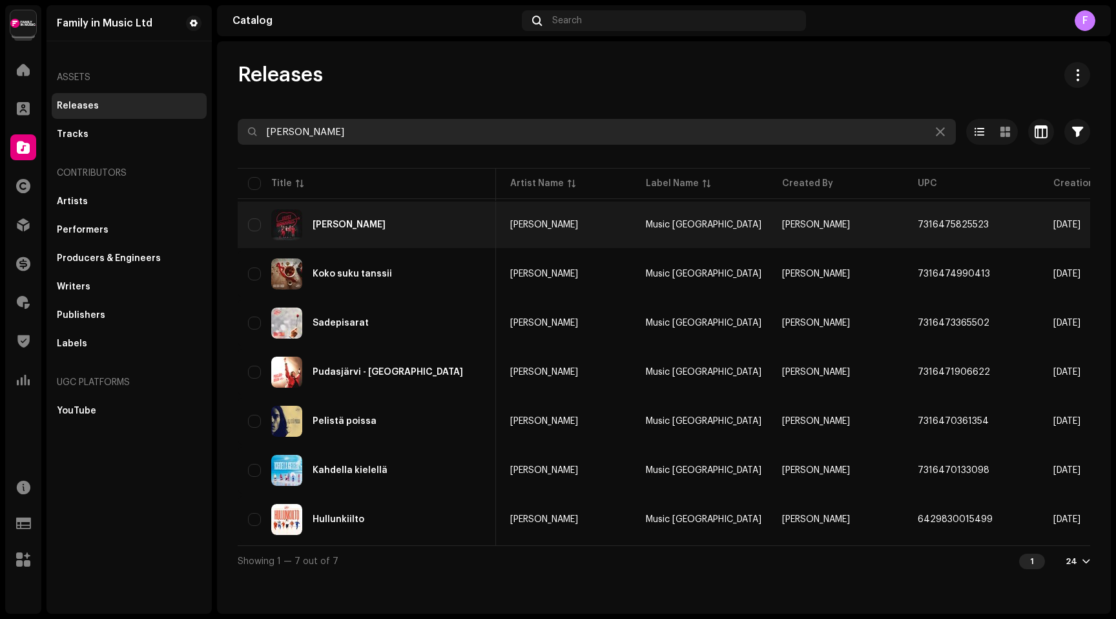
scroll to position [0, 20]
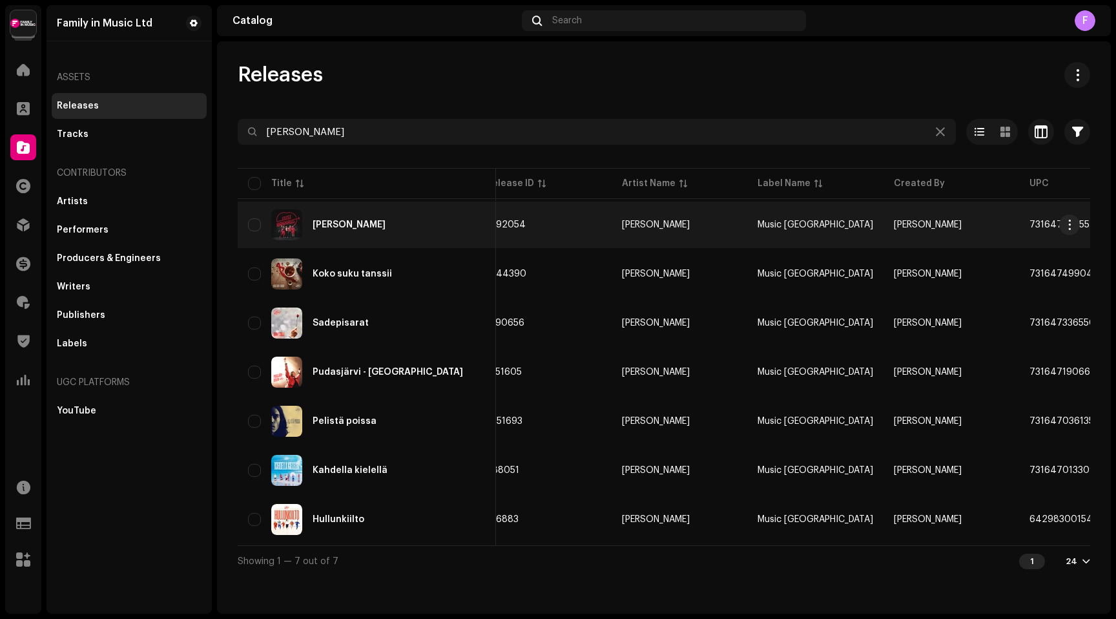
click at [349, 227] on div "[PERSON_NAME]" at bounding box center [349, 224] width 73 height 9
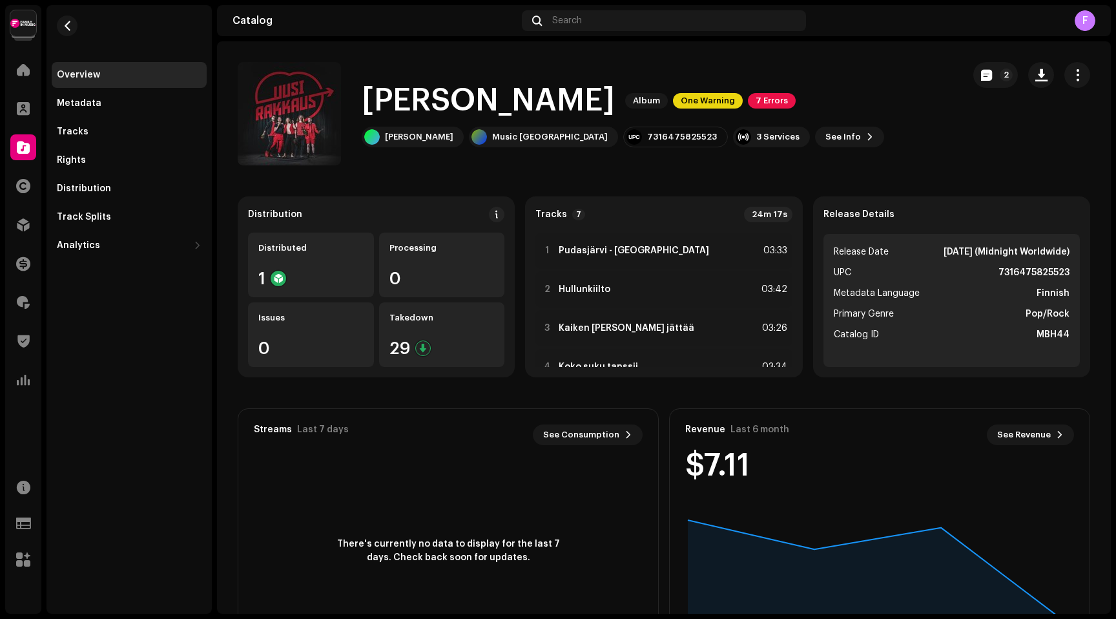
click at [21, 151] on span at bounding box center [23, 147] width 13 height 10
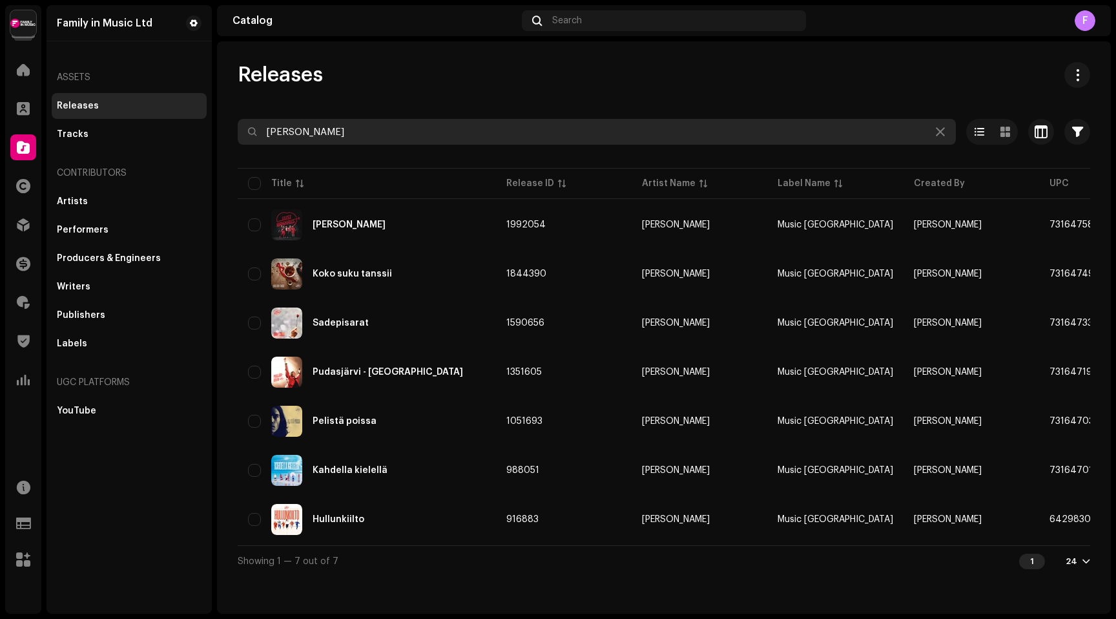
click at [334, 132] on input "[PERSON_NAME]" at bounding box center [597, 132] width 718 height 26
paste input "Chernobyl"
type input "Chernobyl"
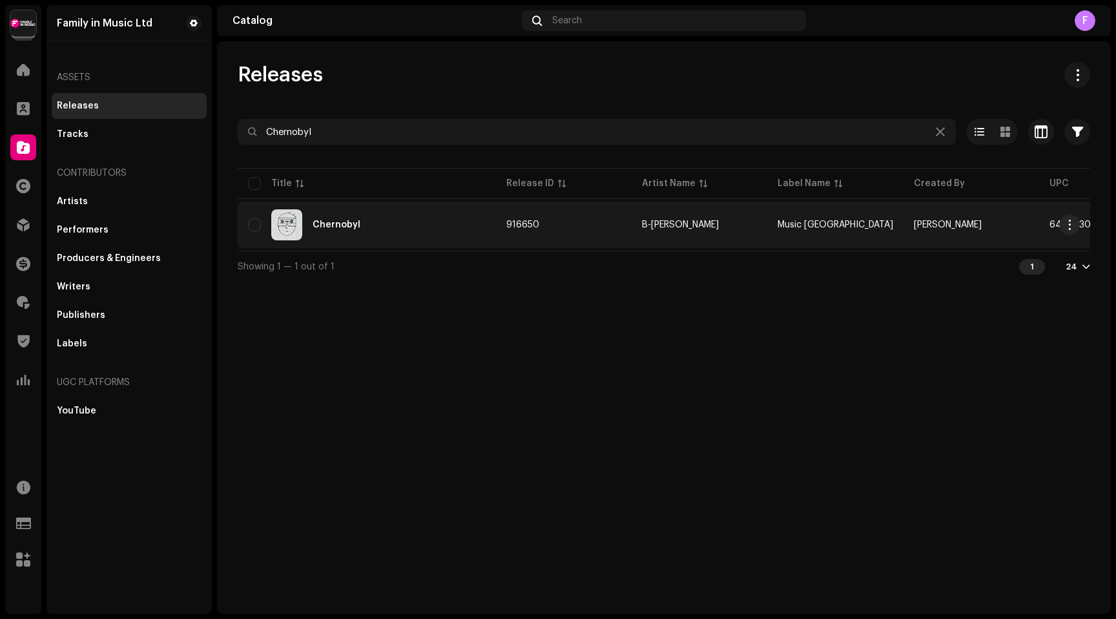
click at [336, 227] on div "Chernobyl" at bounding box center [337, 224] width 48 height 9
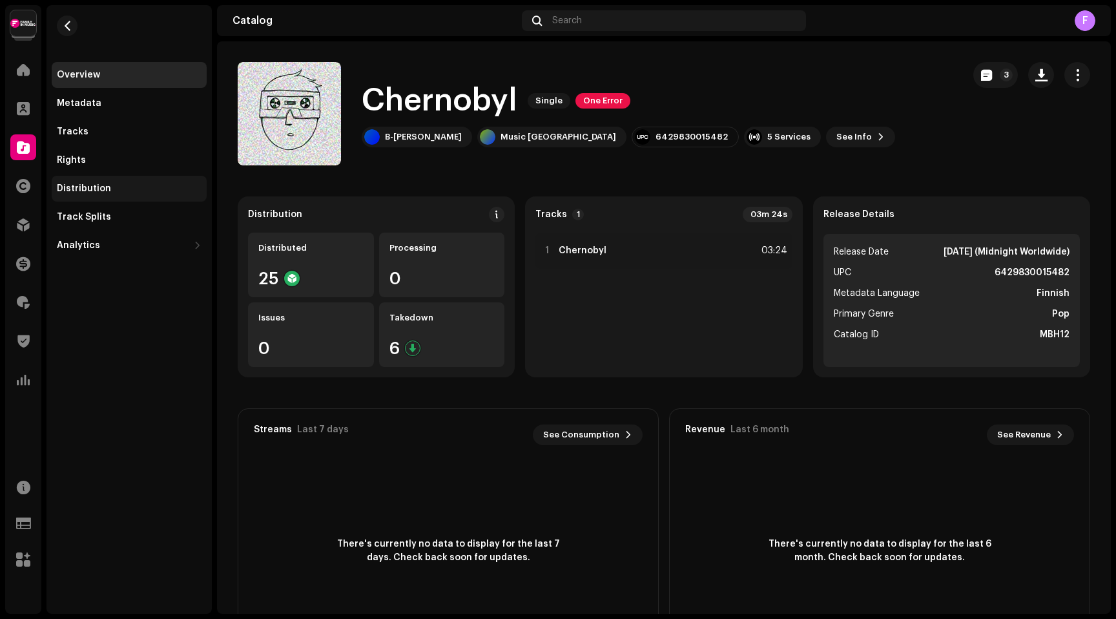
click at [62, 187] on div "Distribution" at bounding box center [84, 188] width 54 height 10
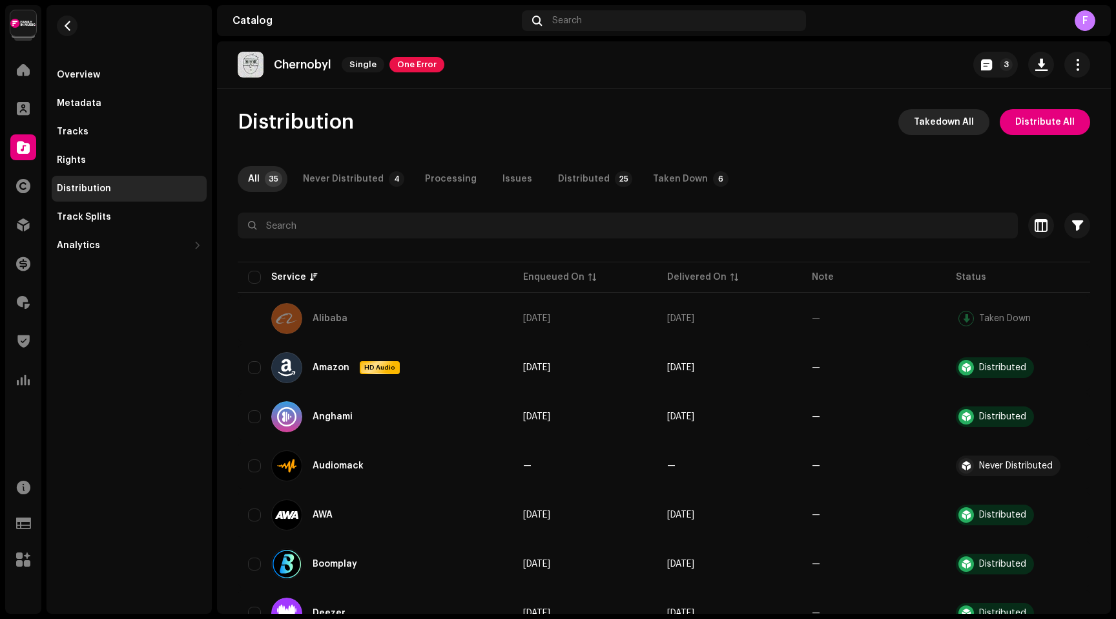
click at [952, 115] on span "Takedown All" at bounding box center [944, 122] width 60 height 26
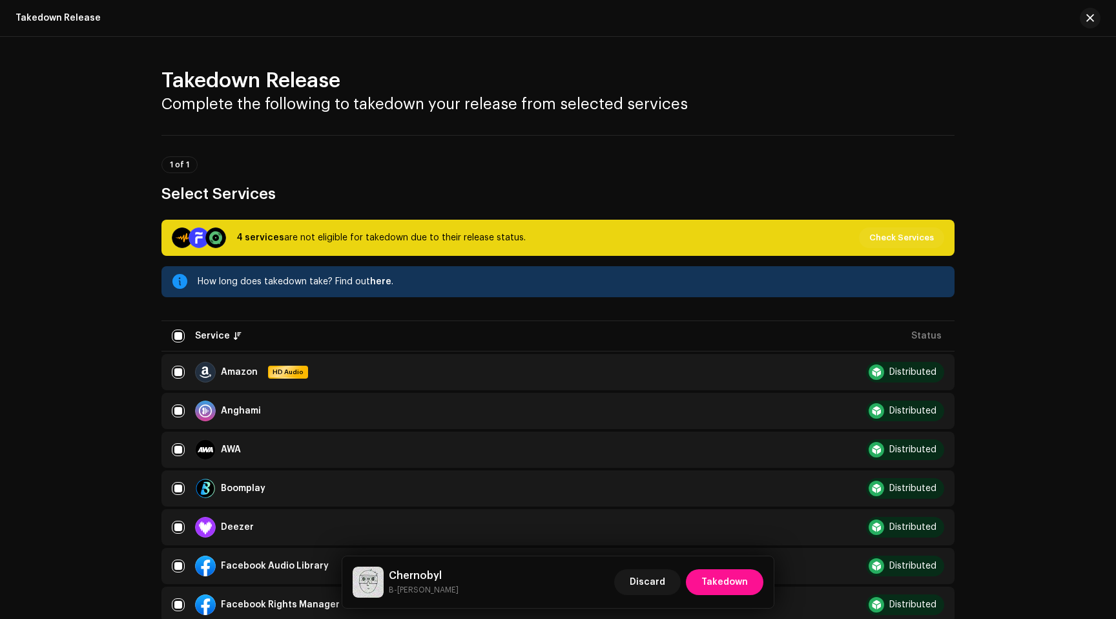
click at [717, 581] on span "Takedown" at bounding box center [725, 582] width 47 height 26
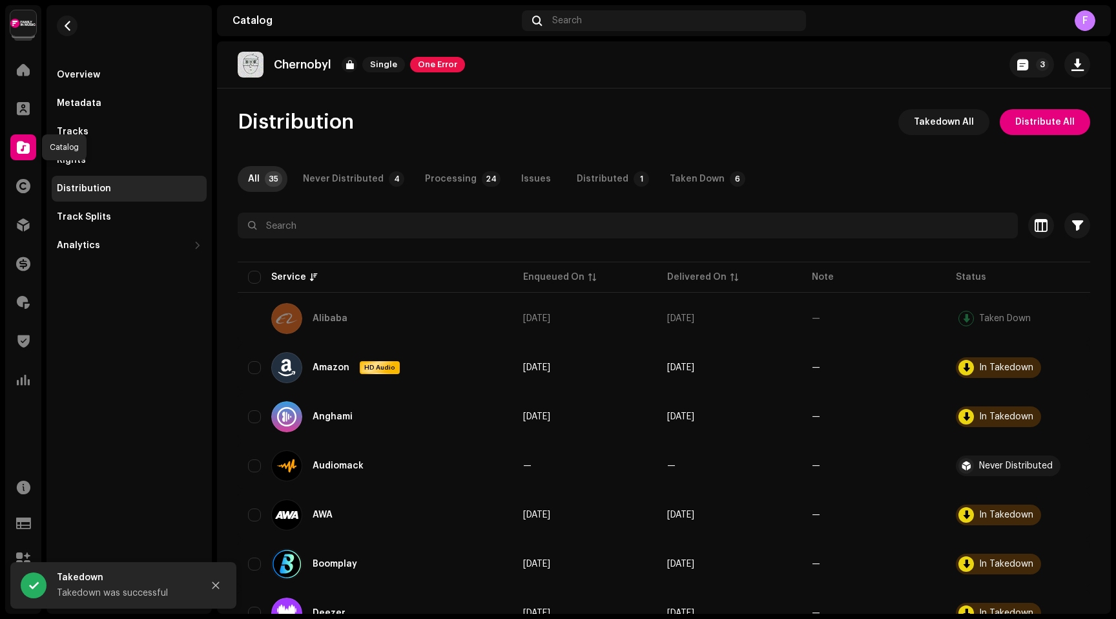
click at [28, 144] on span at bounding box center [23, 147] width 13 height 10
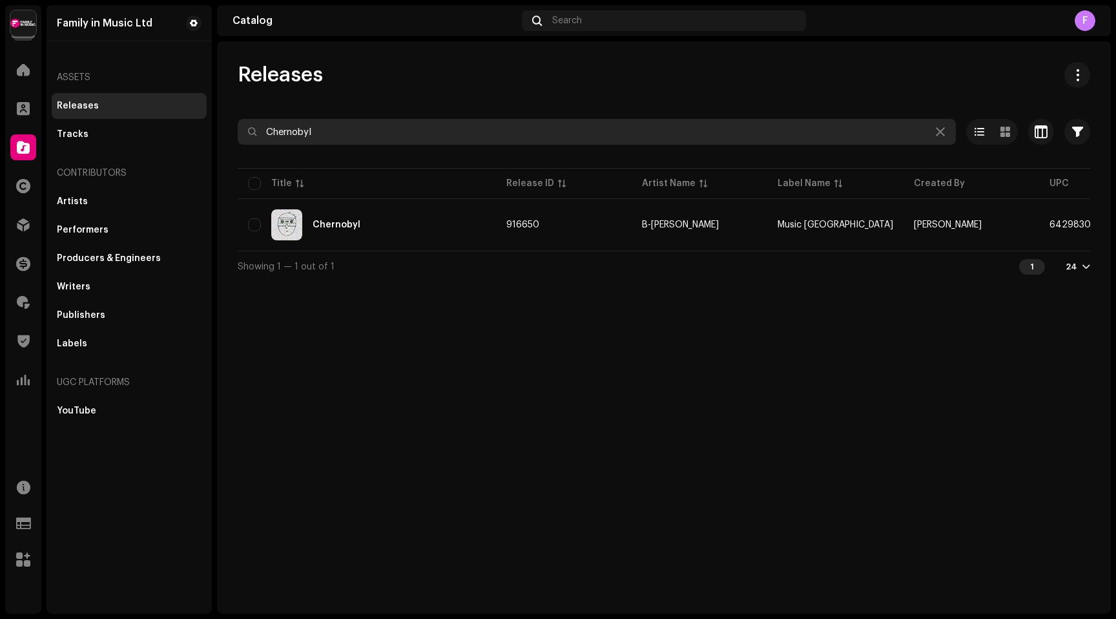
click at [297, 138] on input "Chernobyl" at bounding box center [597, 132] width 718 height 26
paste input "Ketunleipä"
type input "Ketunleipä"
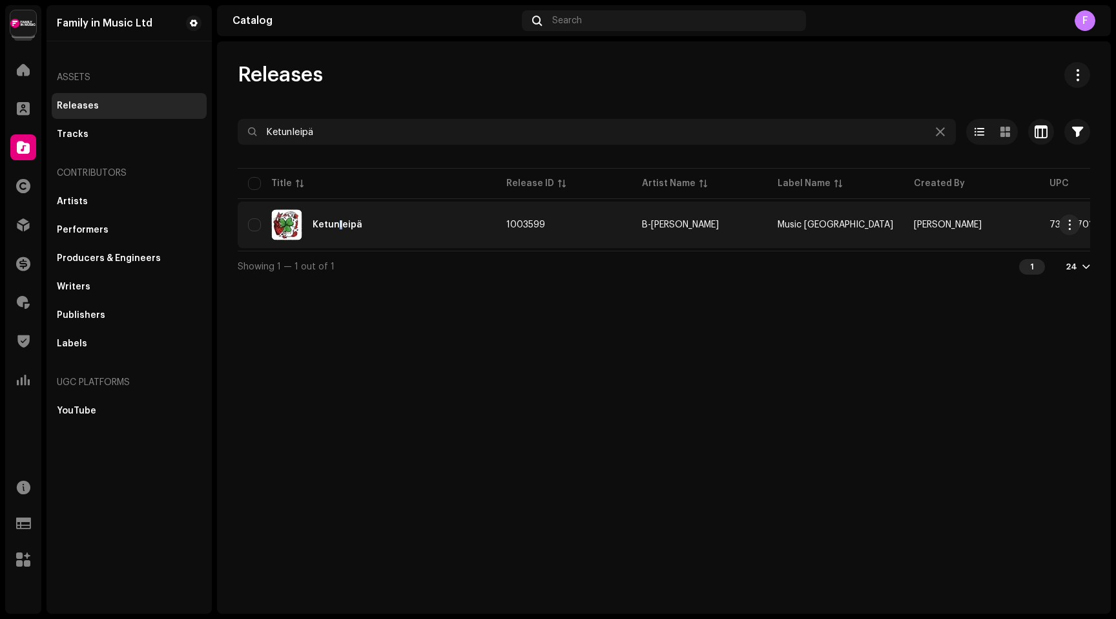
click at [339, 223] on div "Ketunleipä" at bounding box center [338, 224] width 50 height 9
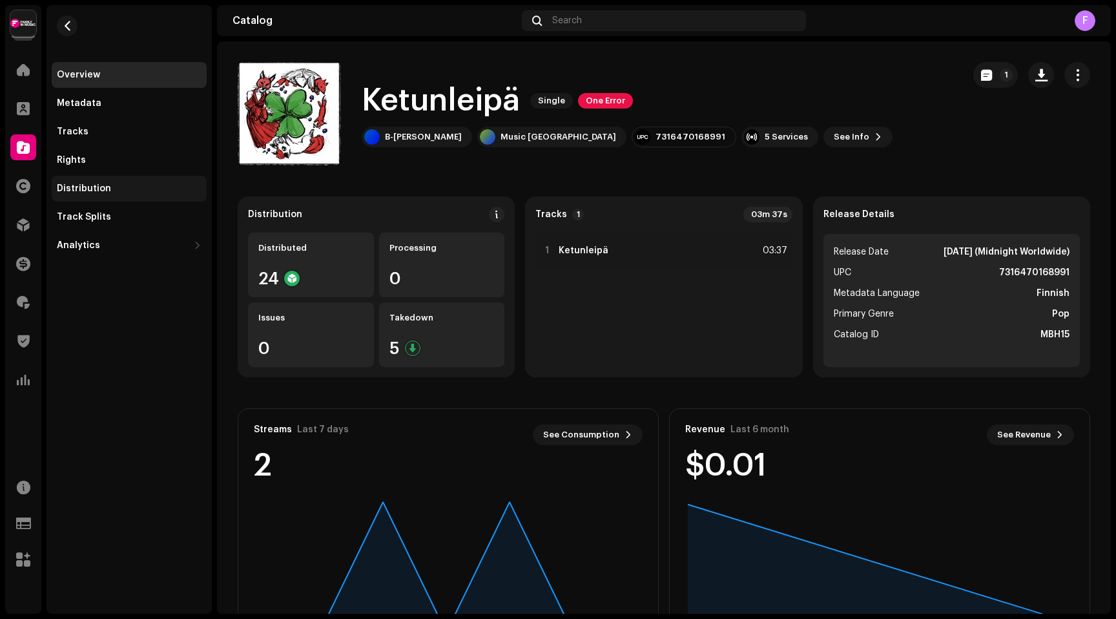
click at [74, 189] on div "Distribution" at bounding box center [84, 188] width 54 height 10
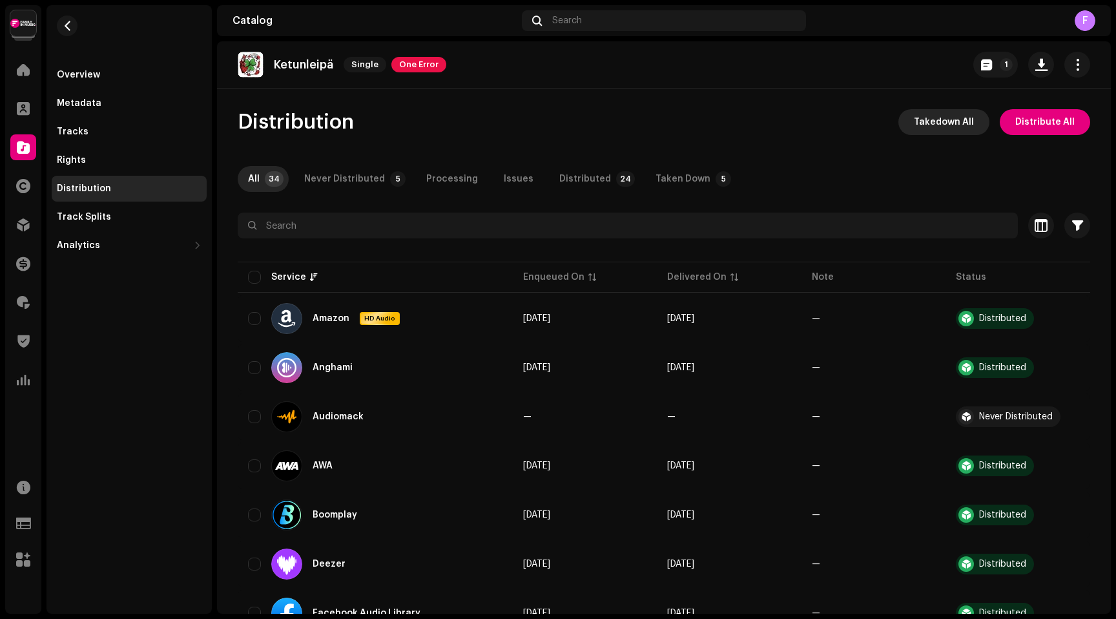
click at [958, 124] on span "Takedown All" at bounding box center [944, 122] width 60 height 26
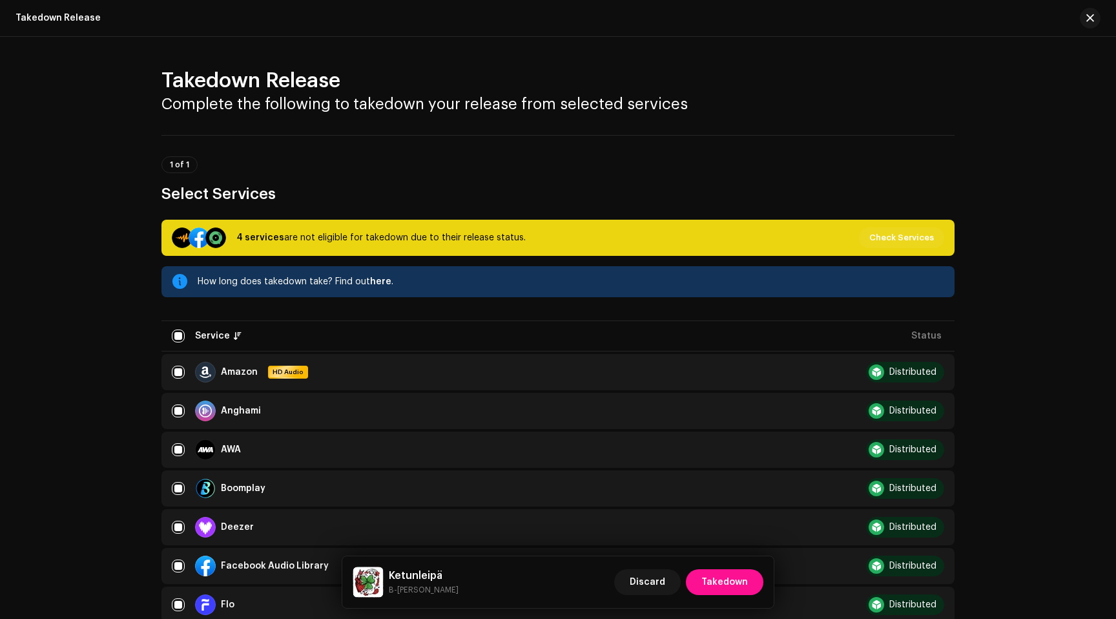
click at [726, 581] on span "Takedown" at bounding box center [725, 582] width 47 height 26
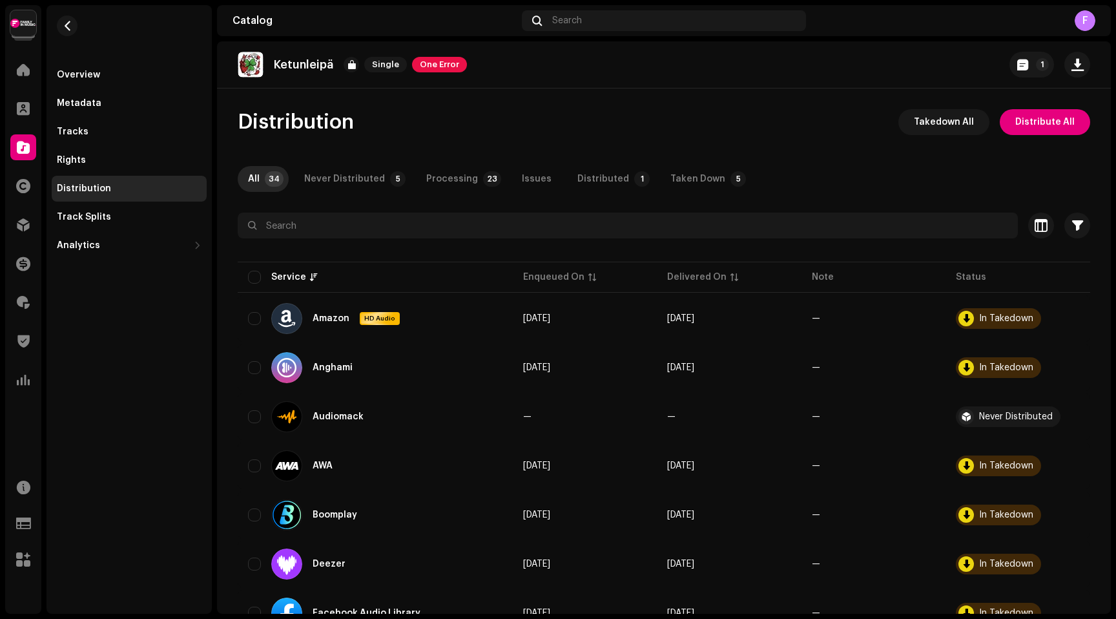
click at [70, 185] on div "Distribution" at bounding box center [84, 188] width 54 height 10
click at [77, 187] on div "Distribution" at bounding box center [84, 188] width 54 height 10
click at [30, 149] on div at bounding box center [23, 147] width 26 height 26
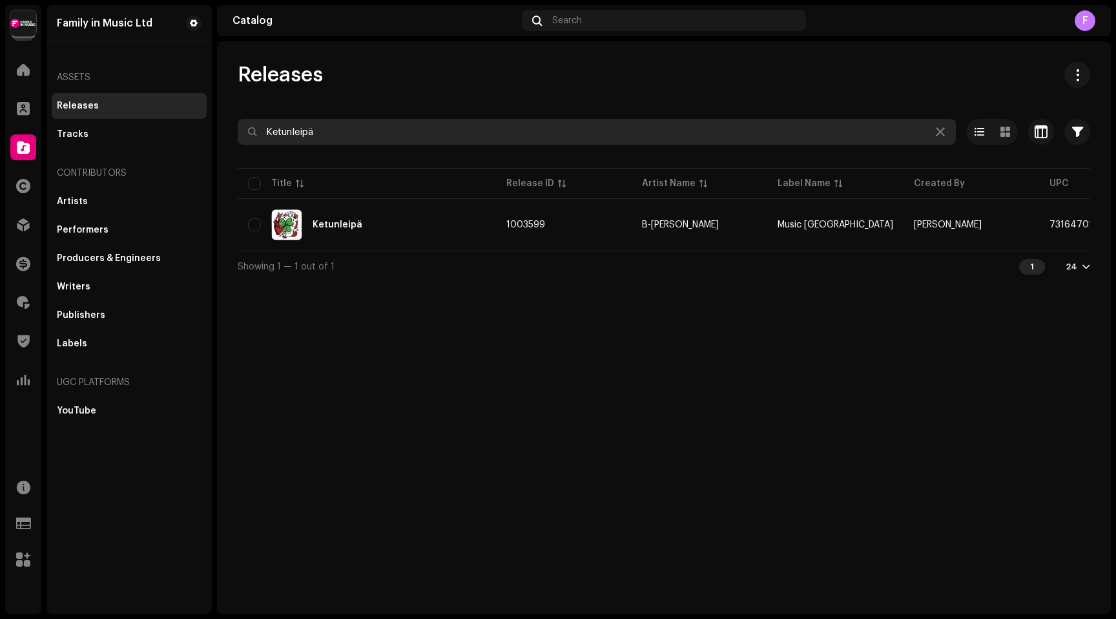
click at [353, 144] on input "Ketunleipä" at bounding box center [597, 132] width 718 height 26
paste input "Sukkadisko"
type input "Sukkadisko"
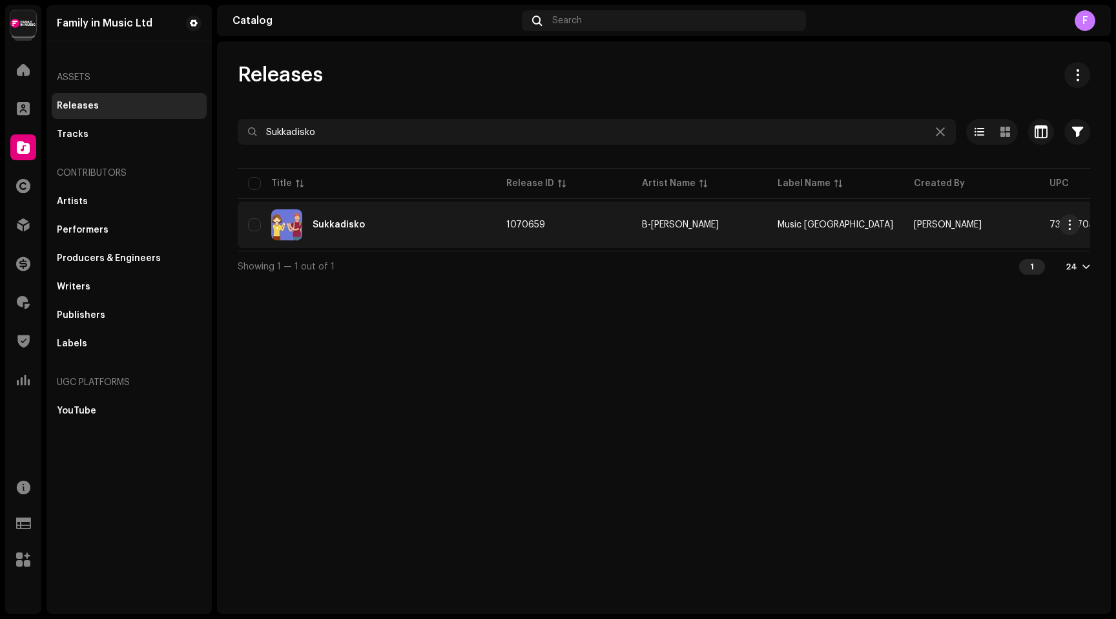
click at [337, 224] on div "Sukkadisko" at bounding box center [339, 224] width 52 height 9
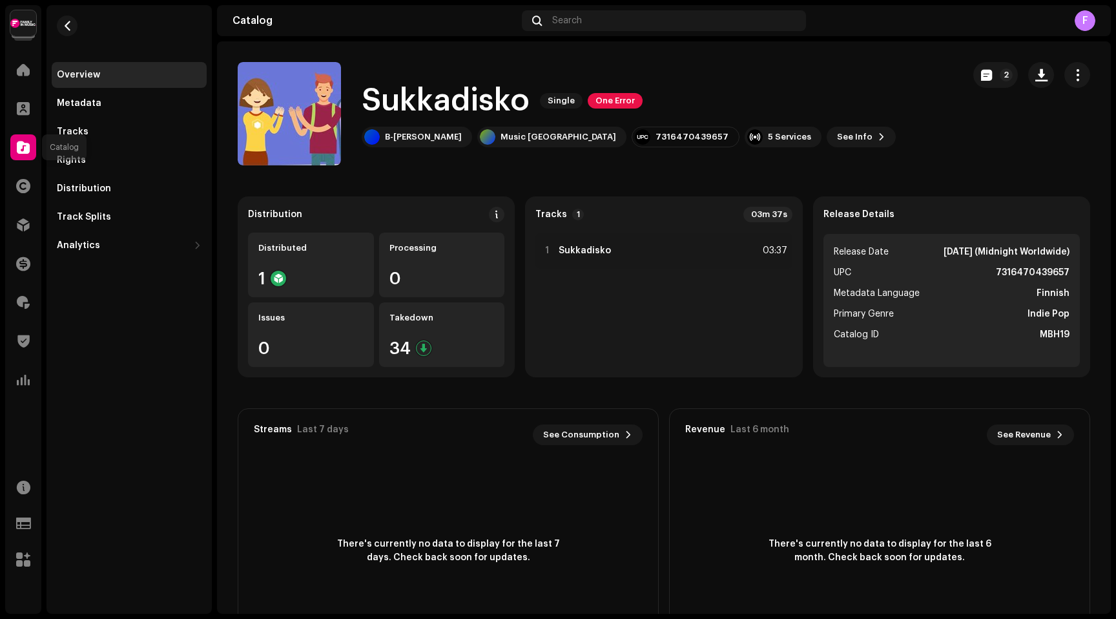
click at [25, 143] on span at bounding box center [23, 147] width 13 height 10
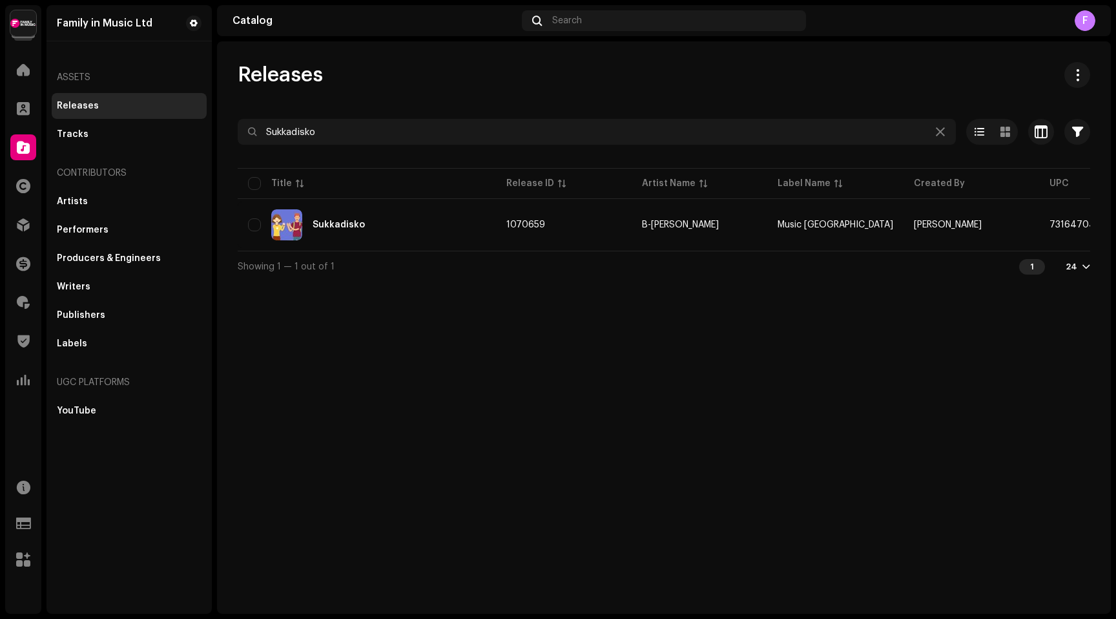
click at [25, 143] on span at bounding box center [23, 147] width 13 height 10
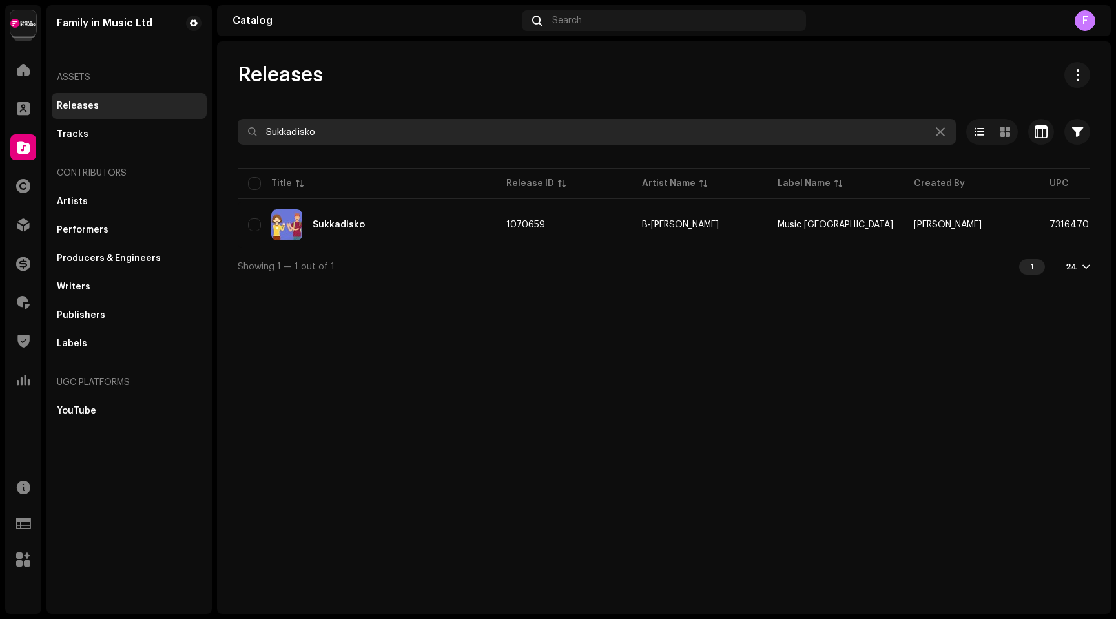
click at [289, 134] on input "Sukkadisko" at bounding box center [597, 132] width 718 height 26
paste input "Viilee maa"
type input "Viilee maa"
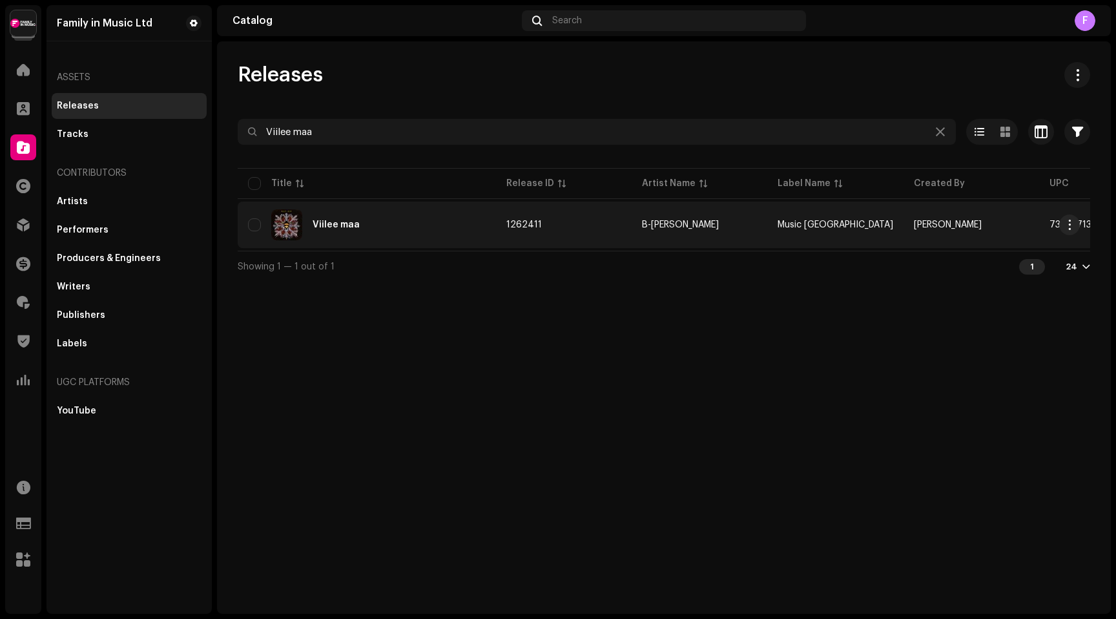
click at [336, 222] on div "Viilee maa" at bounding box center [336, 224] width 47 height 9
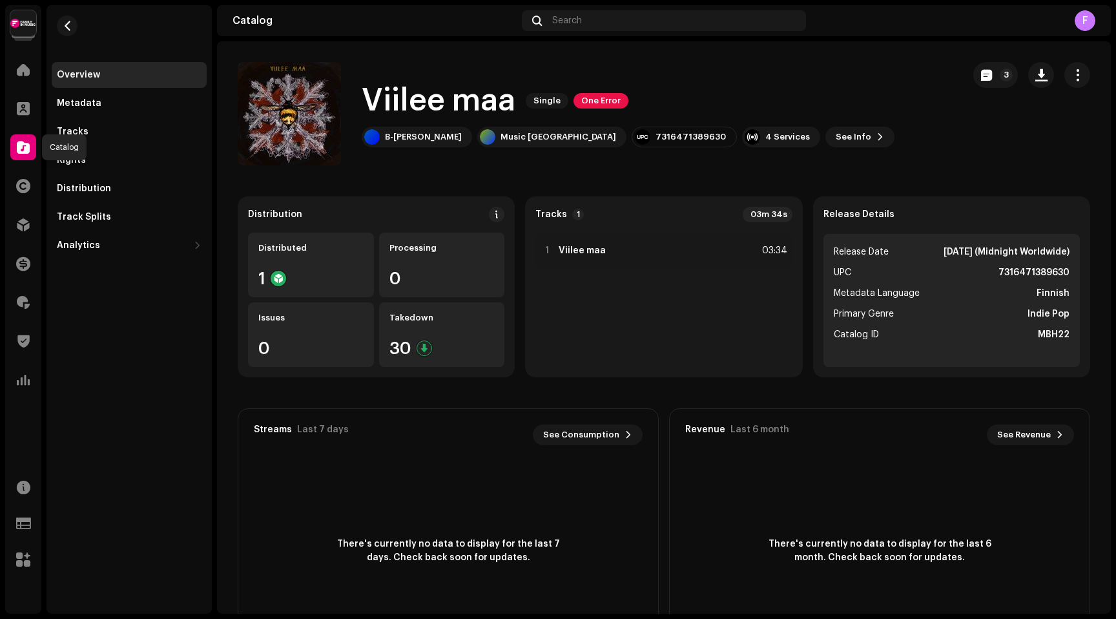
click at [20, 136] on div at bounding box center [23, 147] width 26 height 26
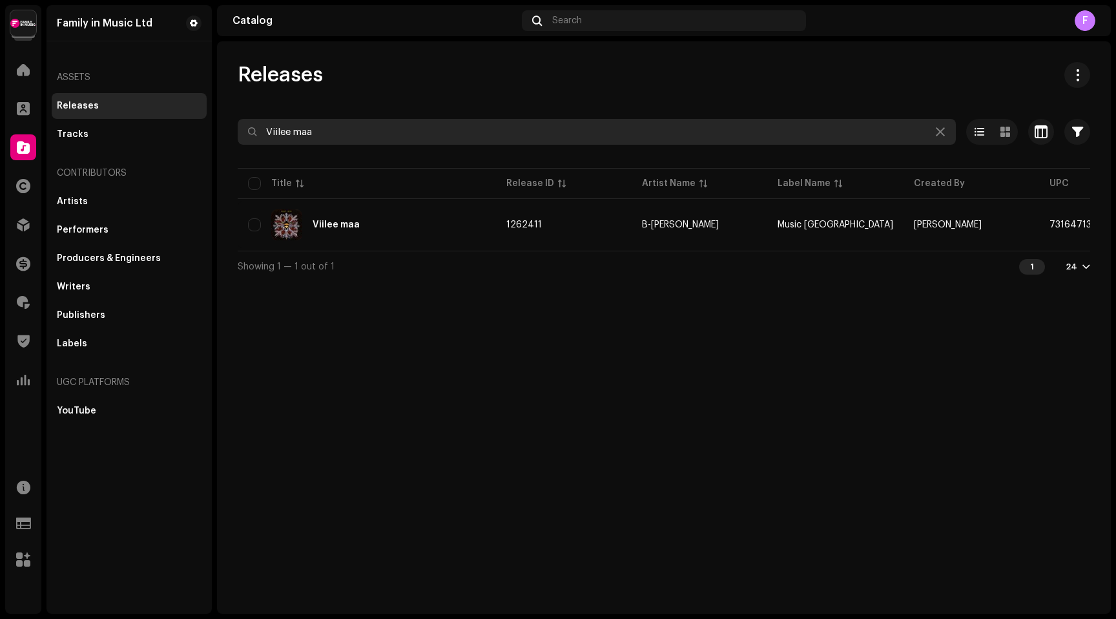
click at [271, 129] on input "Viilee maa" at bounding box center [597, 132] width 718 height 26
paste input "Jerusalem"
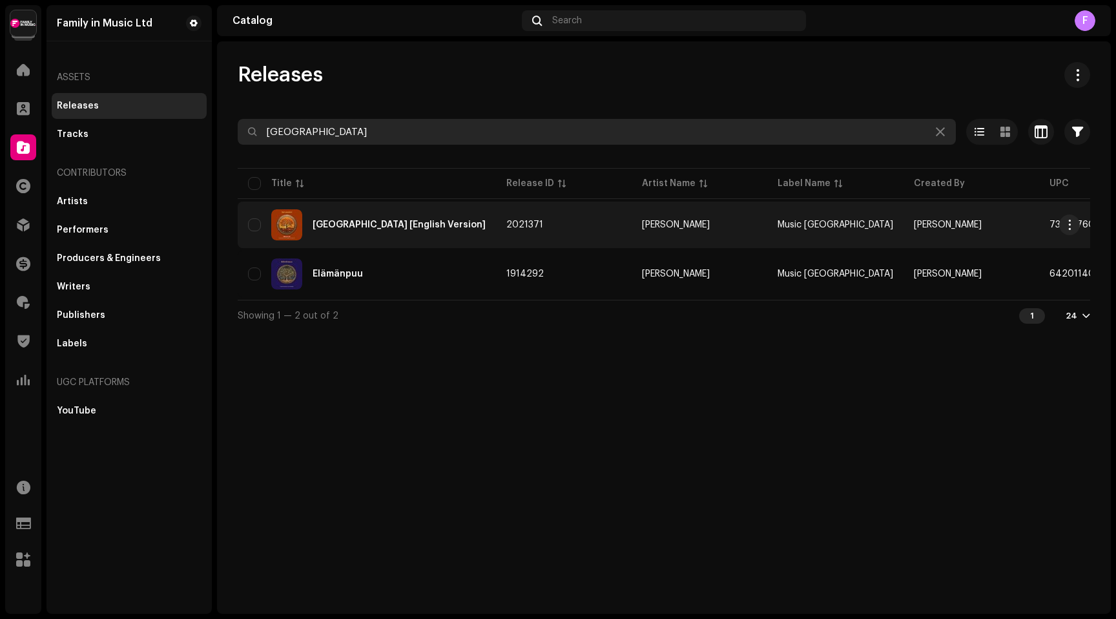
type input "Jerusalem"
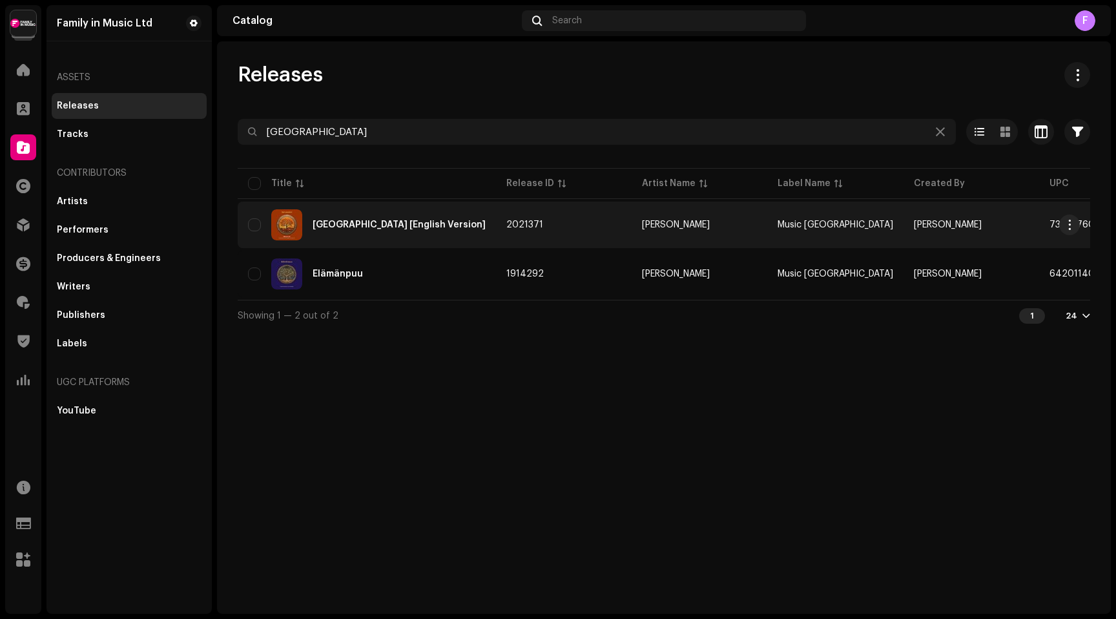
click at [350, 227] on div "Jerusalem [English Version]" at bounding box center [399, 224] width 173 height 9
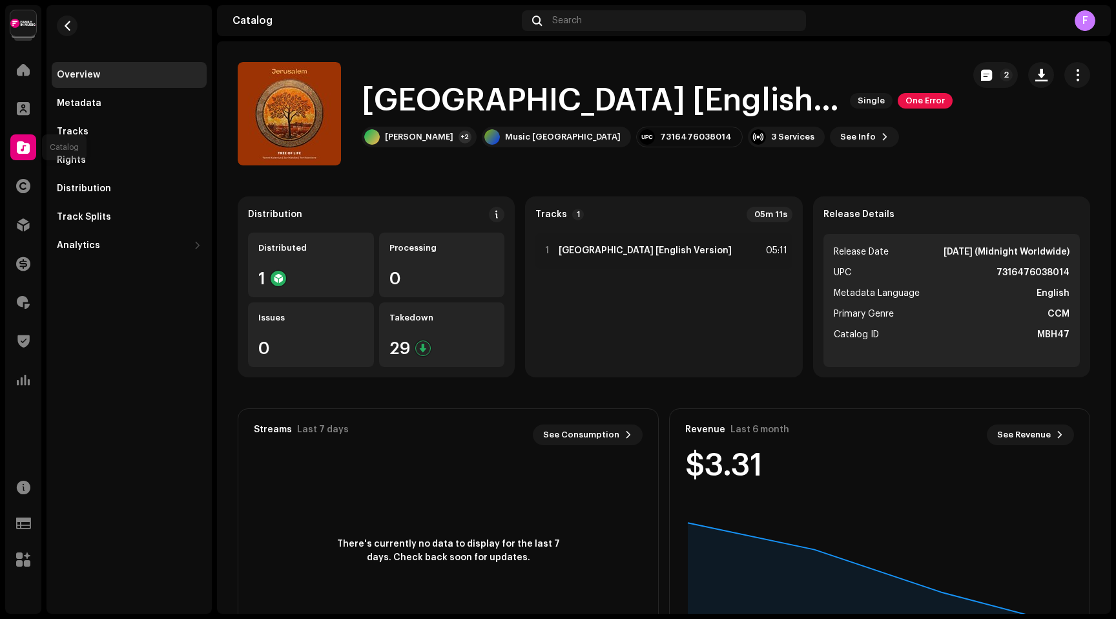
click at [33, 153] on div at bounding box center [23, 147] width 26 height 26
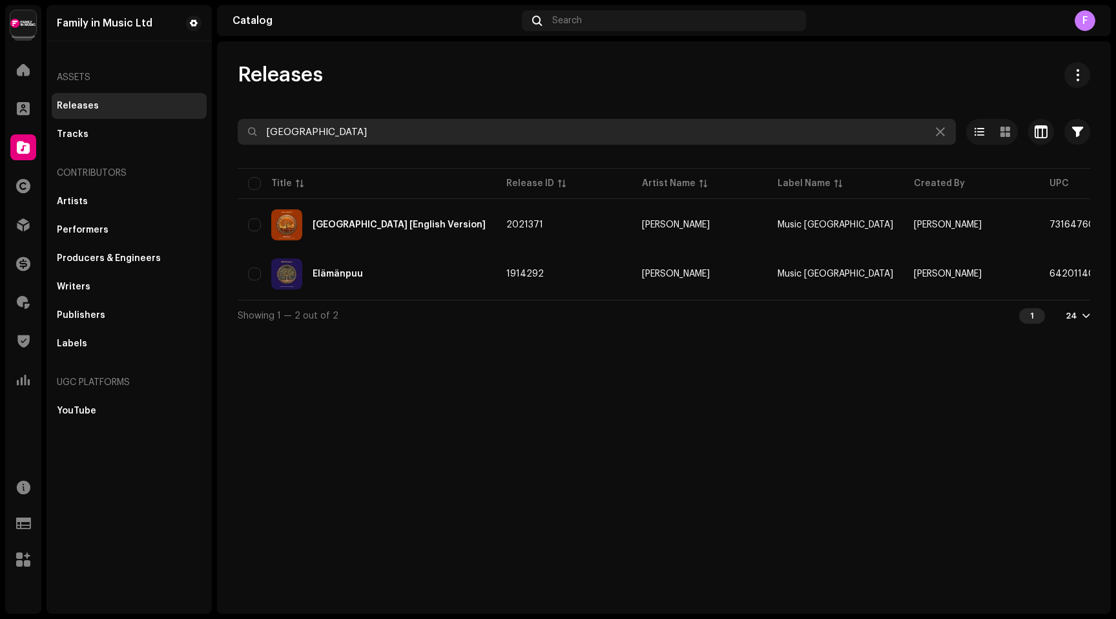
click at [278, 134] on input "Jerusalem" at bounding box center [597, 132] width 718 height 26
paste input "Kukaan niinkuin sä"
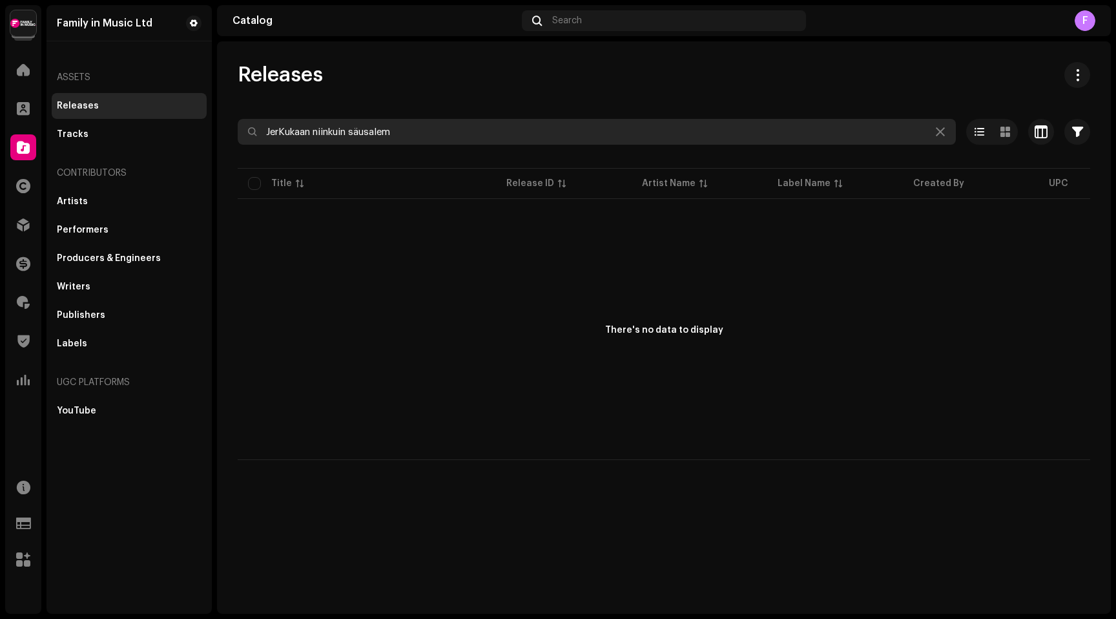
click at [423, 138] on input "JerKukaan niinkuin säusalem" at bounding box center [597, 132] width 718 height 26
paste input "Kukaan niinkuin sä"
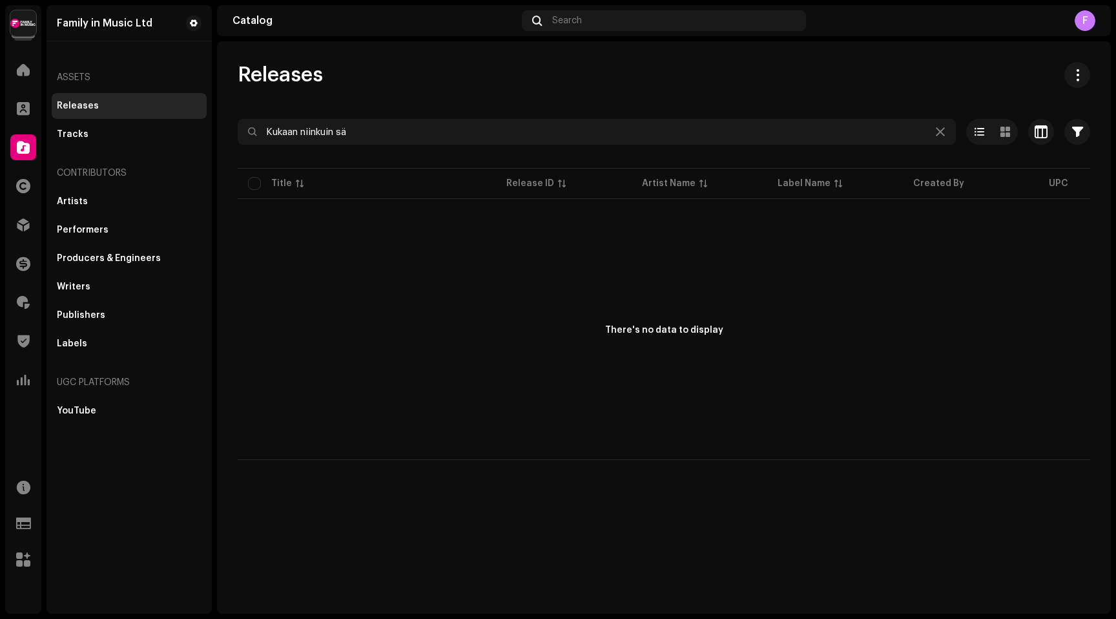
click at [90, 105] on div "Releases" at bounding box center [78, 106] width 42 height 10
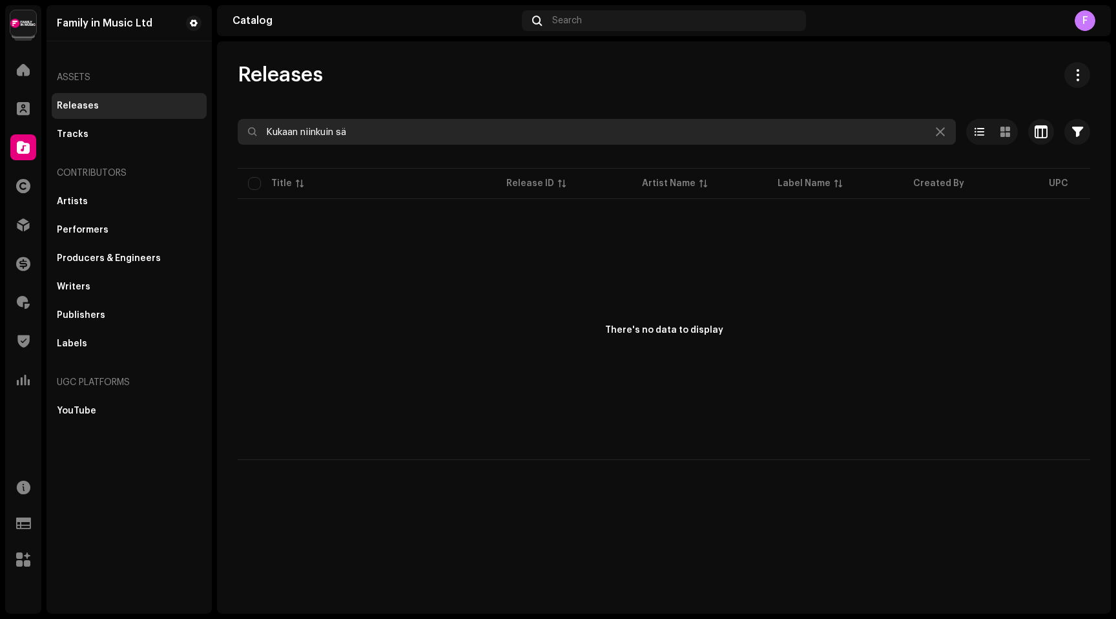
click at [296, 129] on input "Kukaan niinkuin sä" at bounding box center [597, 132] width 718 height 26
paste input "Vallilaski valvotaan"
type input "Vallilaski valvotaan"
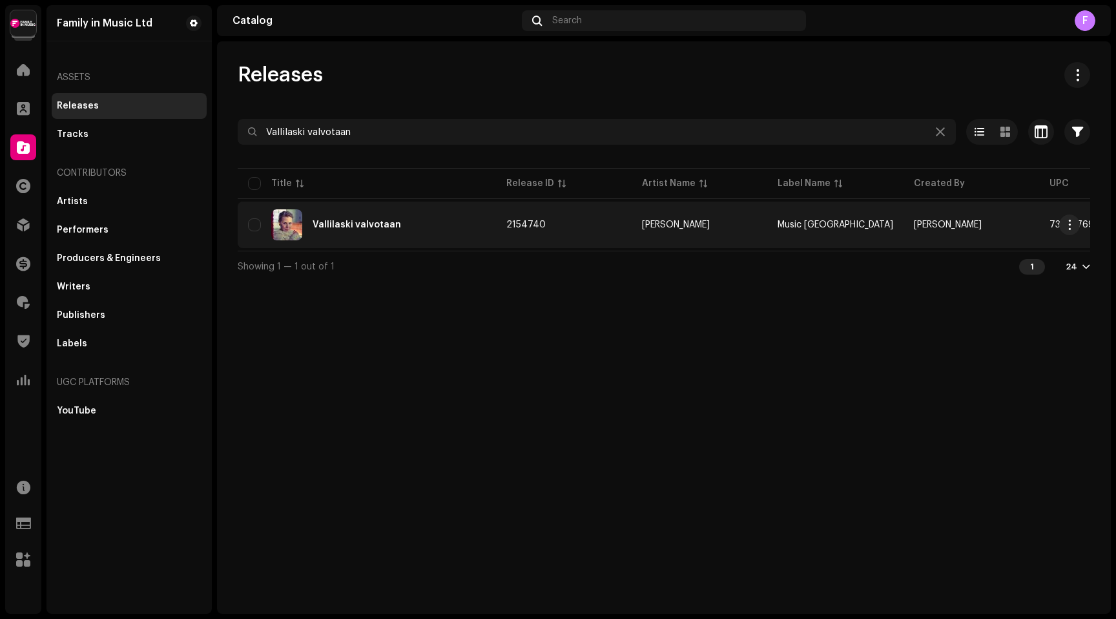
click at [342, 220] on div "Vallilaski valvotaan" at bounding box center [367, 224] width 238 height 31
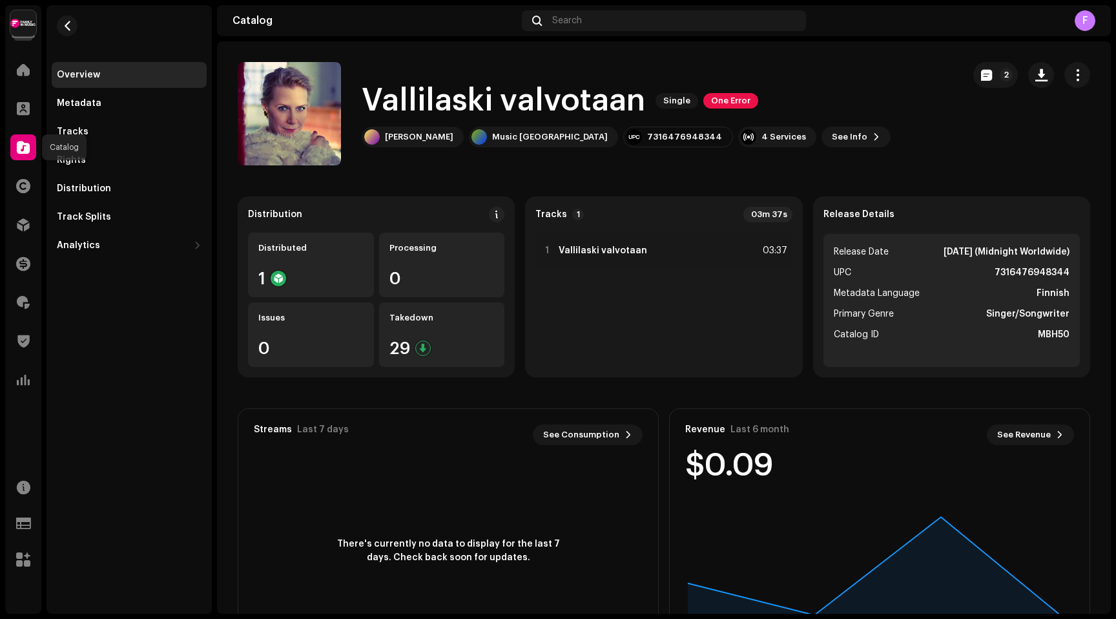
click at [28, 139] on div at bounding box center [23, 147] width 26 height 26
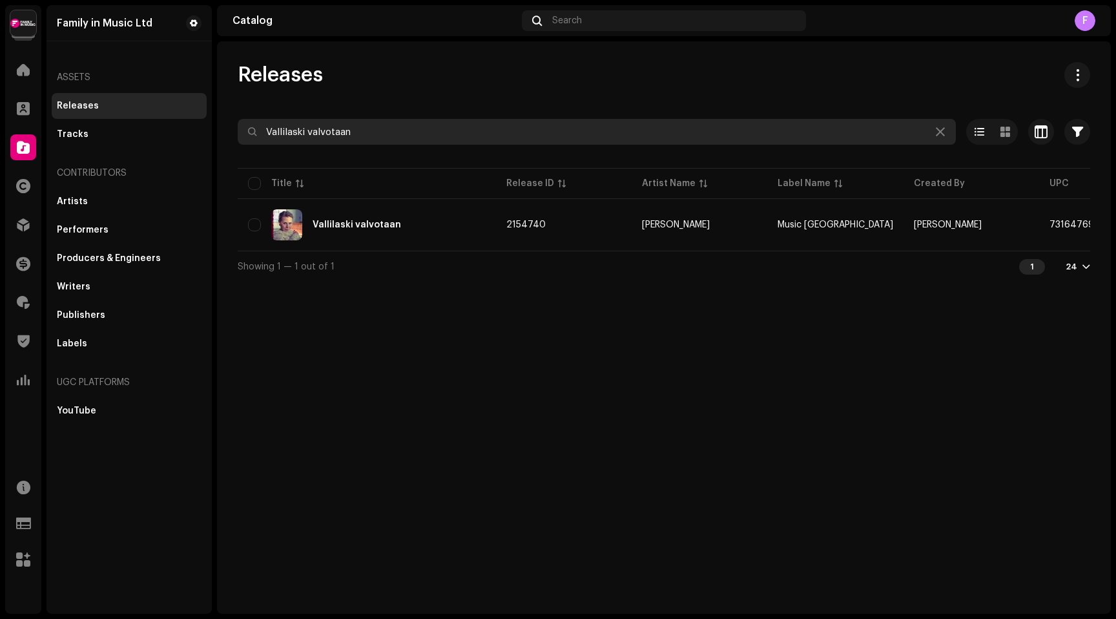
click at [299, 134] on input "Vallilaski valvotaan" at bounding box center [597, 132] width 718 height 26
paste input "Seilorin tytär"
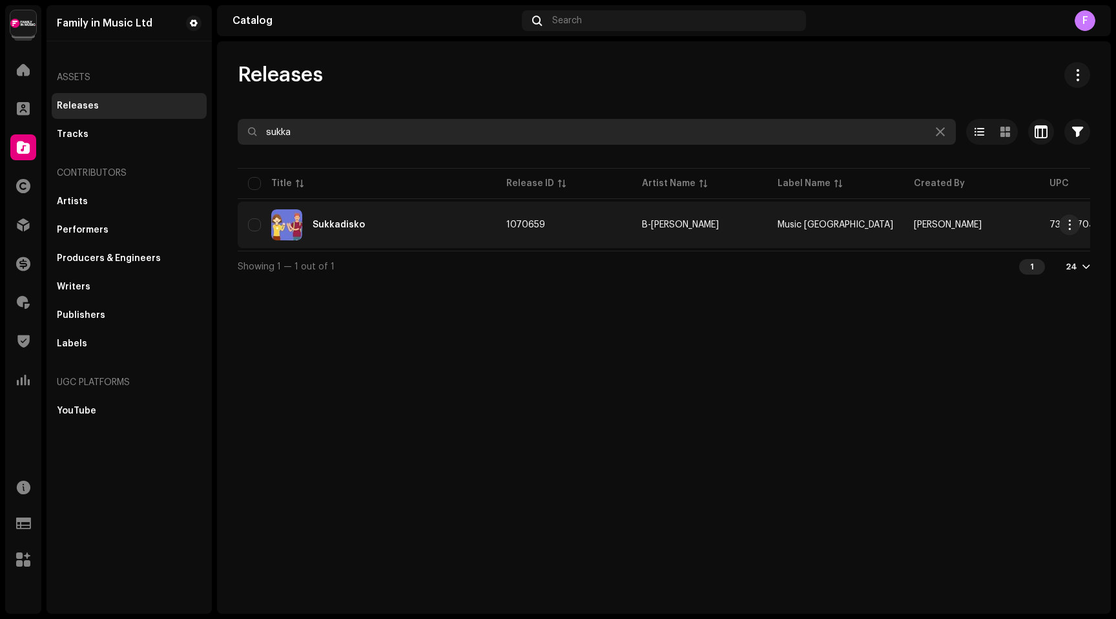
type input "sukka"
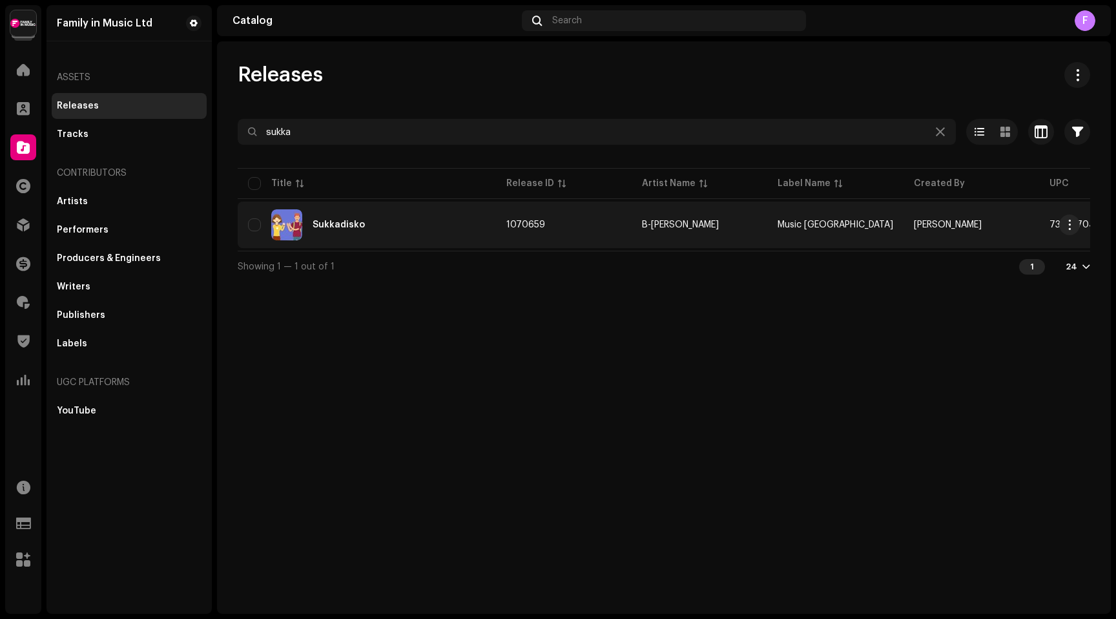
click at [331, 225] on div "Sukkadisko" at bounding box center [339, 224] width 52 height 9
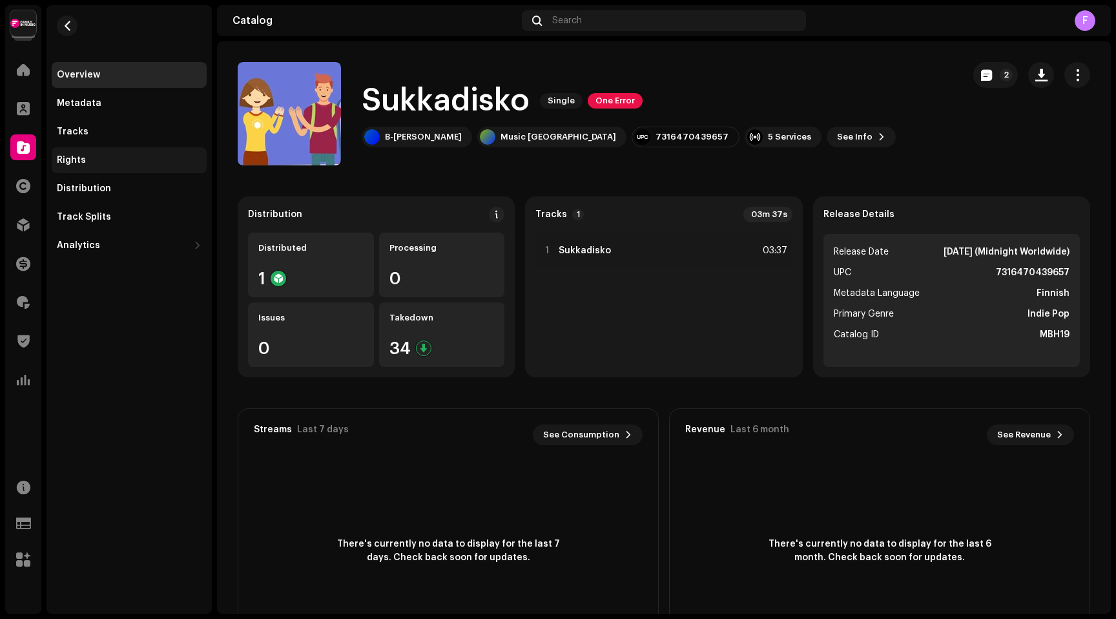
click at [85, 161] on div "Rights" at bounding box center [129, 160] width 145 height 10
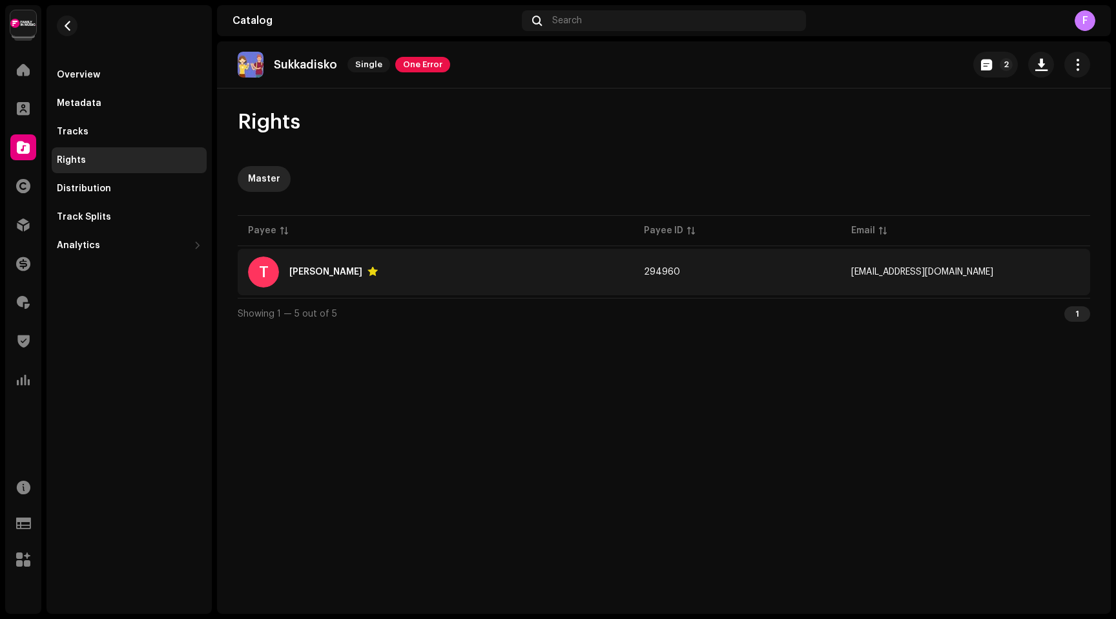
click at [321, 277] on div "[PERSON_NAME]" at bounding box center [333, 272] width 89 height 10
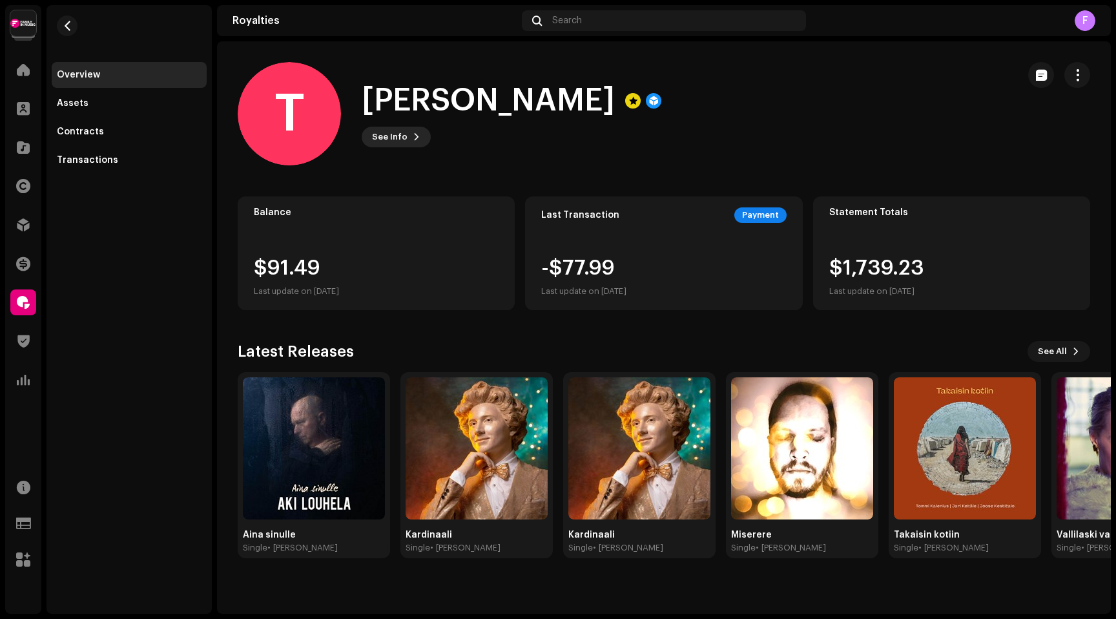
click at [415, 140] on span at bounding box center [417, 137] width 8 height 10
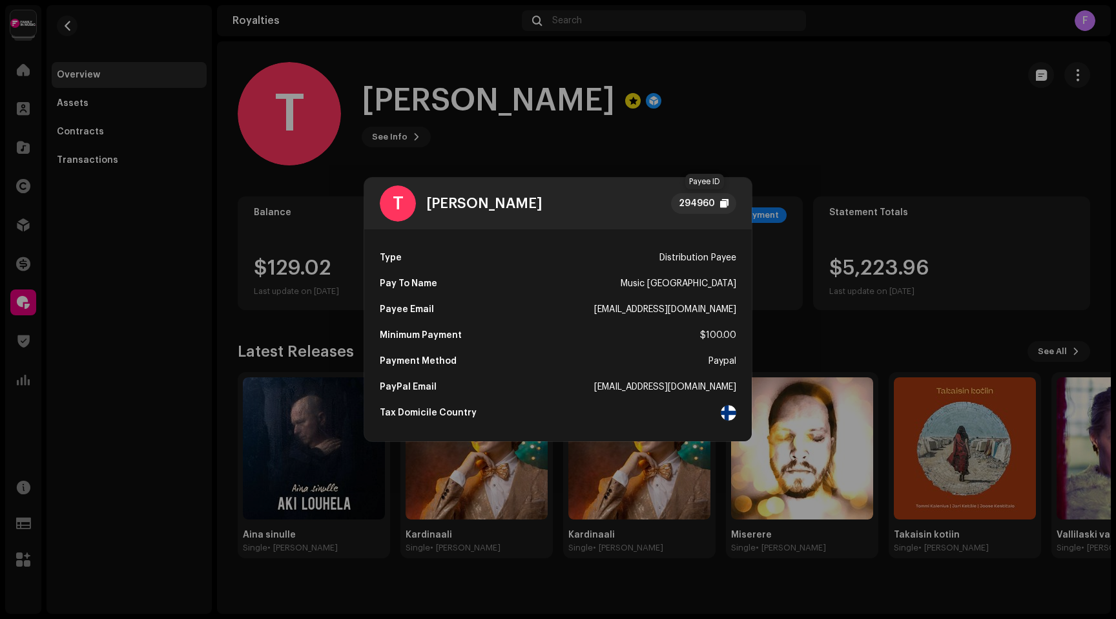
click at [716, 203] on div "294960" at bounding box center [703, 203] width 65 height 21
